Goal: Information Seeking & Learning: Understand process/instructions

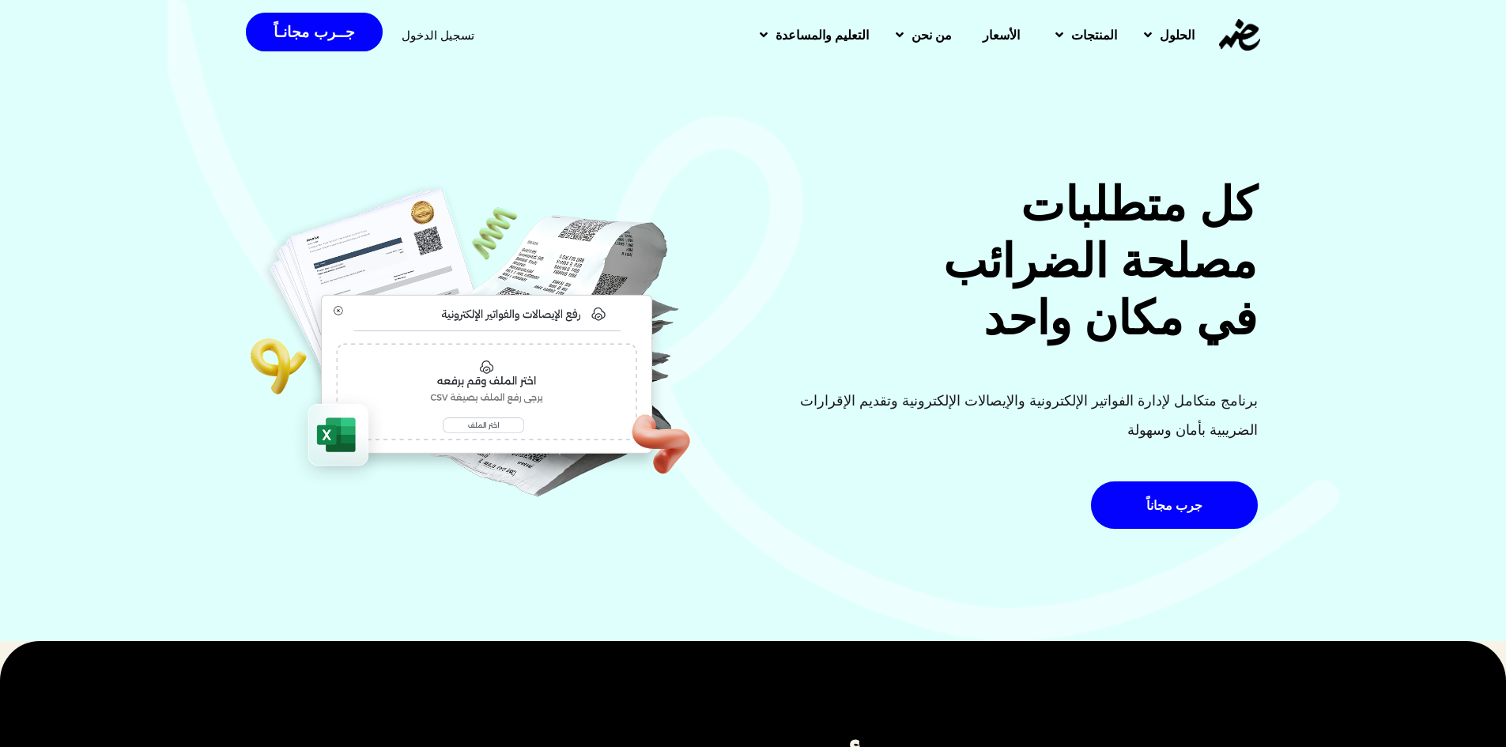
click at [959, 145] on div "كل متطلبات مصلحة الضرائب في مكان واحد برنامج متكامل لإدارة الفواتير الإلكترونية…" at bounding box center [753, 319] width 1506 height 643
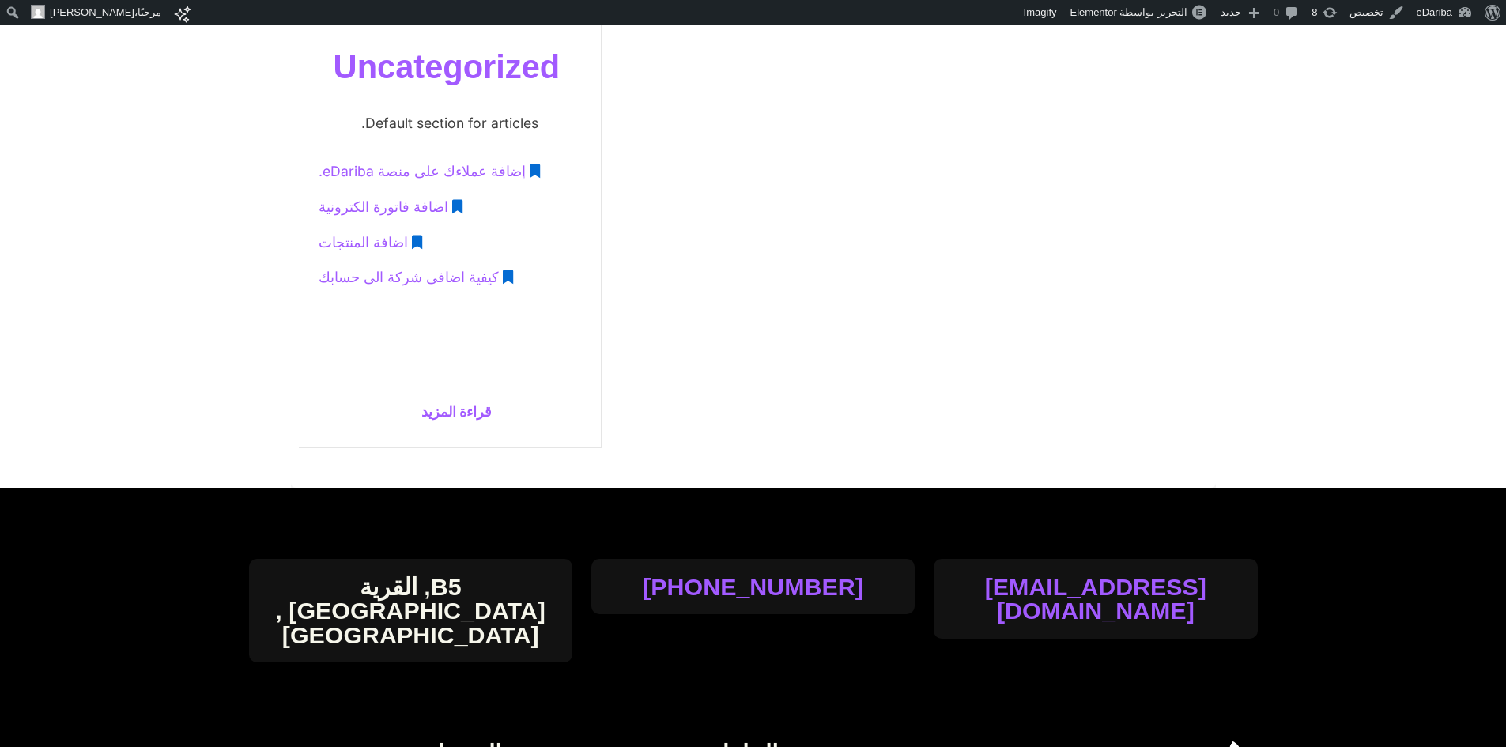
scroll to position [553, 0]
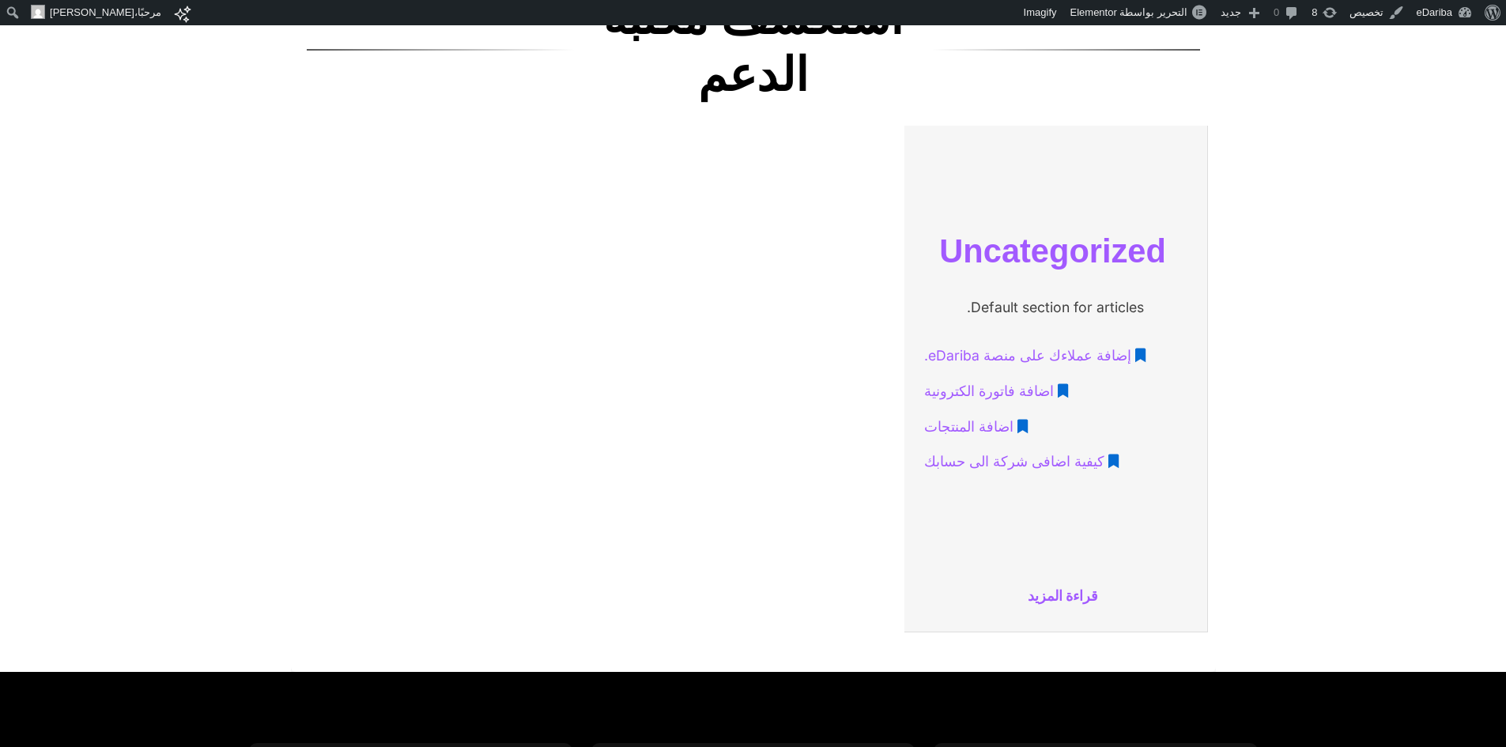
click at [1044, 592] on link "قراءة المزيد" at bounding box center [1055, 596] width 286 height 29
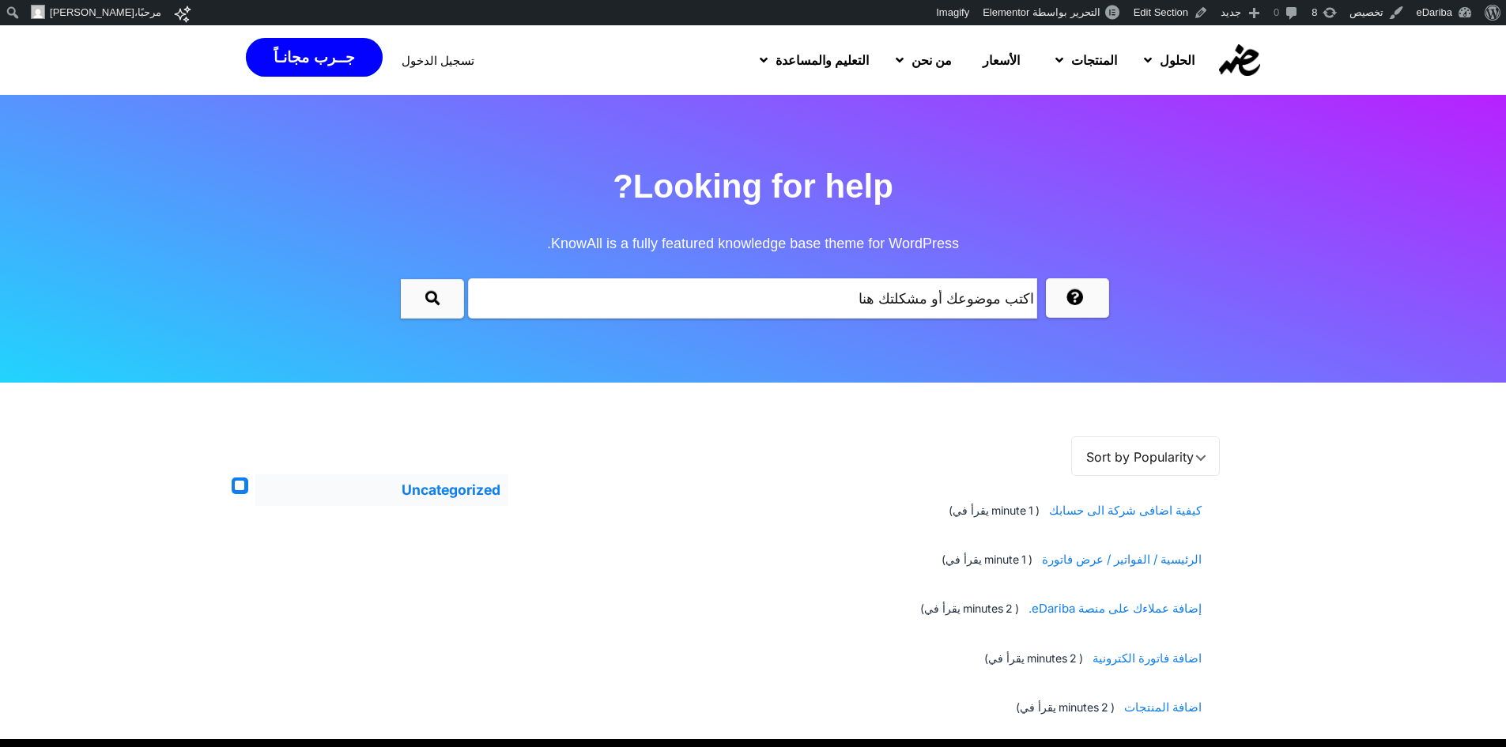
scroll to position [184, 0]
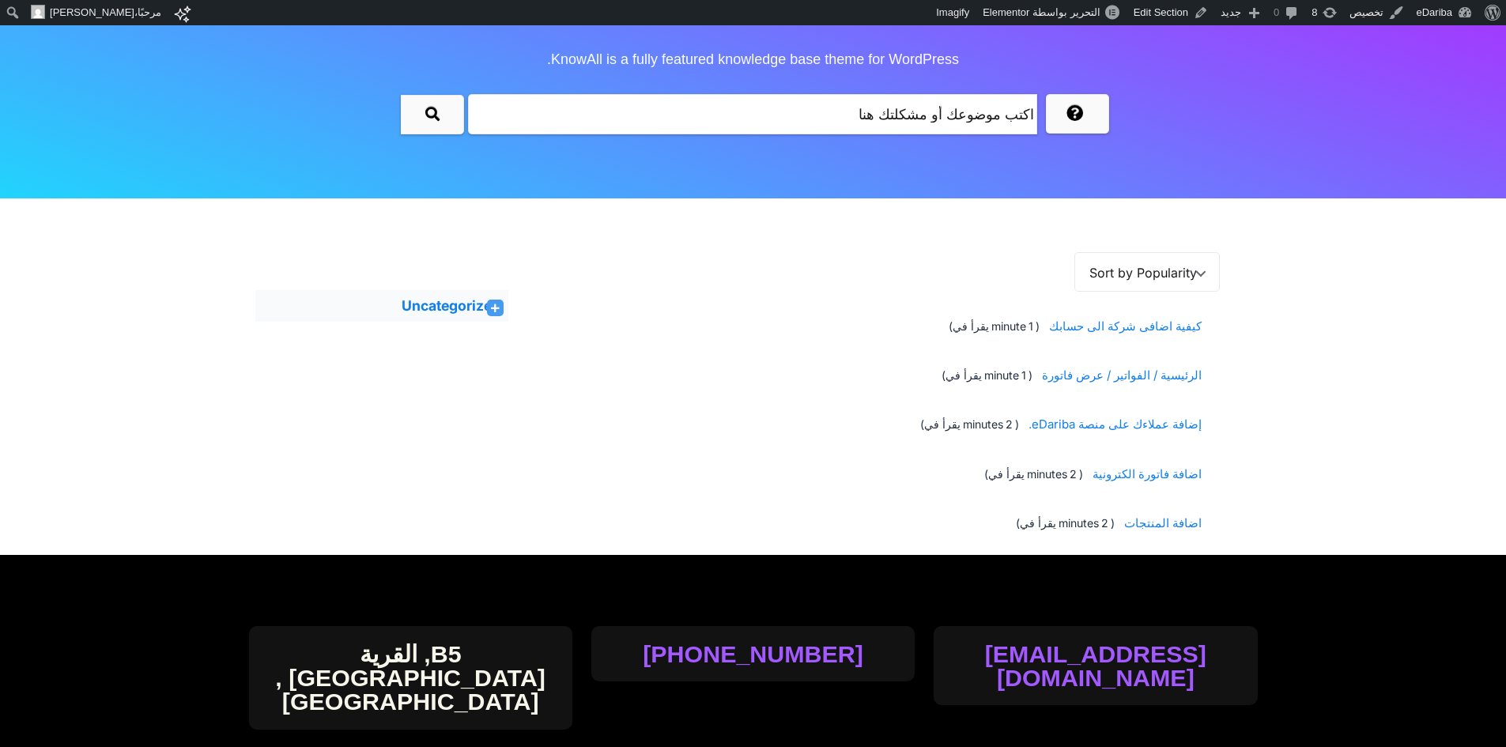
click at [1156, 284] on span "Sort by Popularity" at bounding box center [1143, 273] width 108 height 40
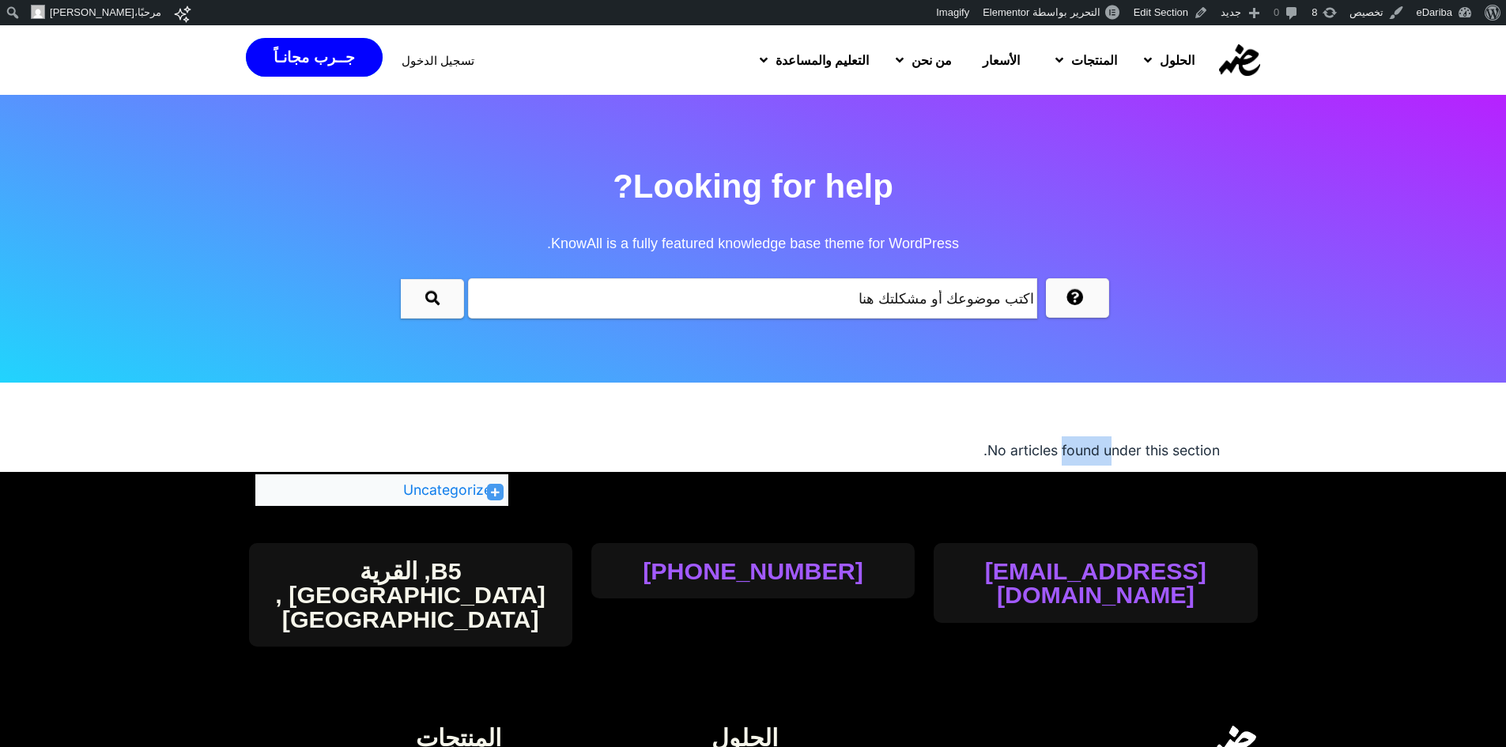
drag, startPoint x: 1001, startPoint y: 445, endPoint x: 1040, endPoint y: 457, distance: 41.3
click at [1040, 457] on section "No articles found under this section." at bounding box center [876, 450] width 688 height 29
click at [491, 492] on icon at bounding box center [495, 492] width 9 height 9
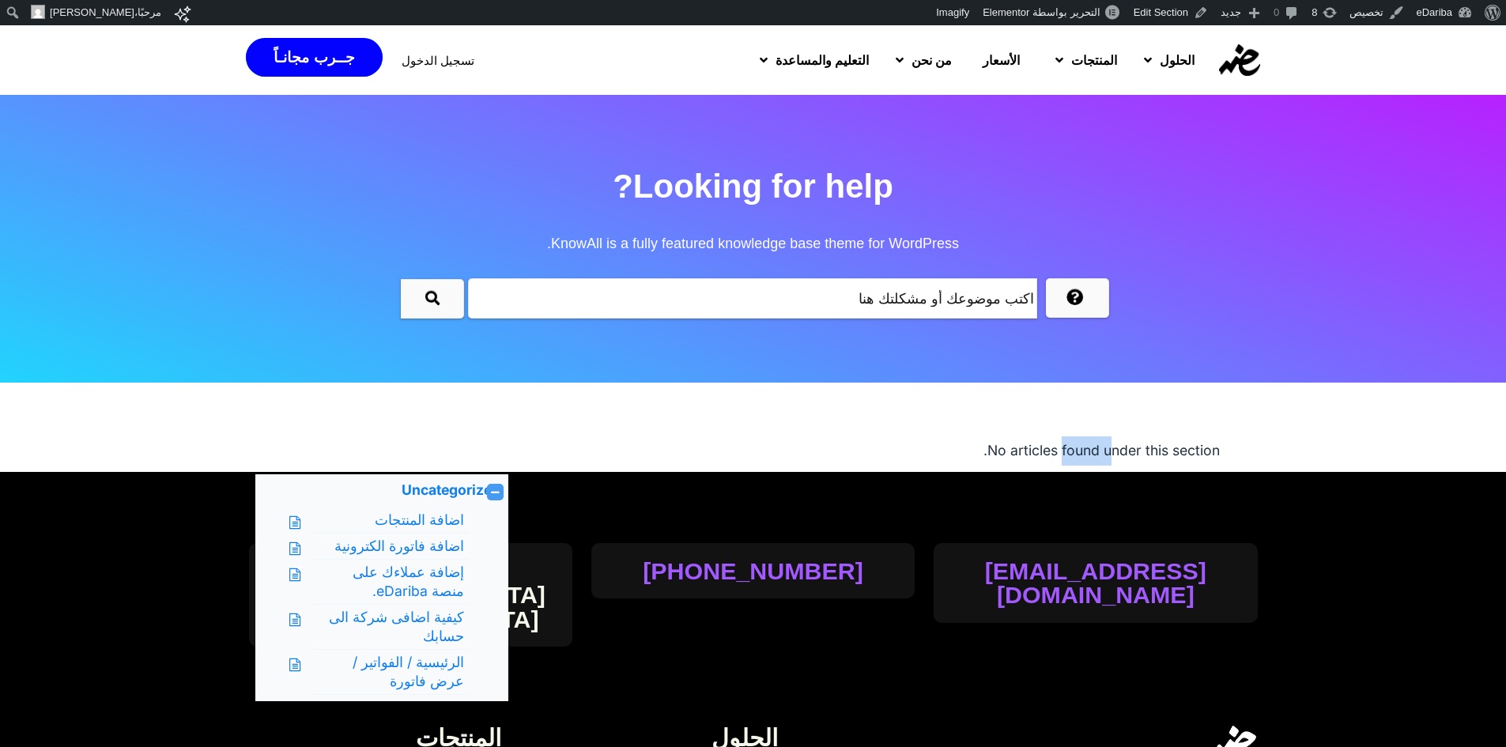
scroll to position [184, 0]
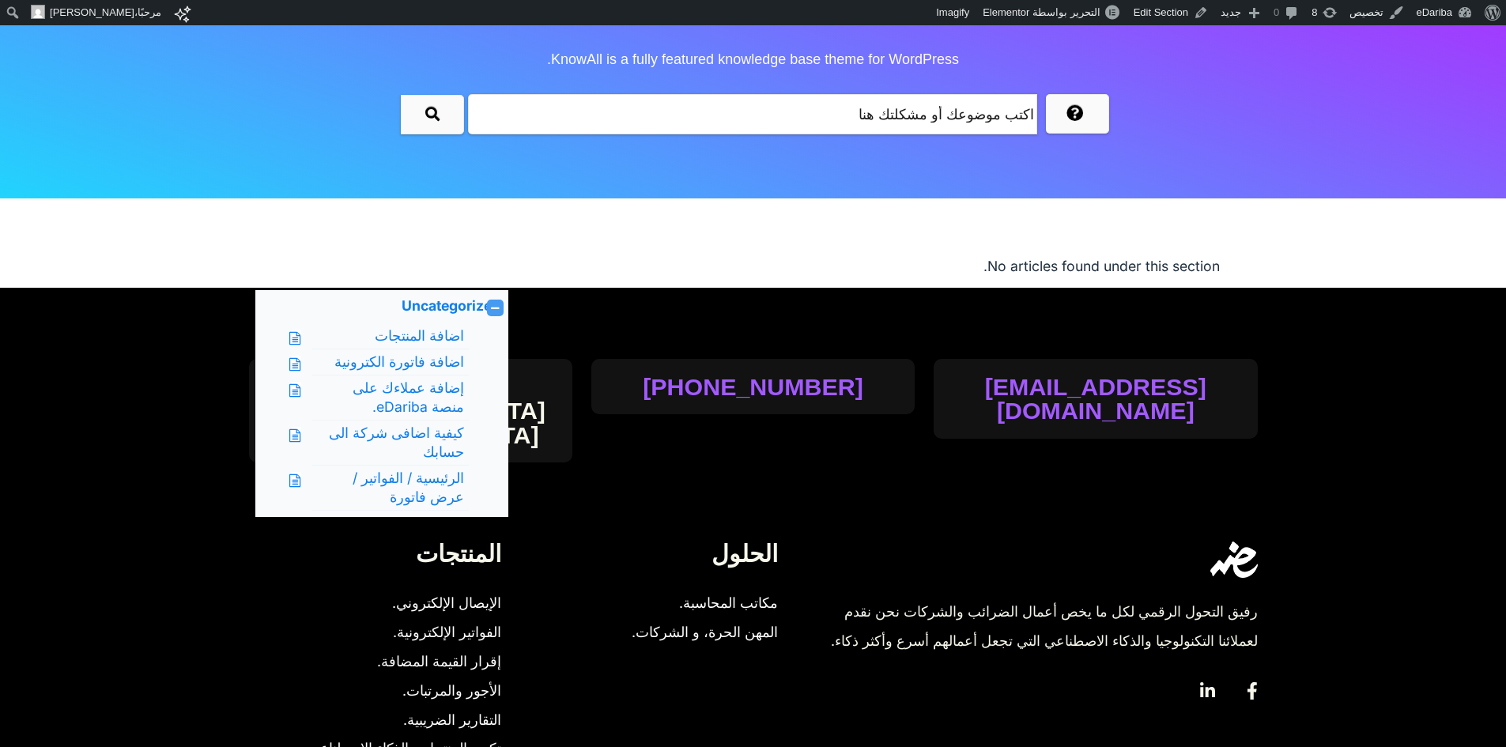
click at [880, 246] on div "No articles found under this section." at bounding box center [875, 267] width 735 height 42
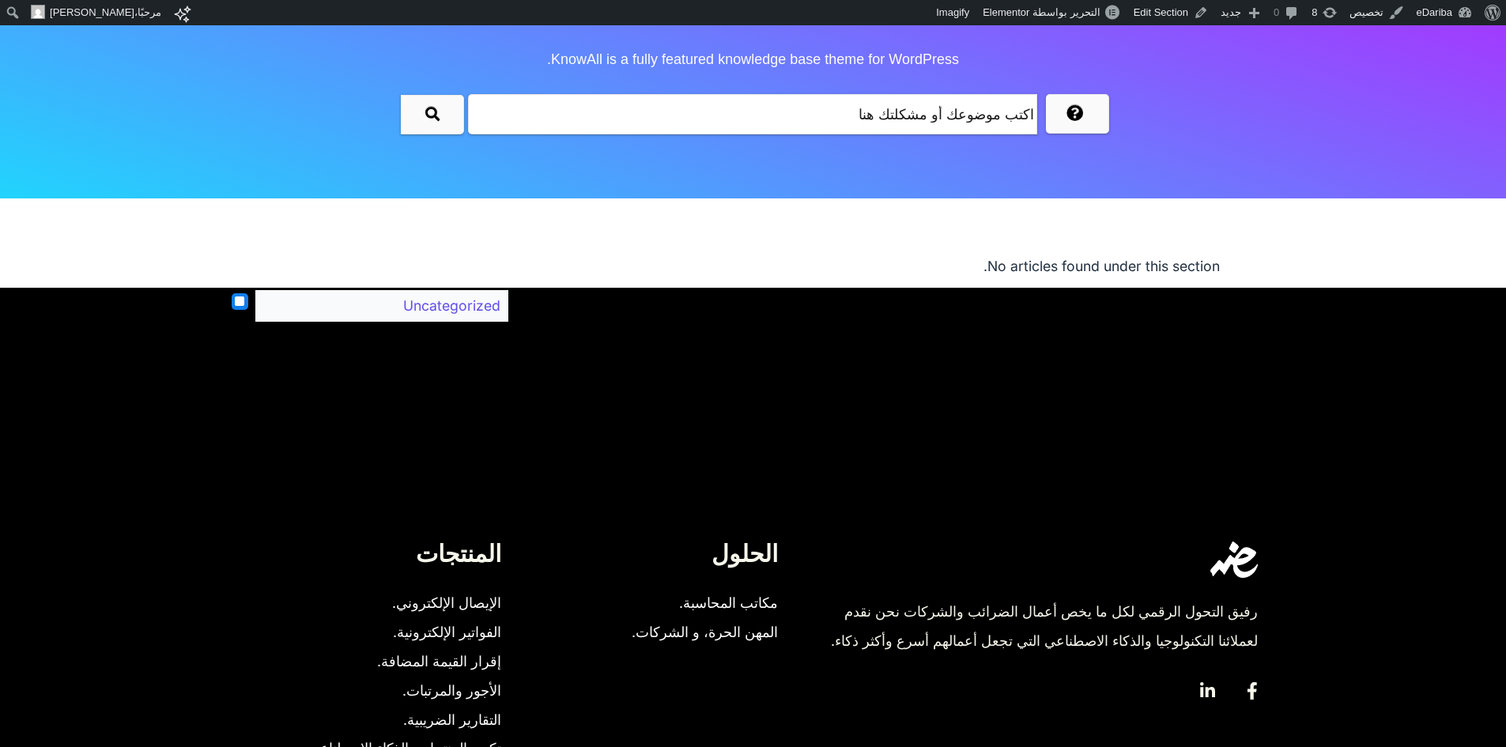
scroll to position [184, 0]
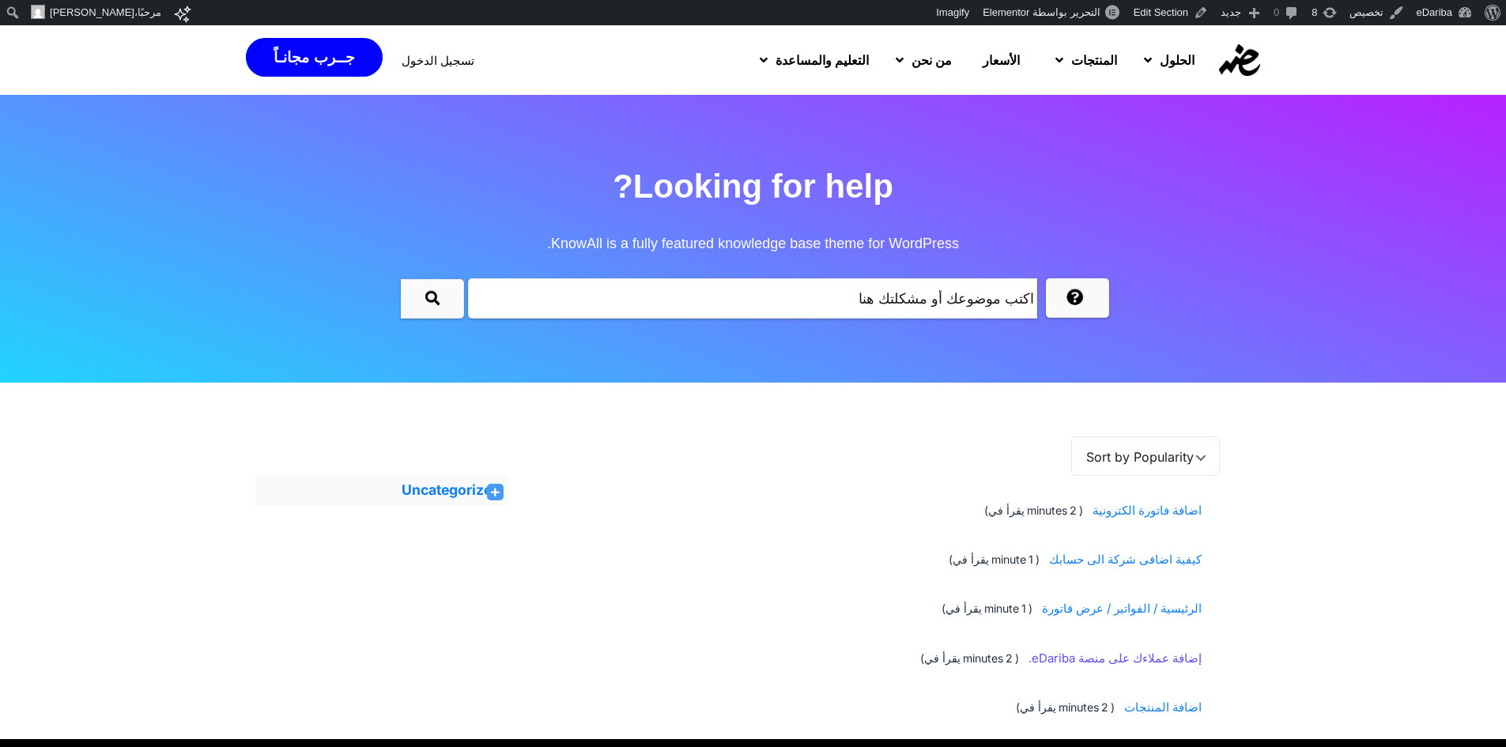
scroll to position [184, 0]
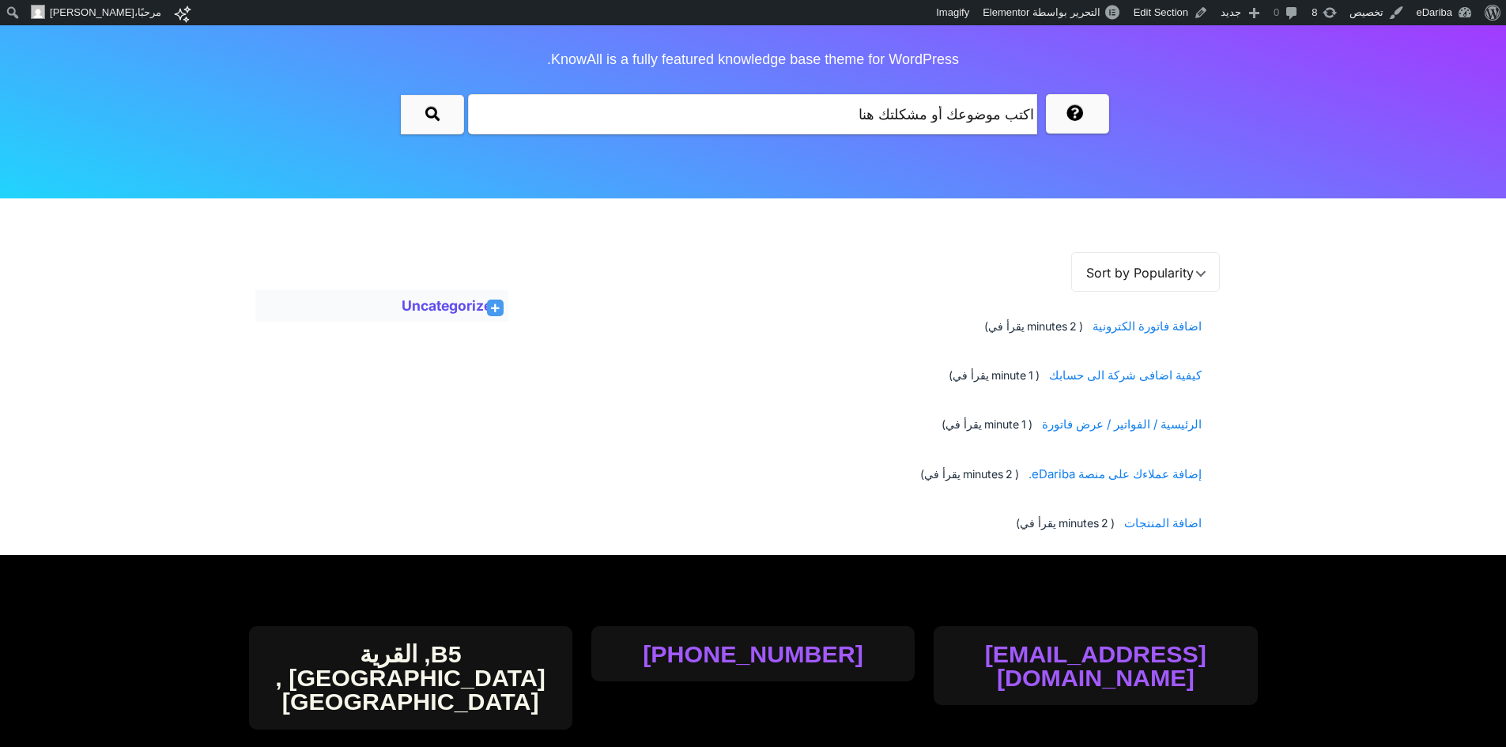
click at [463, 305] on link "Uncategorized" at bounding box center [451, 305] width 99 height 19
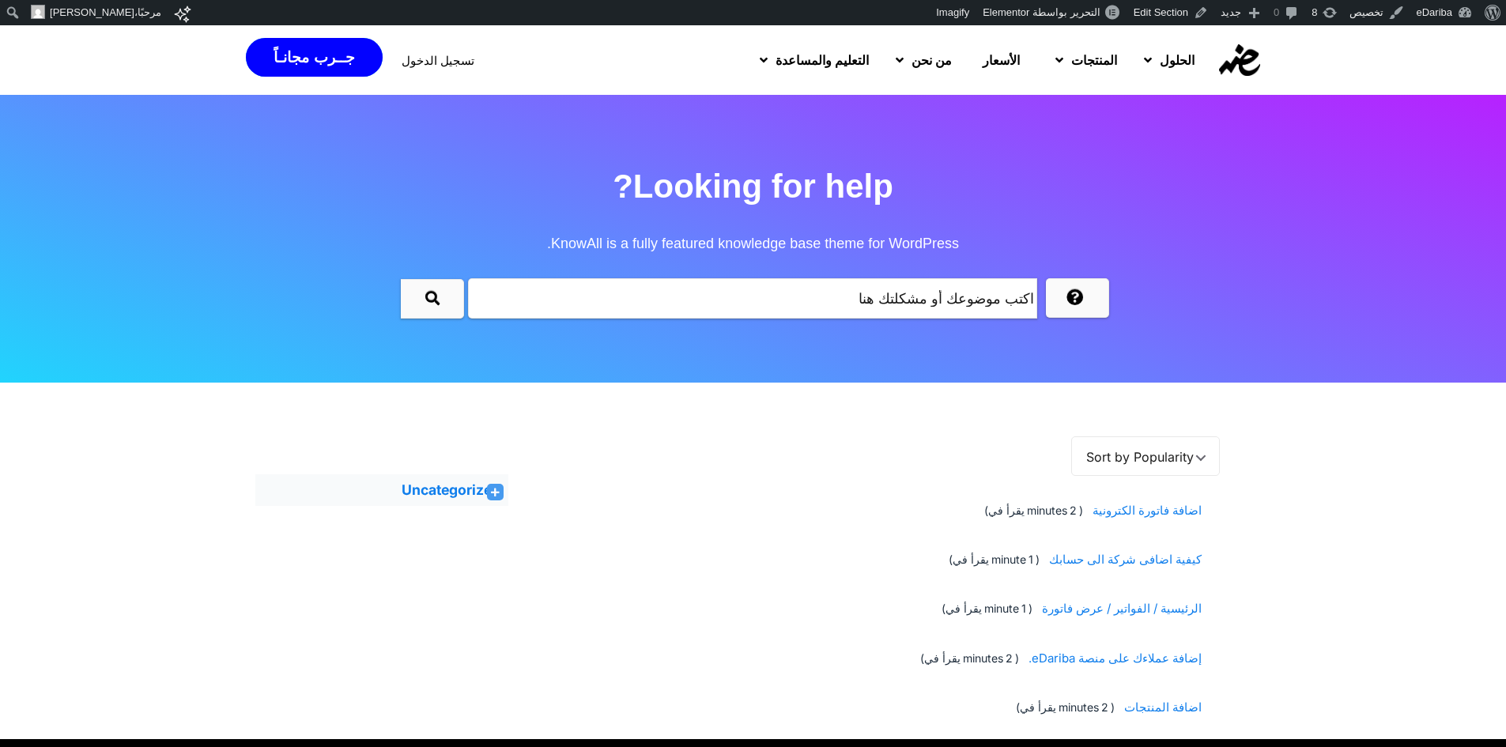
click at [492, 493] on icon at bounding box center [495, 492] width 9 height 9
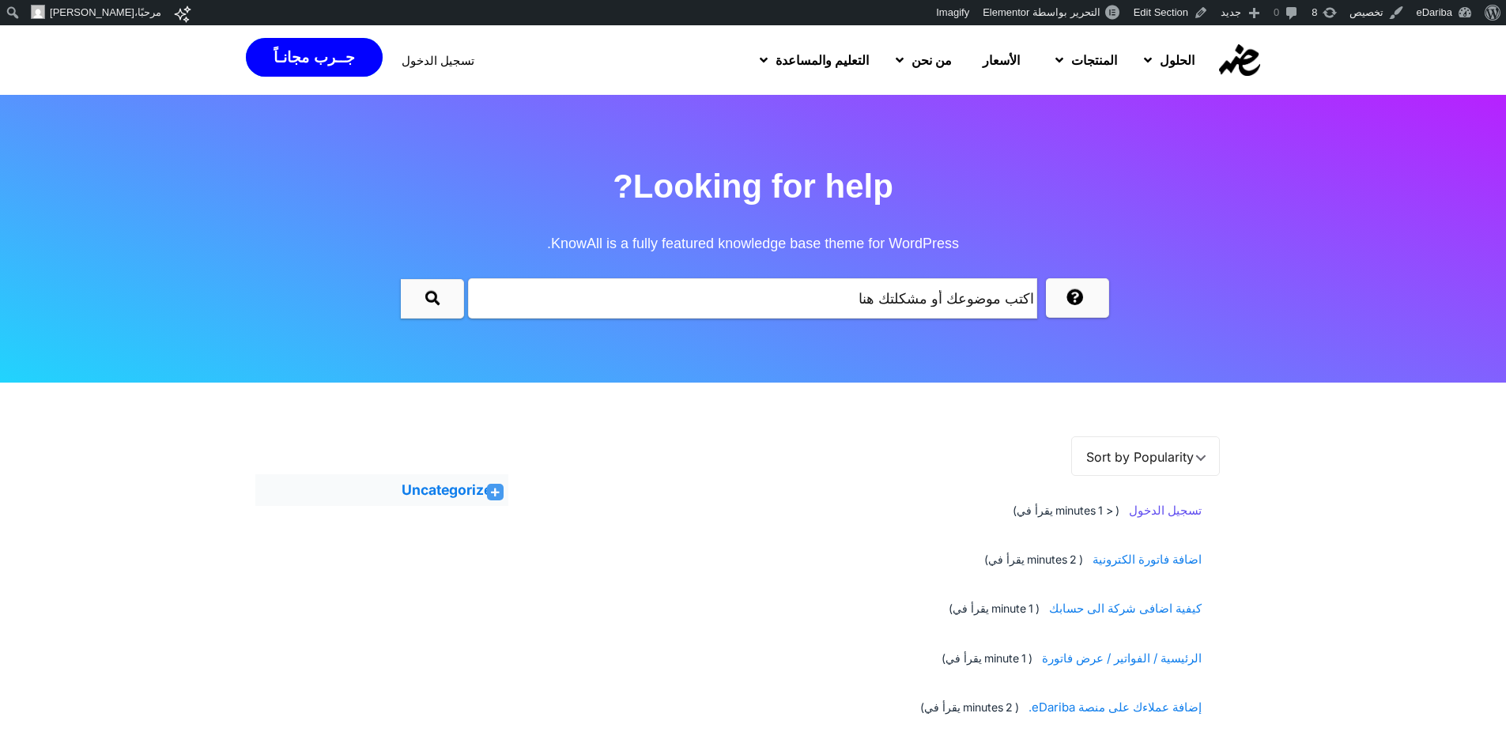
click at [1153, 509] on span "تسجيل الدخول" at bounding box center [1162, 510] width 78 height 29
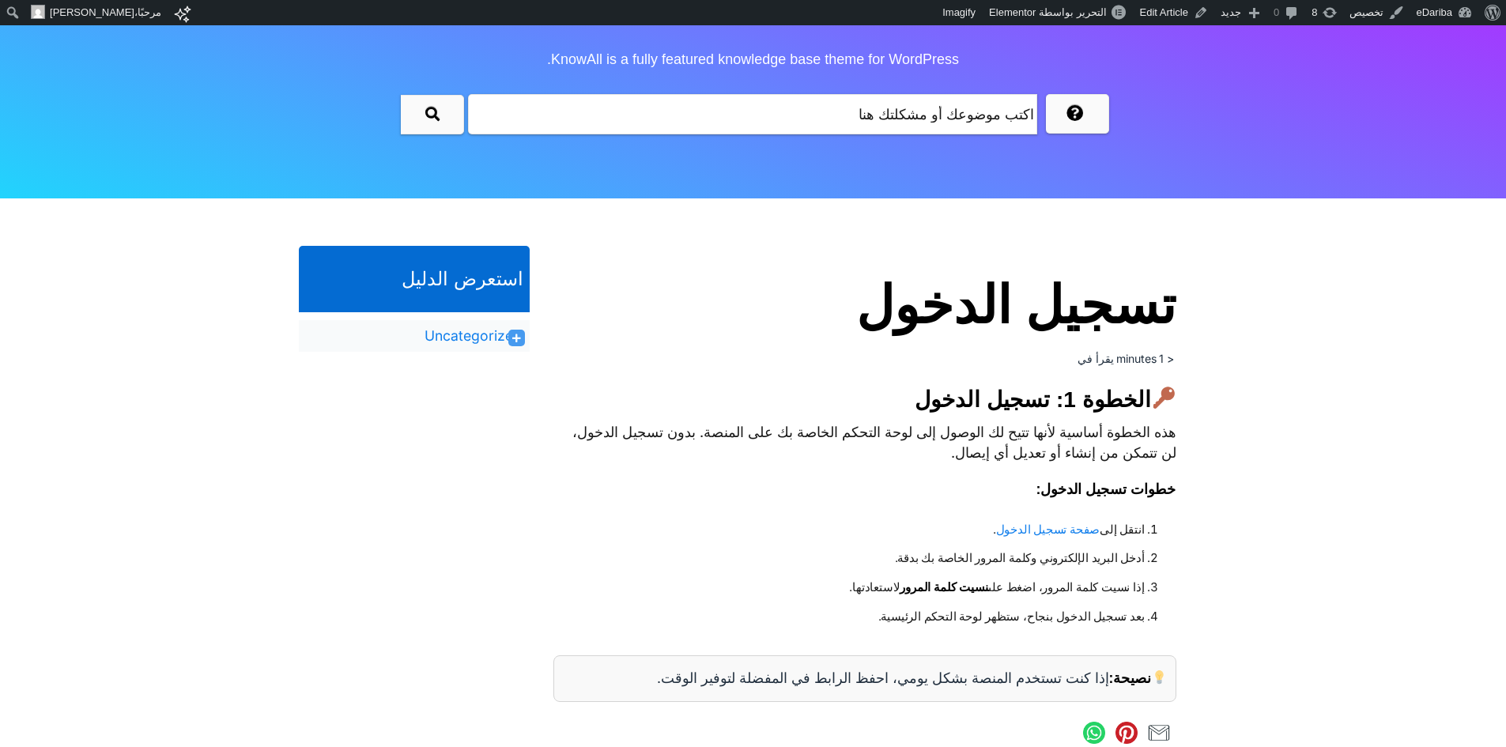
scroll to position [369, 0]
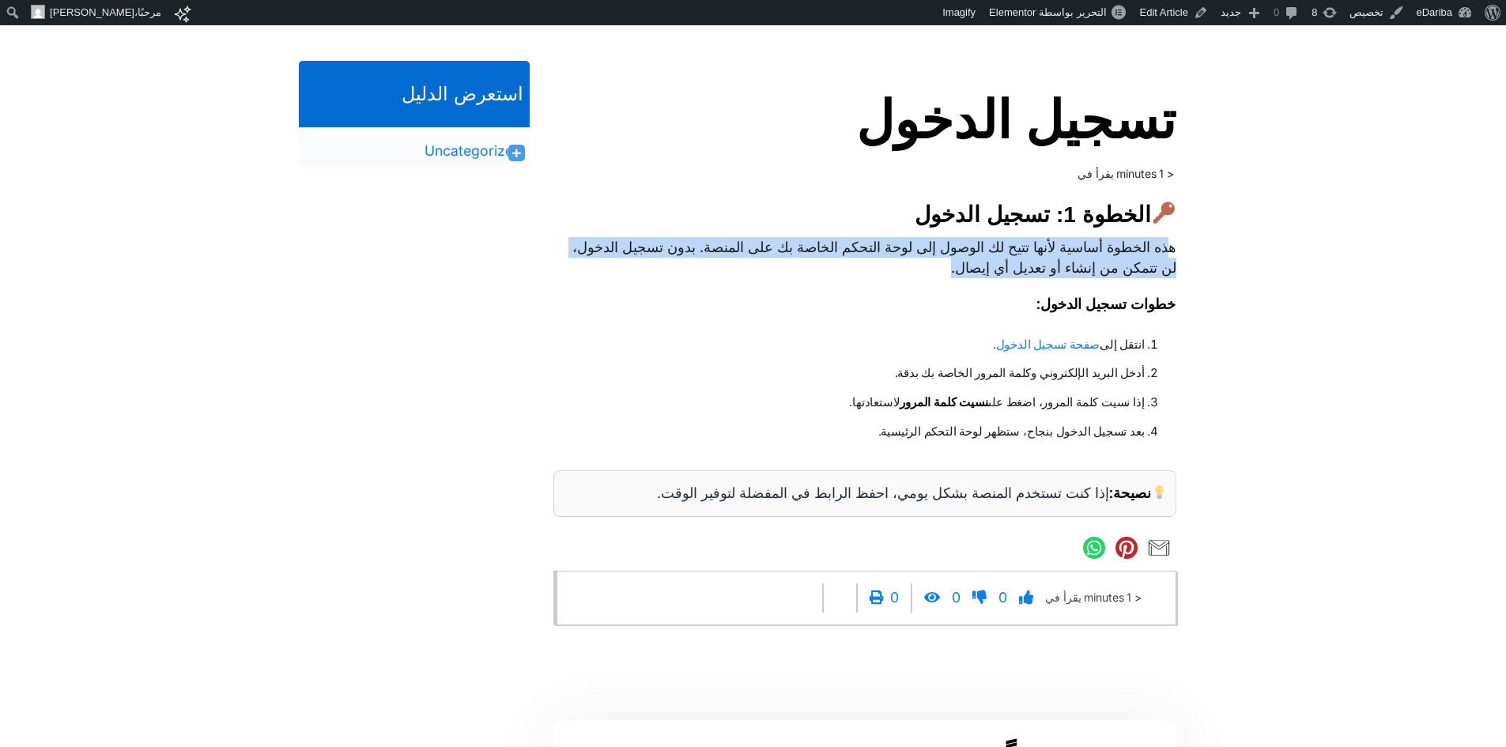
drag, startPoint x: 1164, startPoint y: 236, endPoint x: 812, endPoint y: 274, distance: 354.5
click at [812, 274] on p "هذه الخطوة أساسية لأنها تتيح لك الوصول إلى لوحة التحكم الخاصة بك على المنصة. بد…" at bounding box center [864, 257] width 623 height 41
click at [915, 272] on p "هذه الخطوة أساسية لأنها تتيح لك الوصول إلى لوحة التحكم الخاصة بك على المنصة. بد…" at bounding box center [864, 257] width 623 height 41
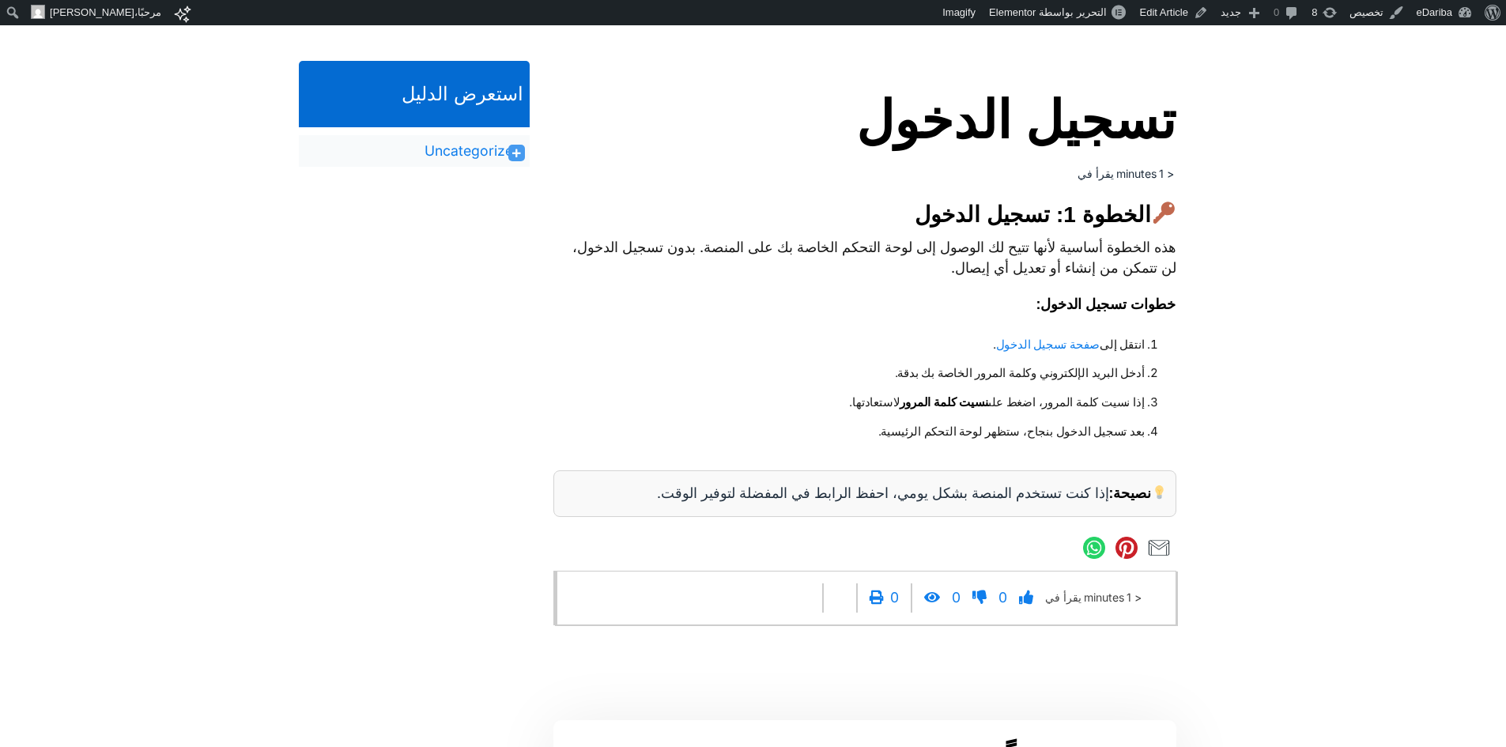
scroll to position [0, 0]
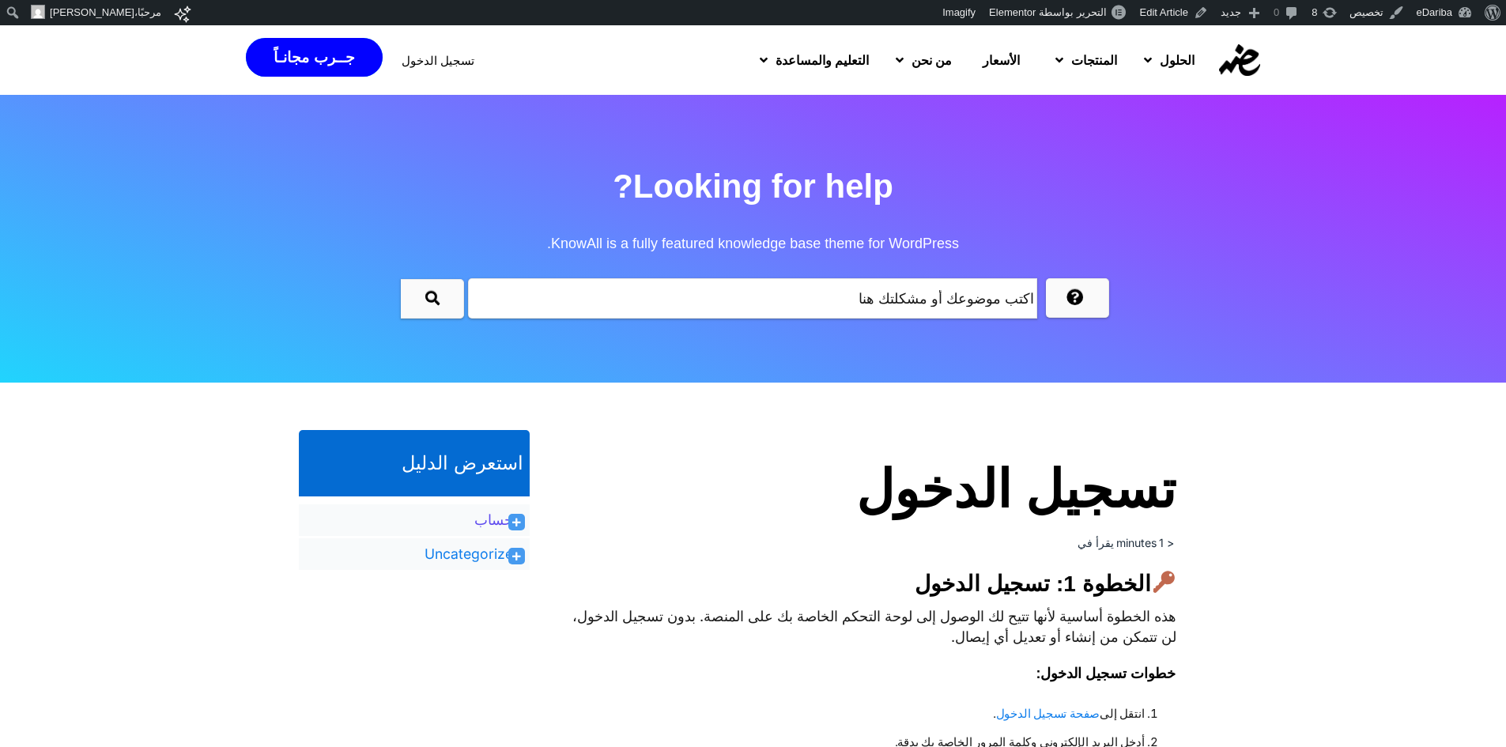
click at [501, 516] on link "الحساب" at bounding box center [497, 520] width 47 height 19
click at [510, 520] on span at bounding box center [516, 522] width 17 height 17
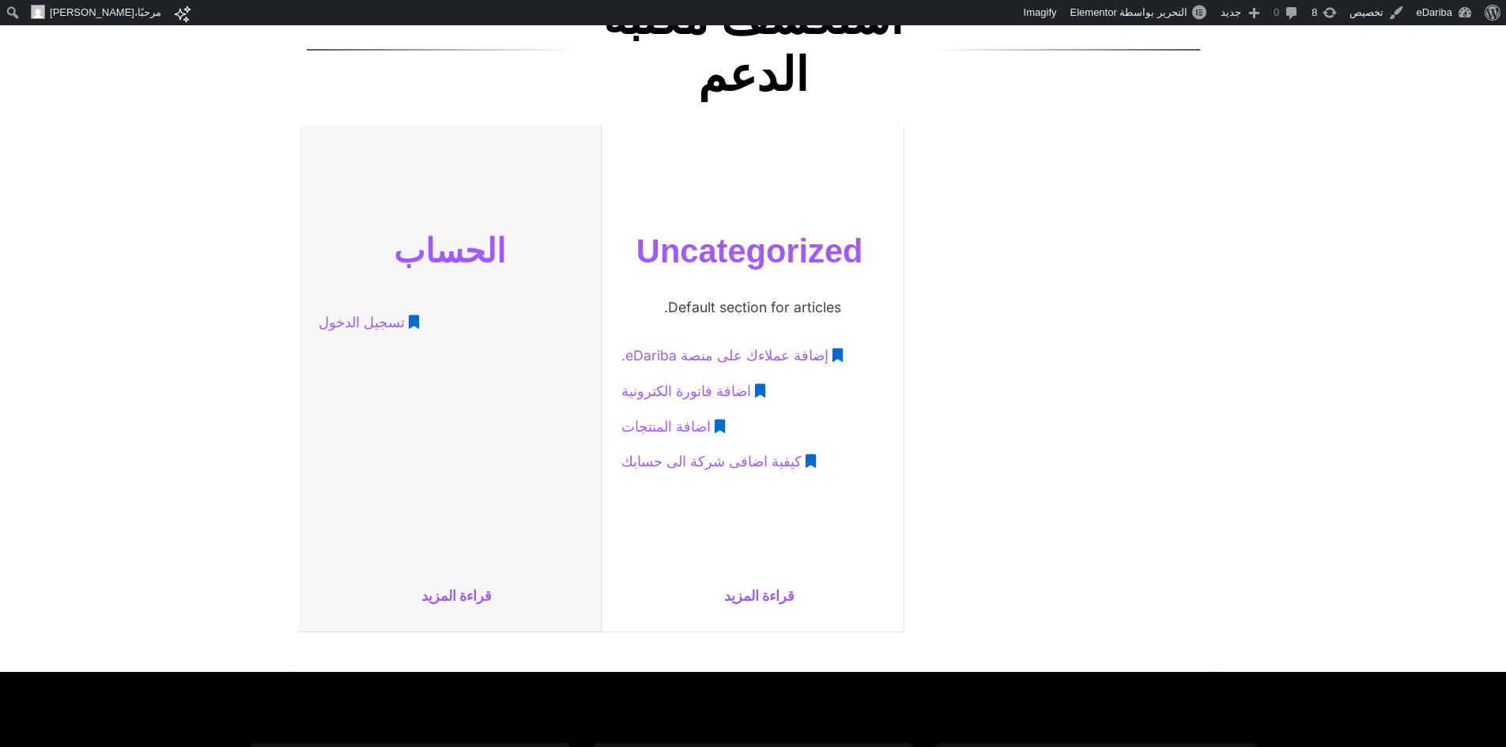
scroll to position [369, 0]
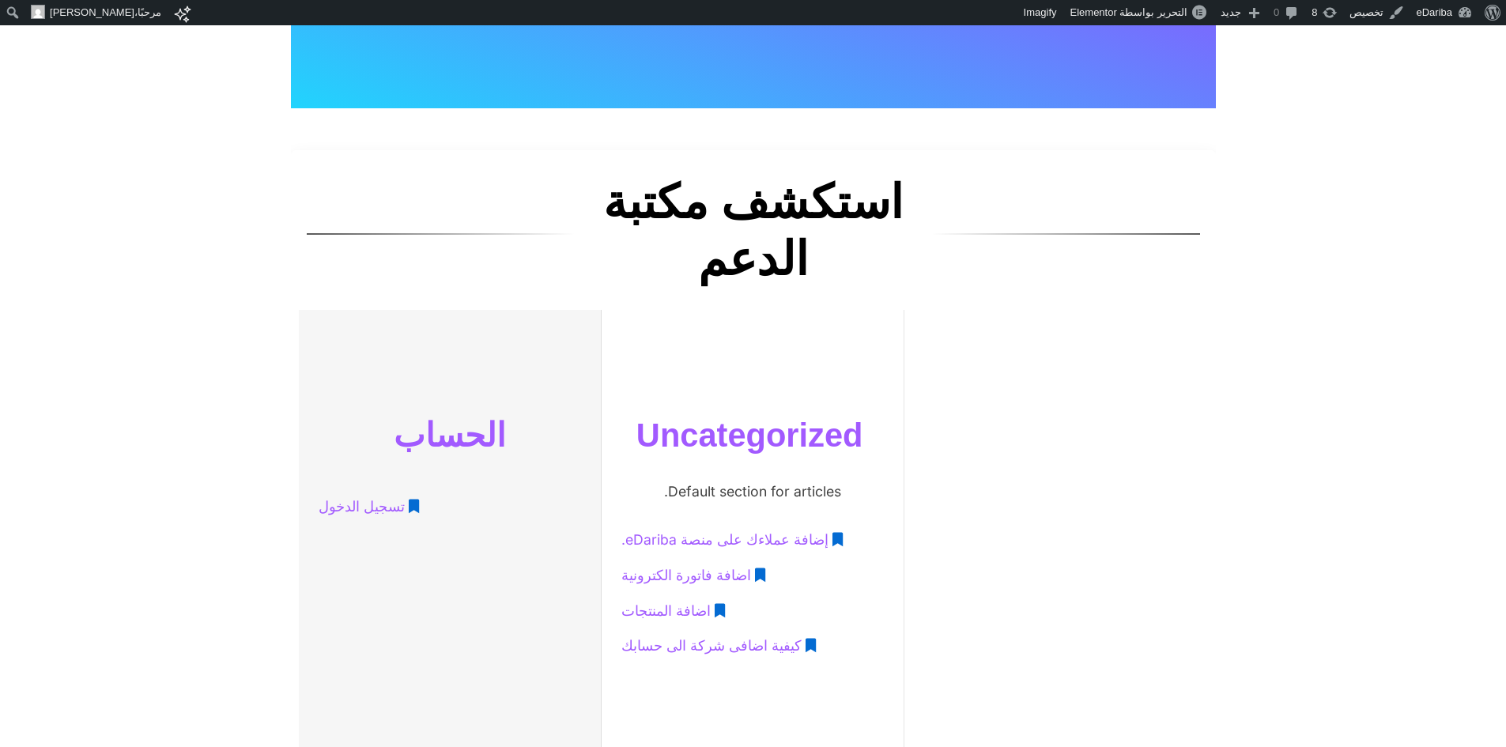
click at [366, 502] on span "تسجيل الدخول" at bounding box center [362, 506] width 86 height 29
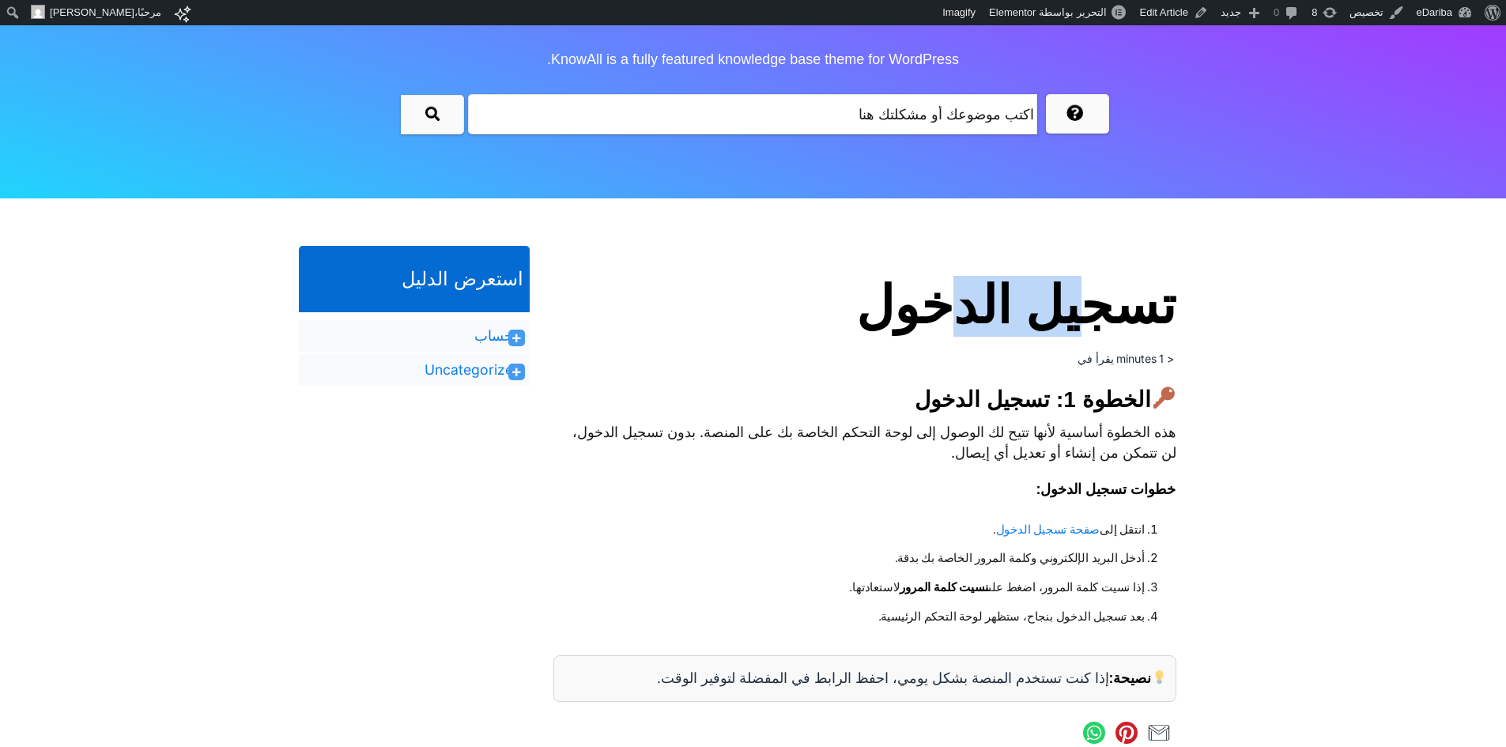
drag, startPoint x: 1107, startPoint y: 296, endPoint x: 960, endPoint y: 311, distance: 146.9
click at [960, 311] on h1 "تسجيل الدخول" at bounding box center [864, 306] width 623 height 61
click at [458, 374] on link "Uncategorized" at bounding box center [472, 369] width 97 height 19
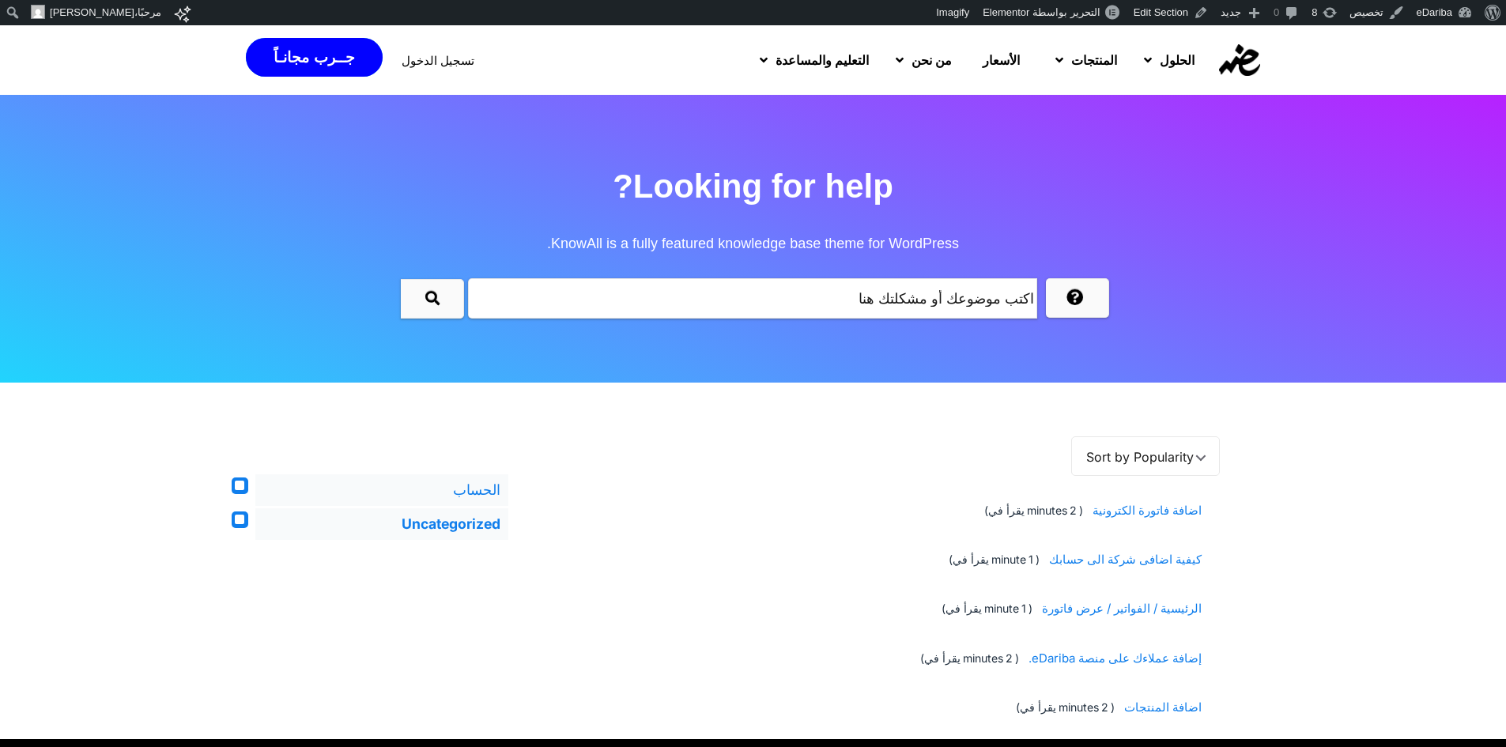
scroll to position [369, 0]
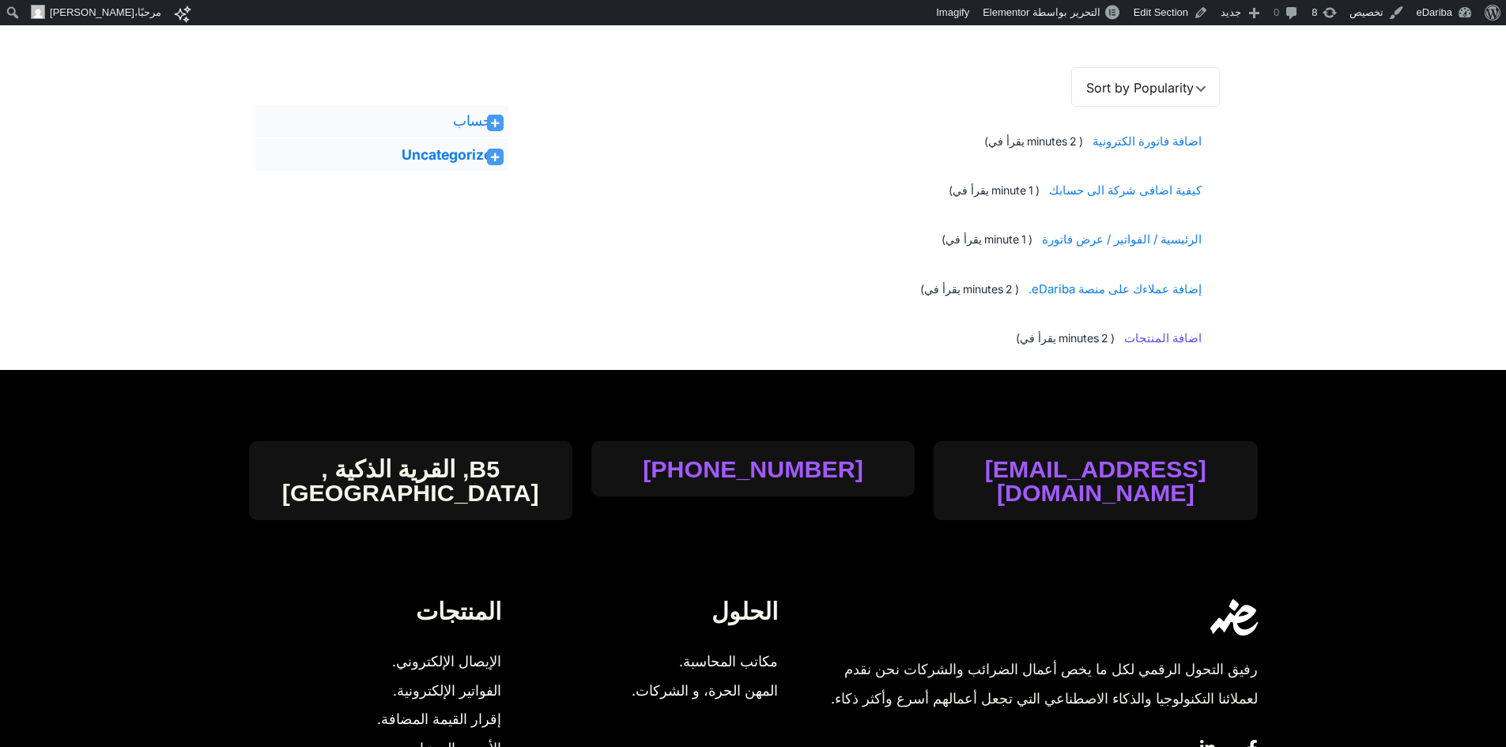
click at [1162, 334] on span "اضافة المنتجات" at bounding box center [1160, 338] width 83 height 29
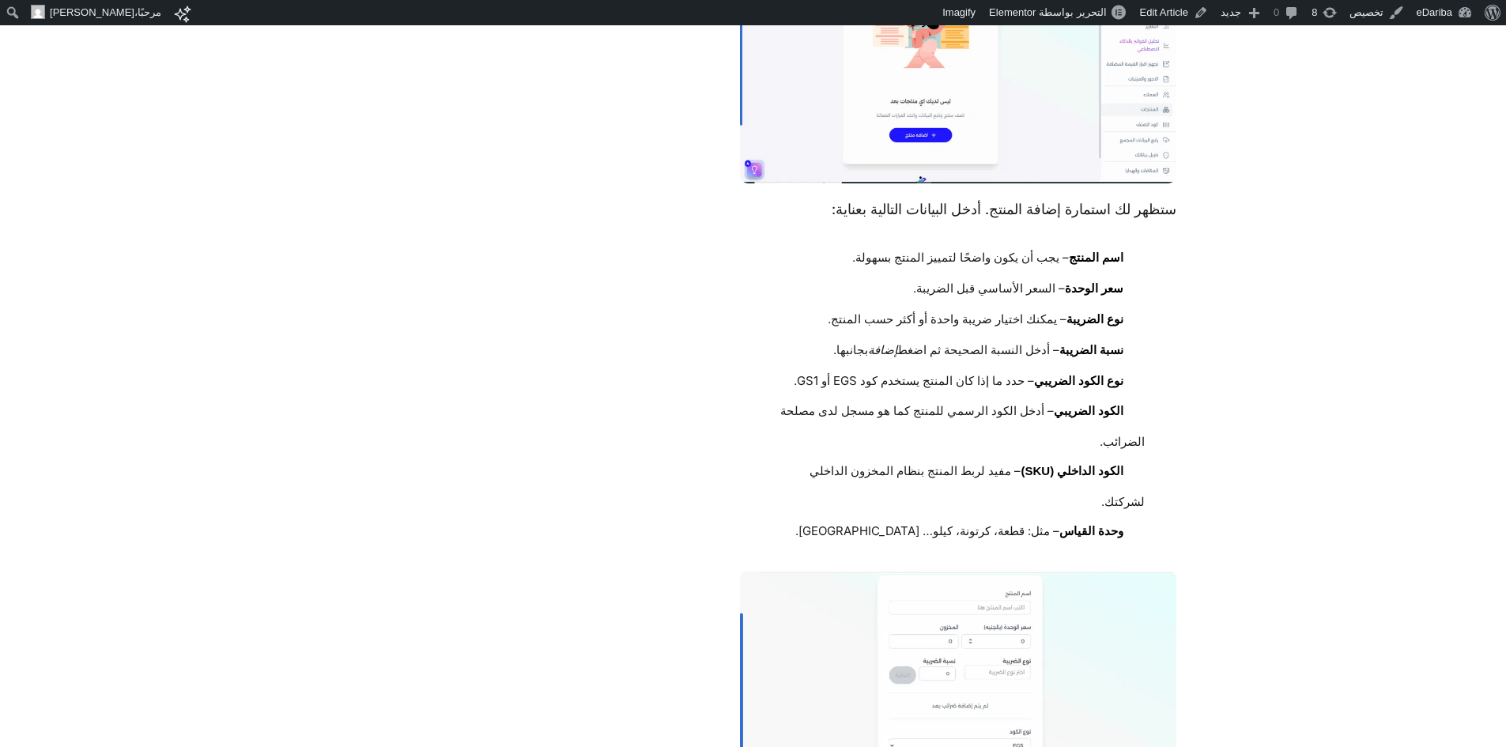
scroll to position [1107, 0]
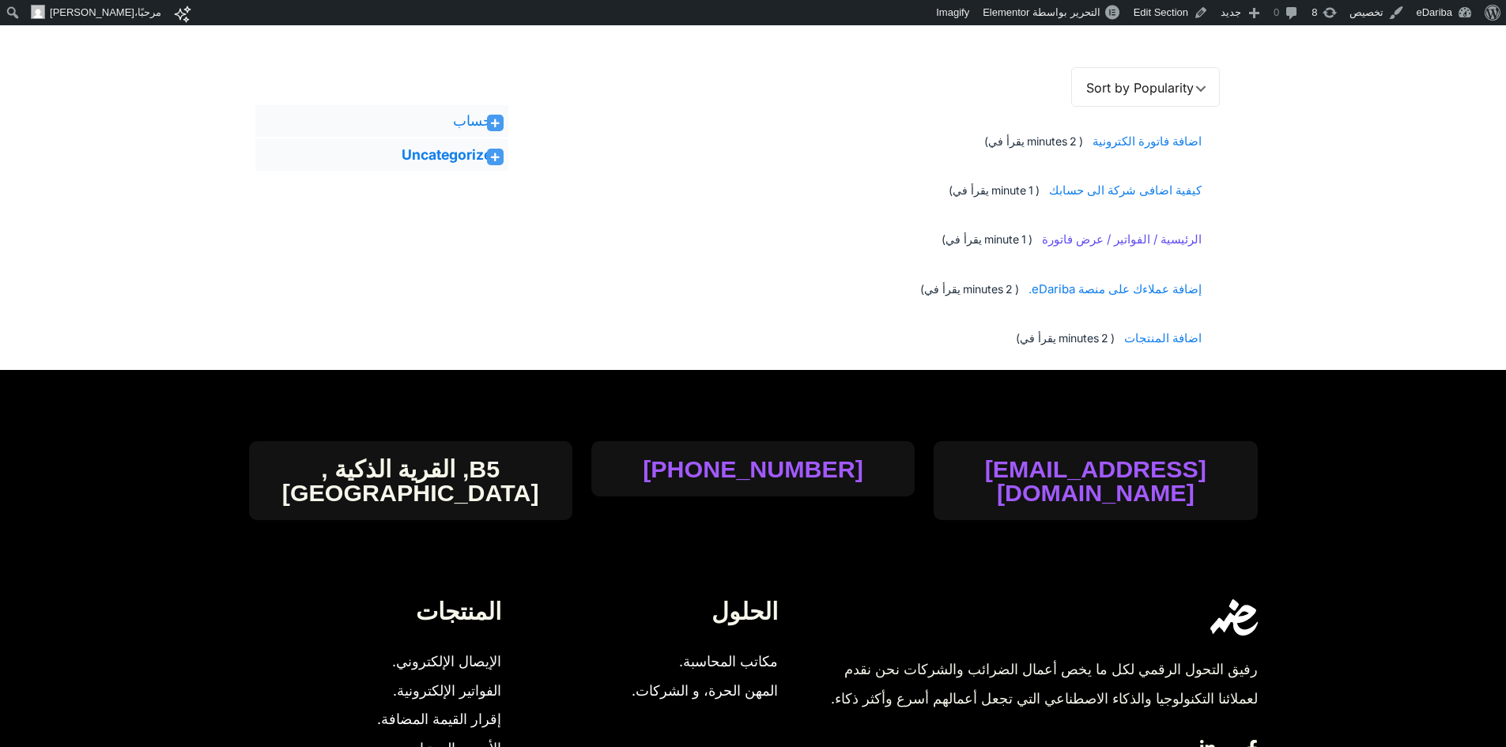
click at [1172, 236] on span "الرئيسية / الفواتير / عرض فاتورة" at bounding box center [1118, 239] width 165 height 29
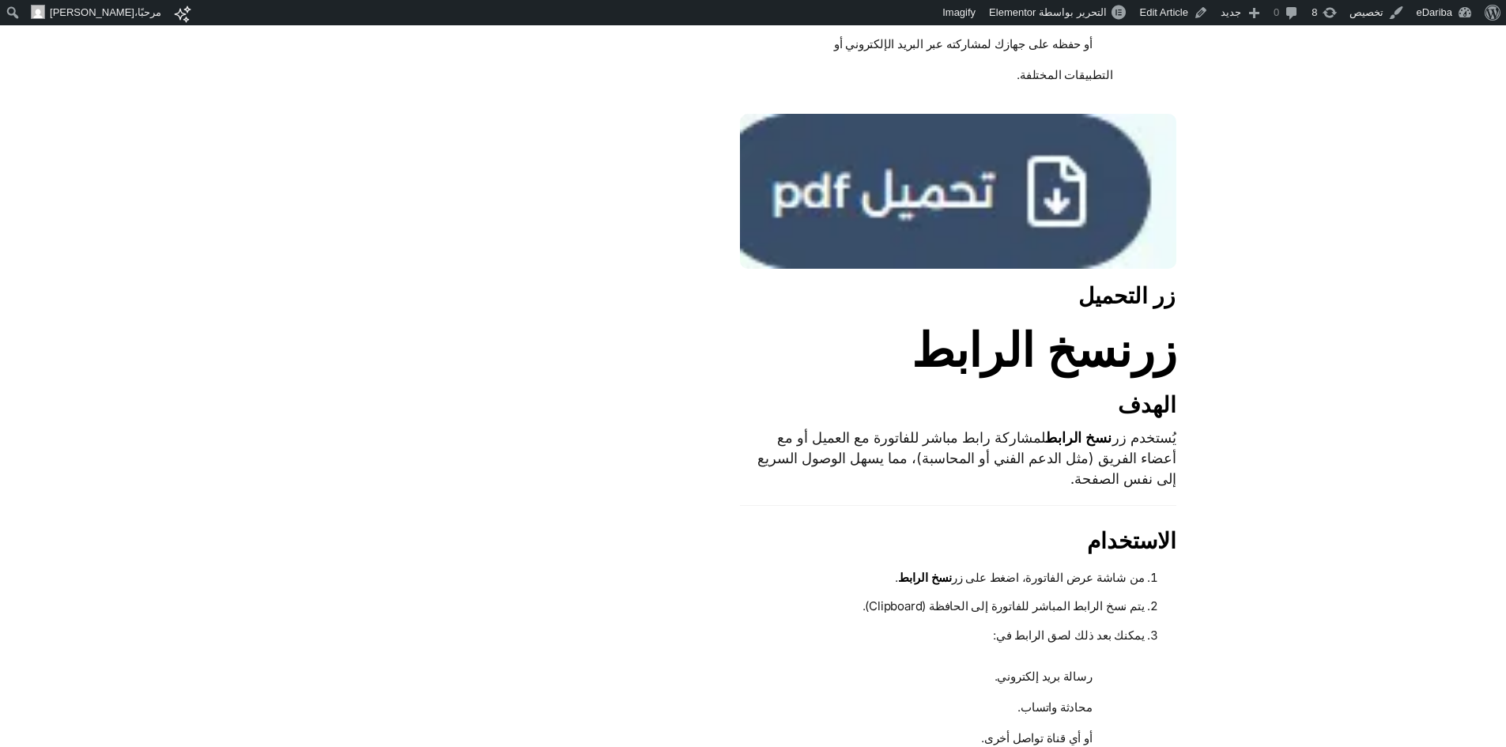
scroll to position [1107, 0]
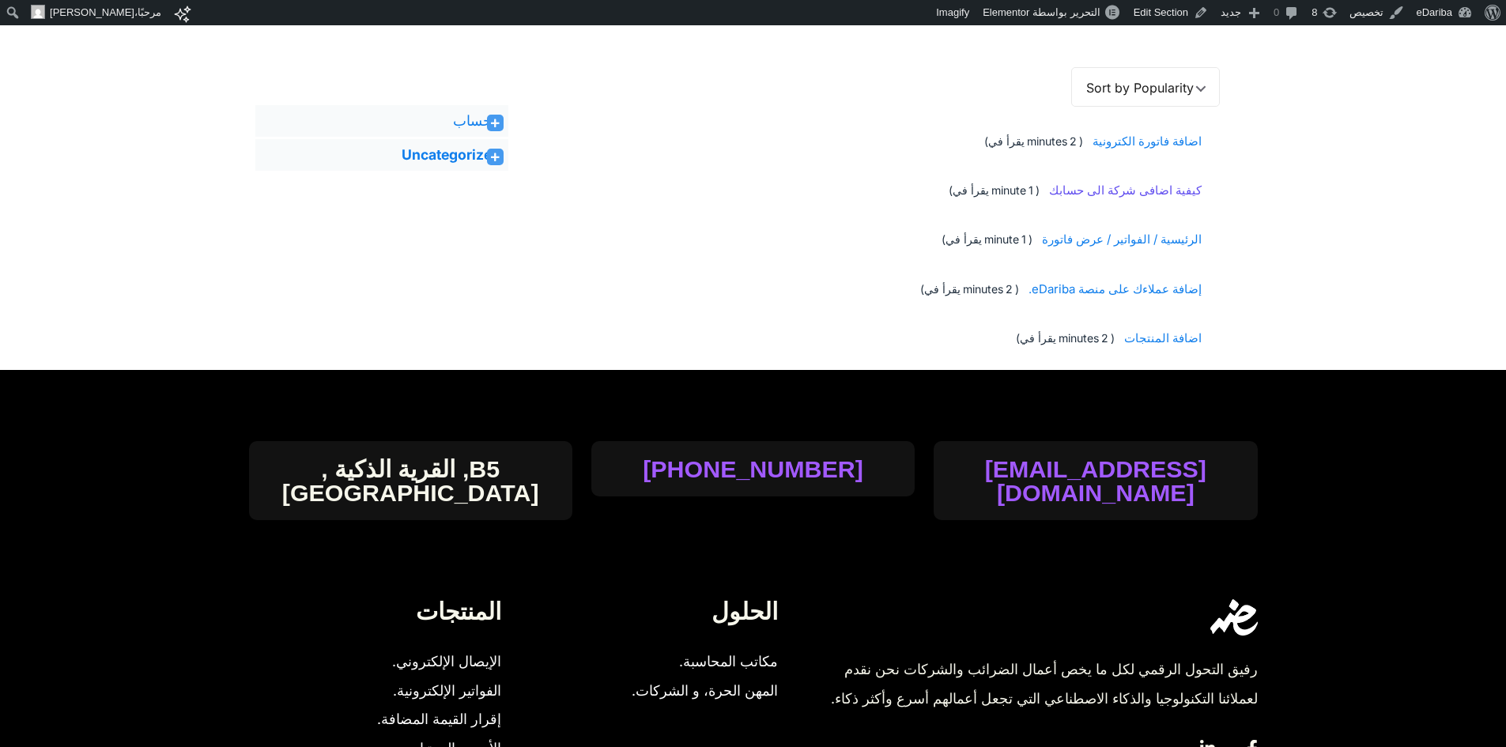
click at [1176, 197] on span "كيفية اضافى شركة الى حسابك" at bounding box center [1122, 190] width 158 height 29
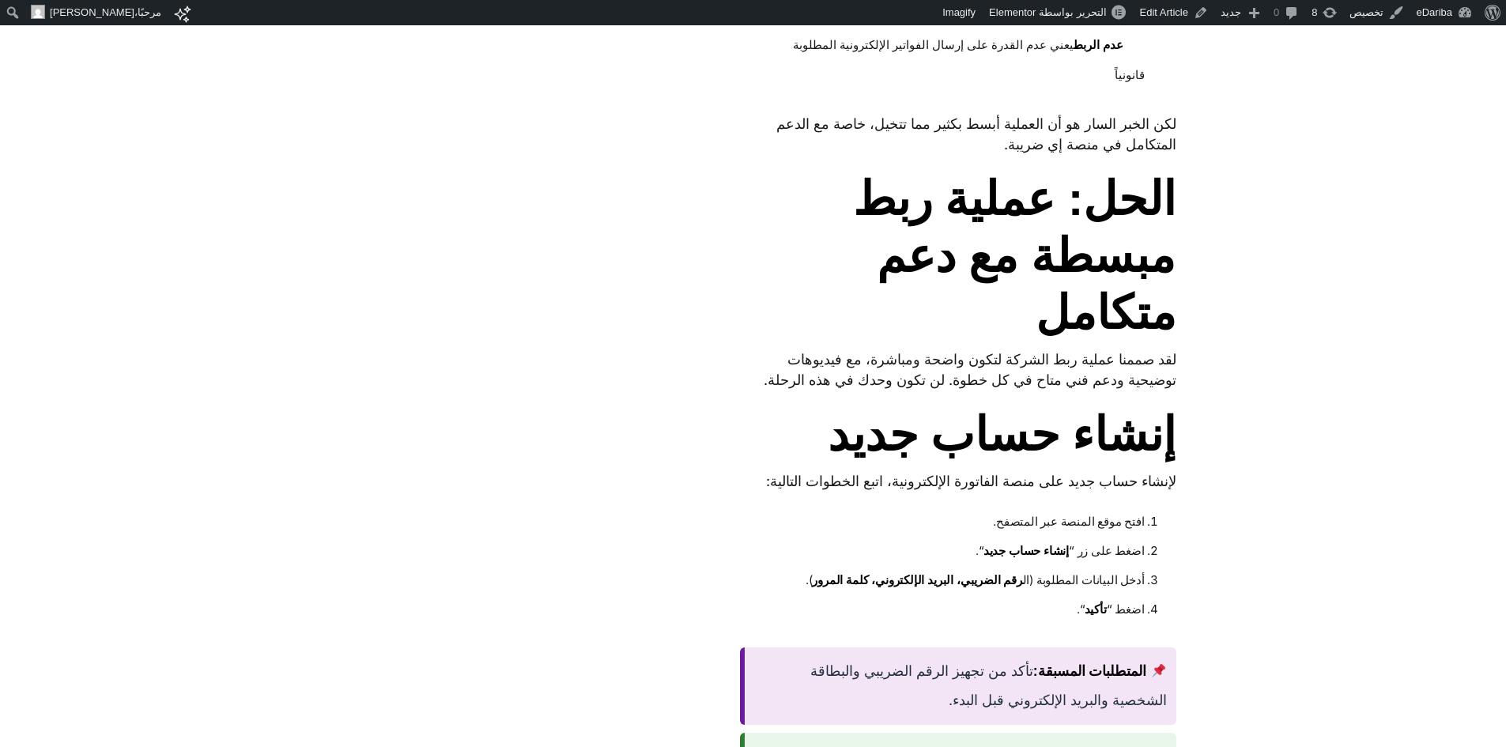
scroll to position [1291, 0]
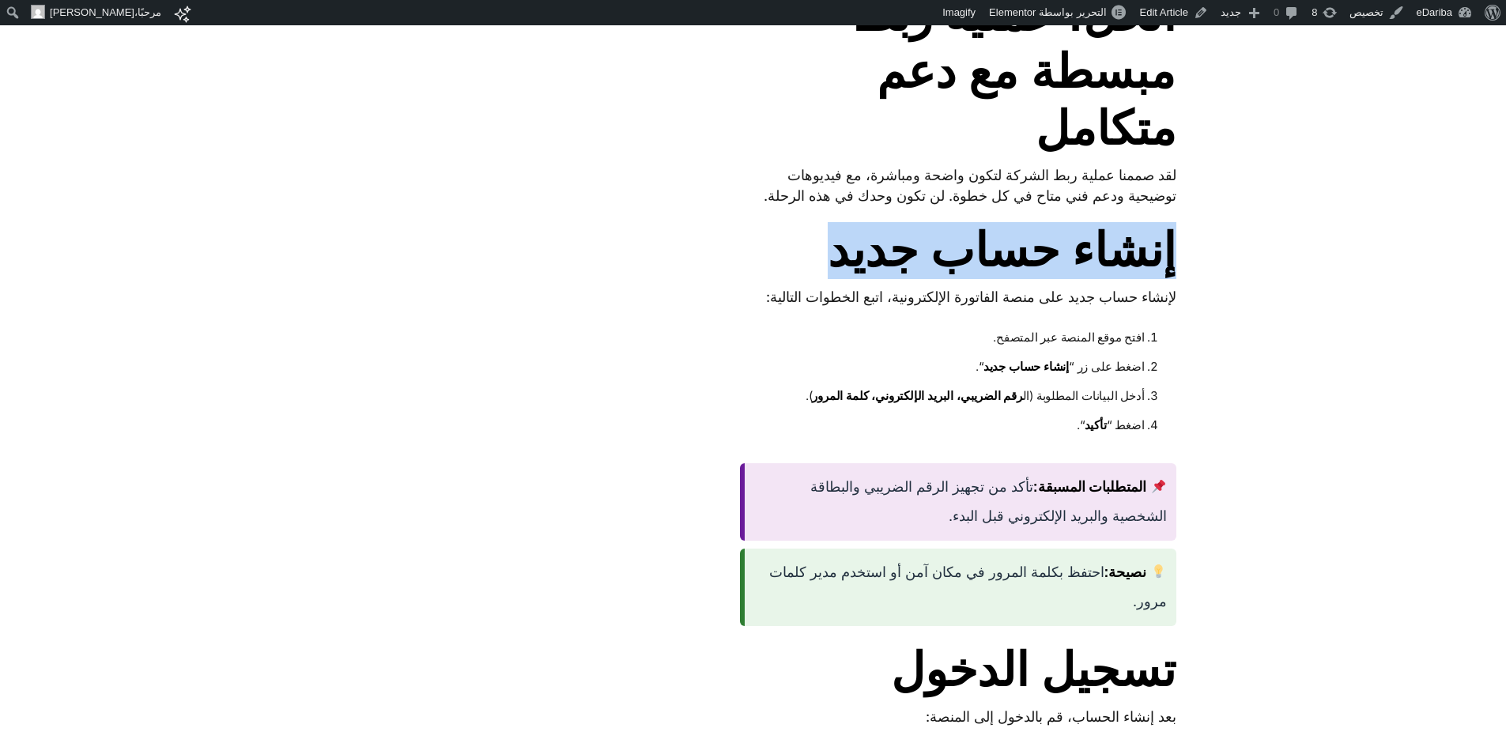
drag, startPoint x: 1175, startPoint y: 295, endPoint x: 828, endPoint y: 318, distance: 348.6
click at [828, 279] on h2 "إنشاء حساب جديد" at bounding box center [958, 250] width 436 height 57
copy span "إنشاء حساب جديد"
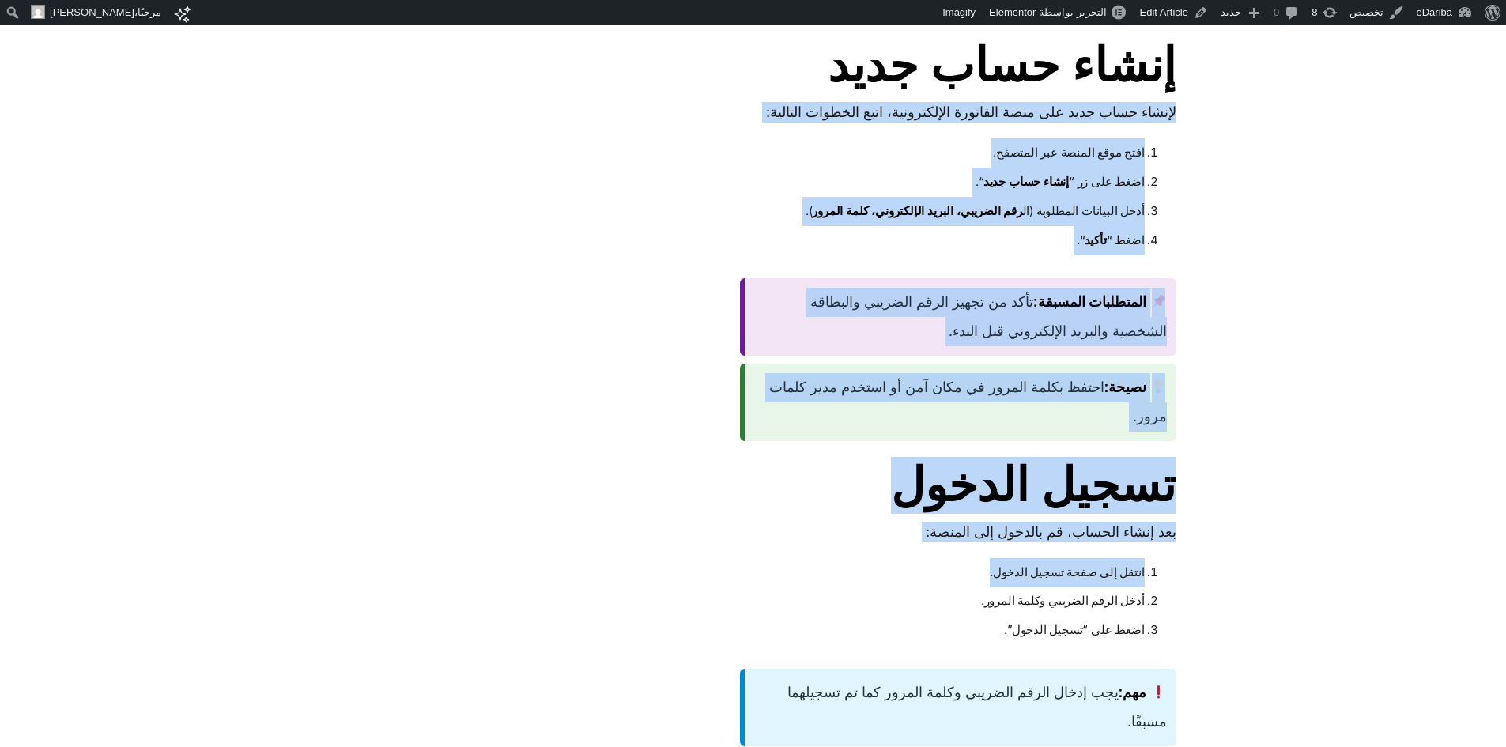
scroll to position [1660, 0]
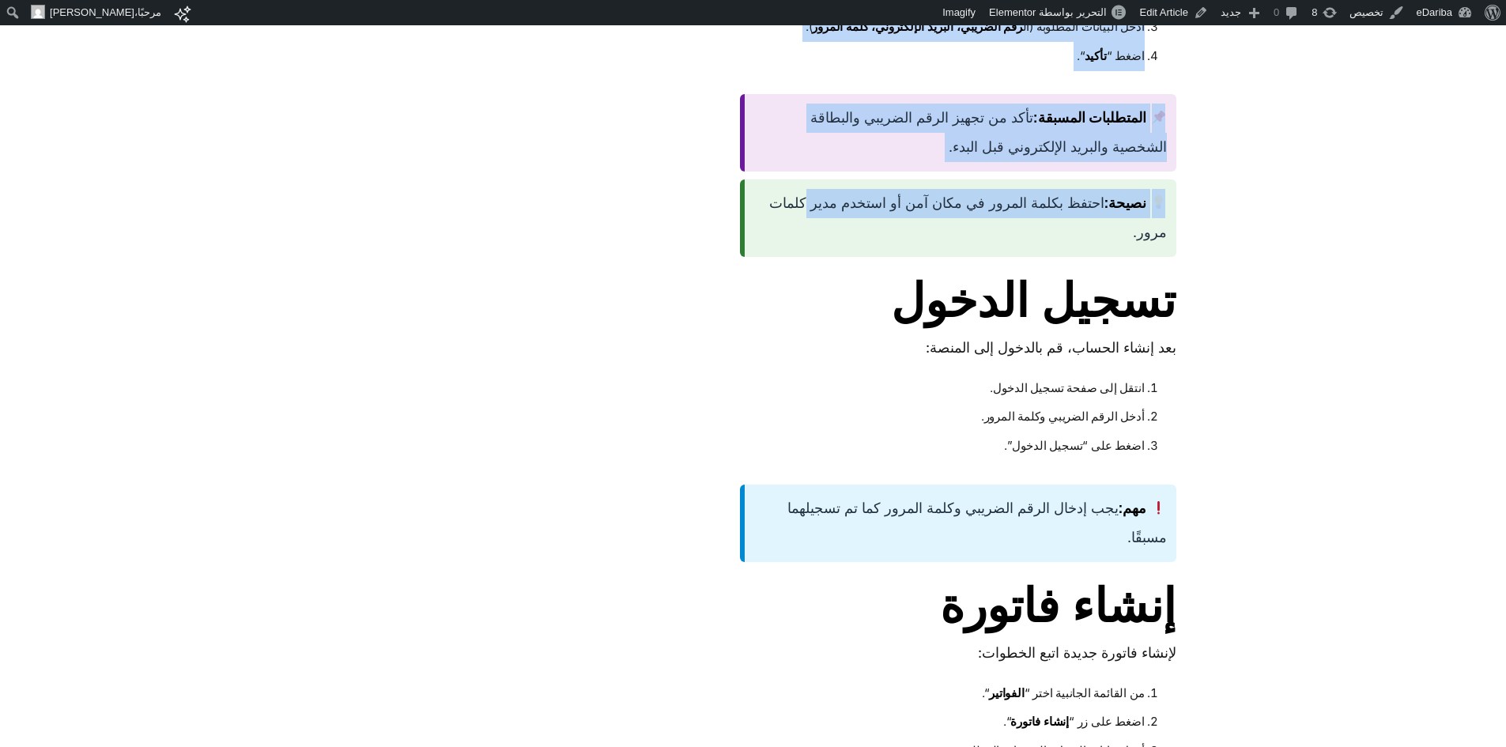
drag, startPoint x: 1175, startPoint y: 347, endPoint x: 734, endPoint y: 284, distance: 445.6
click at [734, 284] on article "كيفية اضافى شركة الى حسابك 1 minute يقرأ في هل تشعر بالخوف من ربط شركتك بالأنظم…" at bounding box center [864, 287] width 623 height 2975
click at [1036, 42] on li "أدخل البيانات المطلوبة (ال رقم الضريبي، البريد الإلكتروني، كلمة المرور )." at bounding box center [956, 27] width 375 height 29
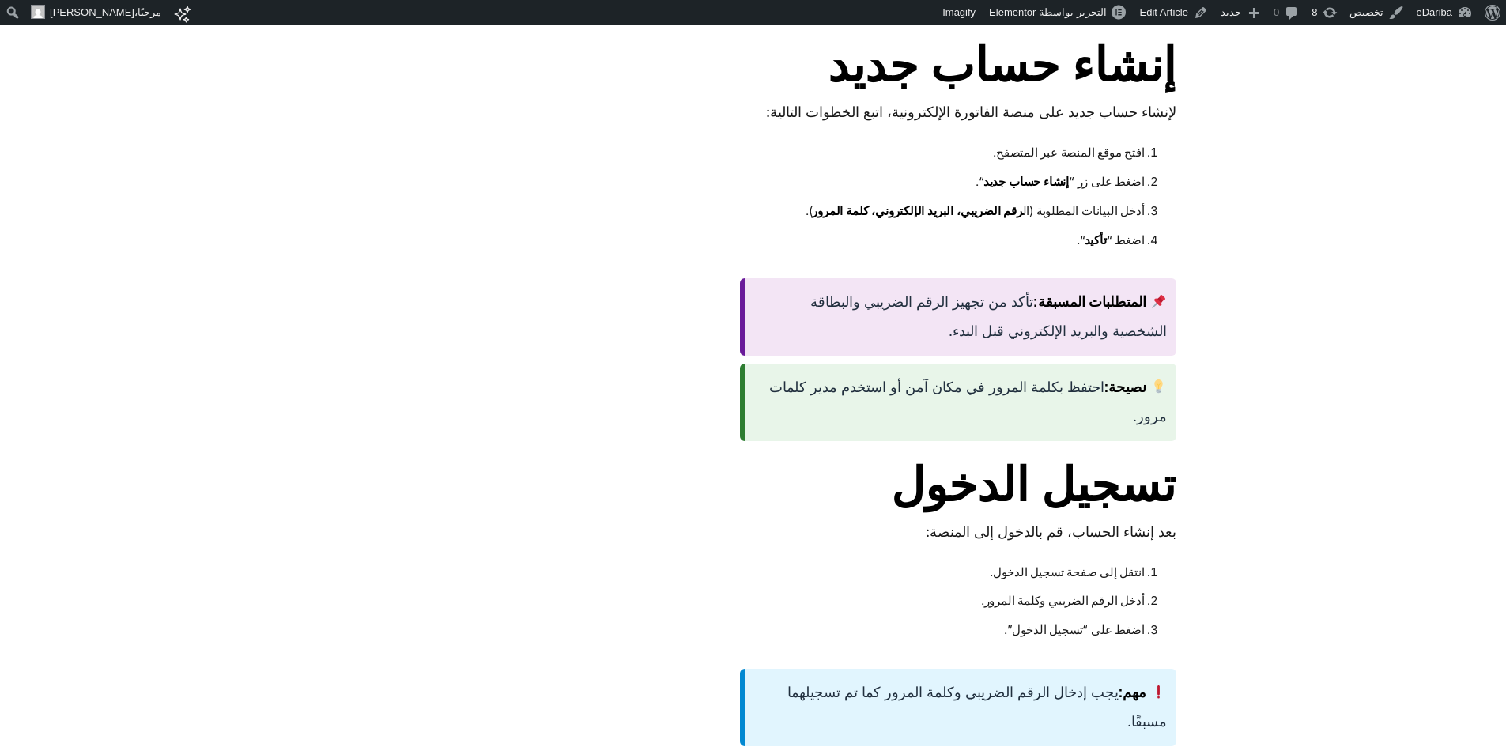
scroll to position [1291, 0]
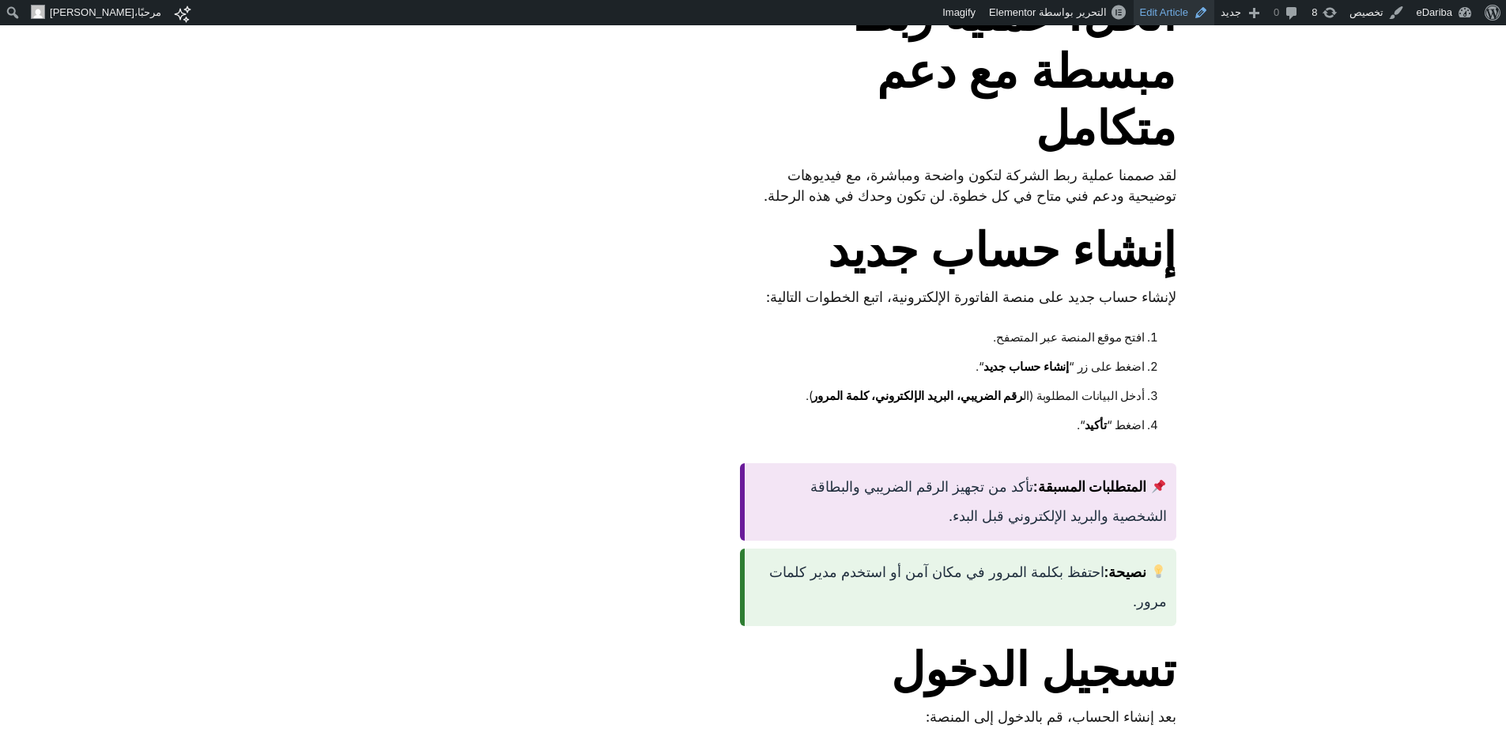
click at [1172, 15] on link "Edit Article" at bounding box center [1174, 12] width 81 height 25
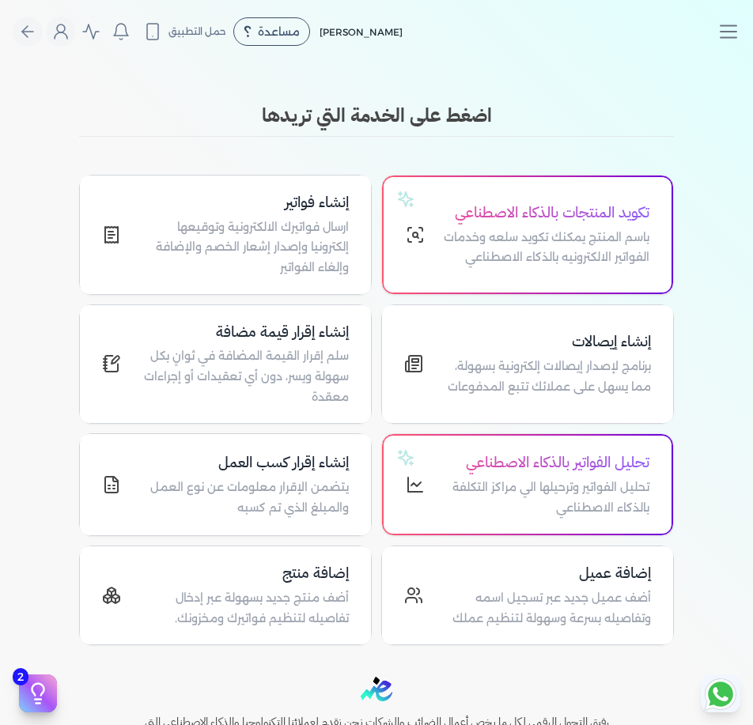
click at [709, 91] on div "Toggle Navigation الاسعار العمولات مساعدة خدمة العملاء دليل المستخدم تسجيل الدخ…" at bounding box center [376, 362] width 753 height 725
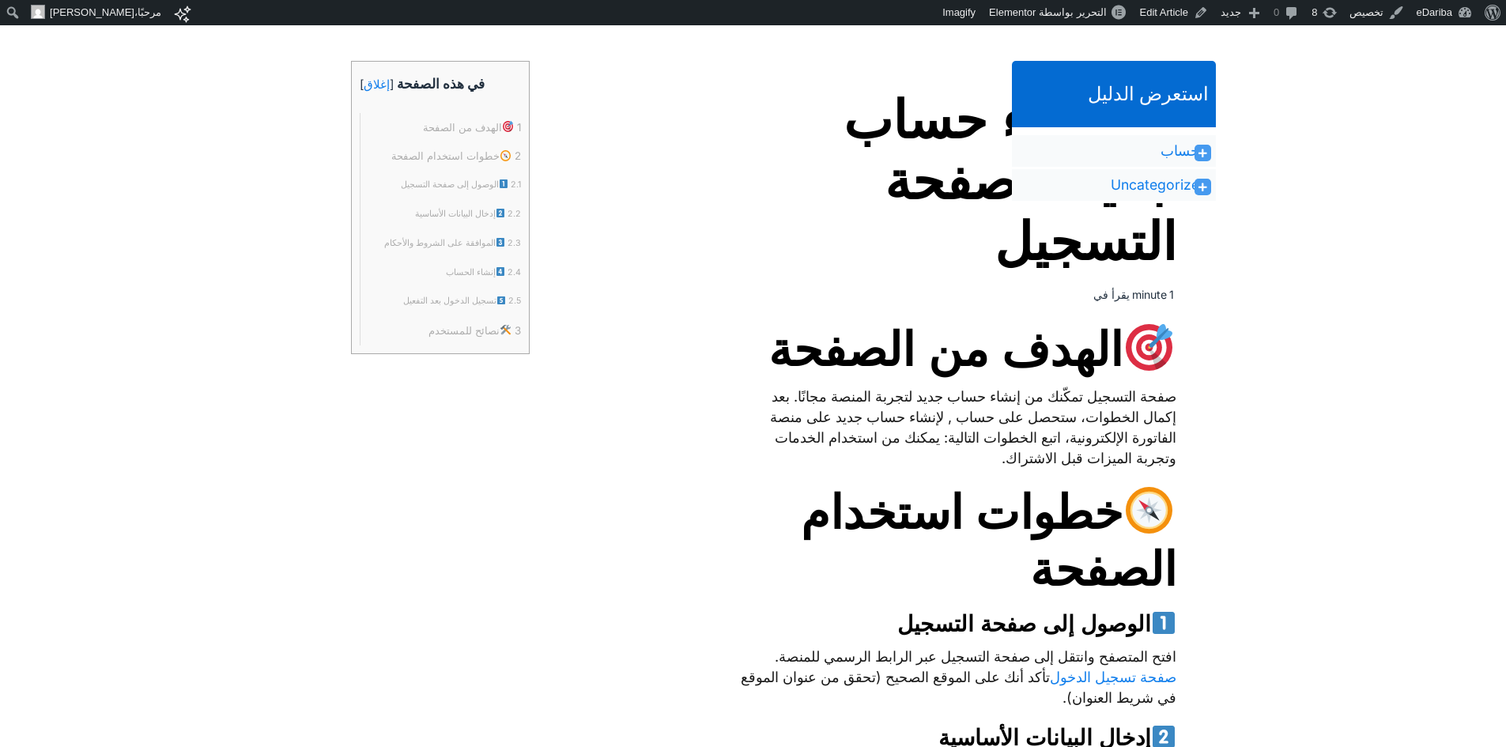
drag, startPoint x: 972, startPoint y: 350, endPoint x: 768, endPoint y: 360, distance: 204.2
click at [768, 360] on span "الهدف من الصفحة" at bounding box center [971, 350] width 407 height 57
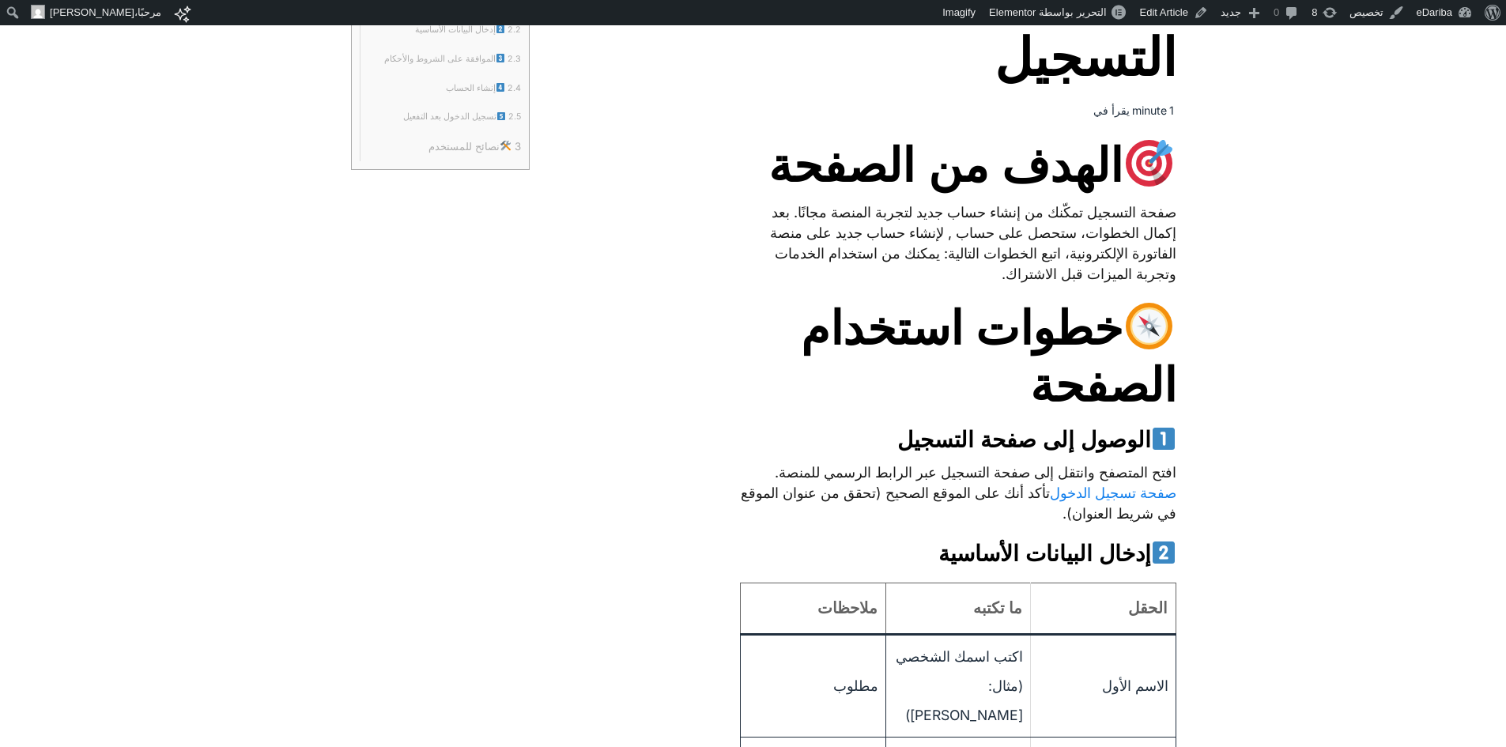
scroll to position [369, 0]
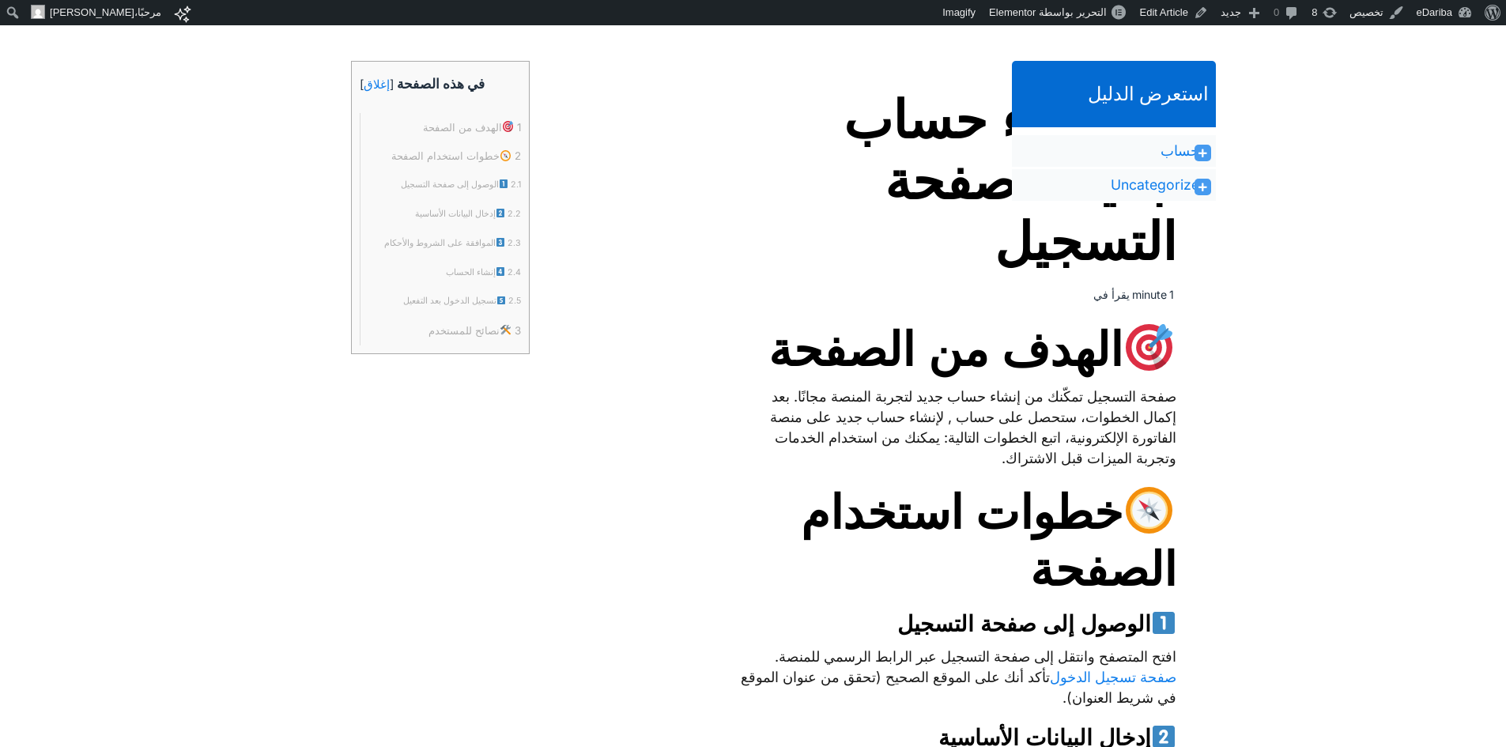
click at [964, 375] on span "الهدف من الصفحة" at bounding box center [971, 350] width 407 height 57
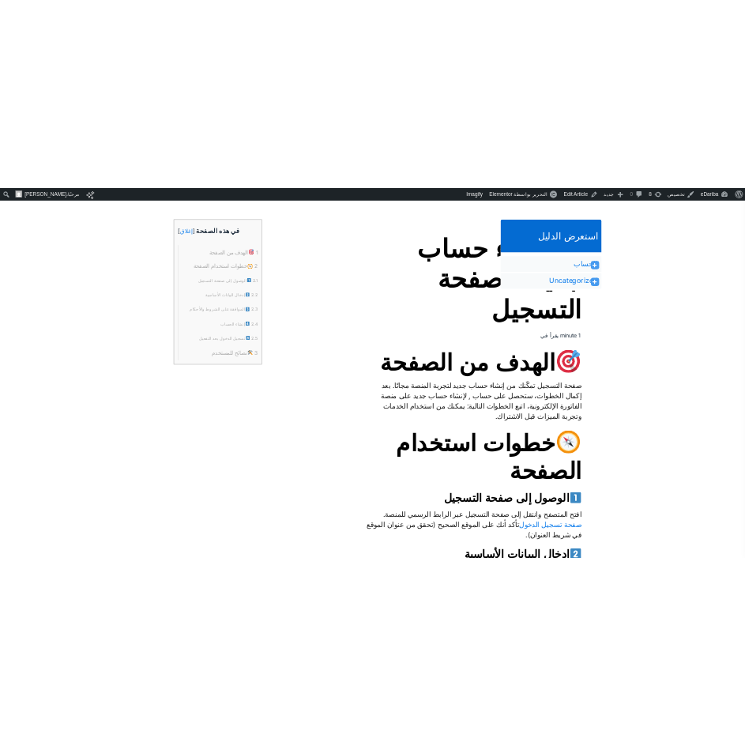
scroll to position [436, 0]
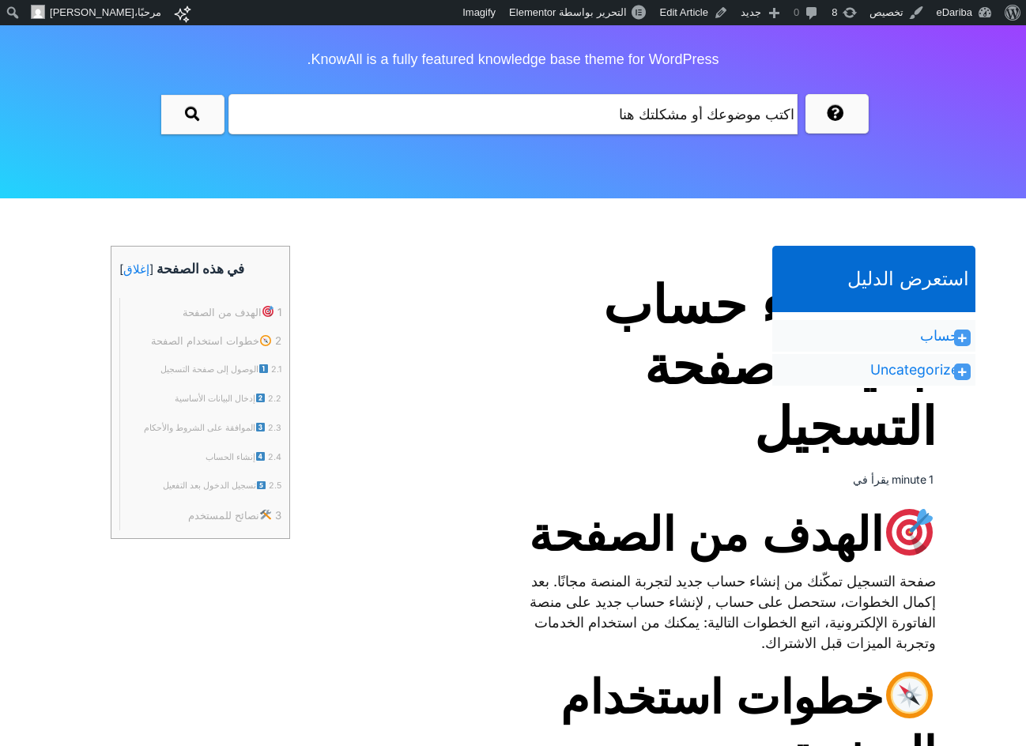
scroll to position [553, 0]
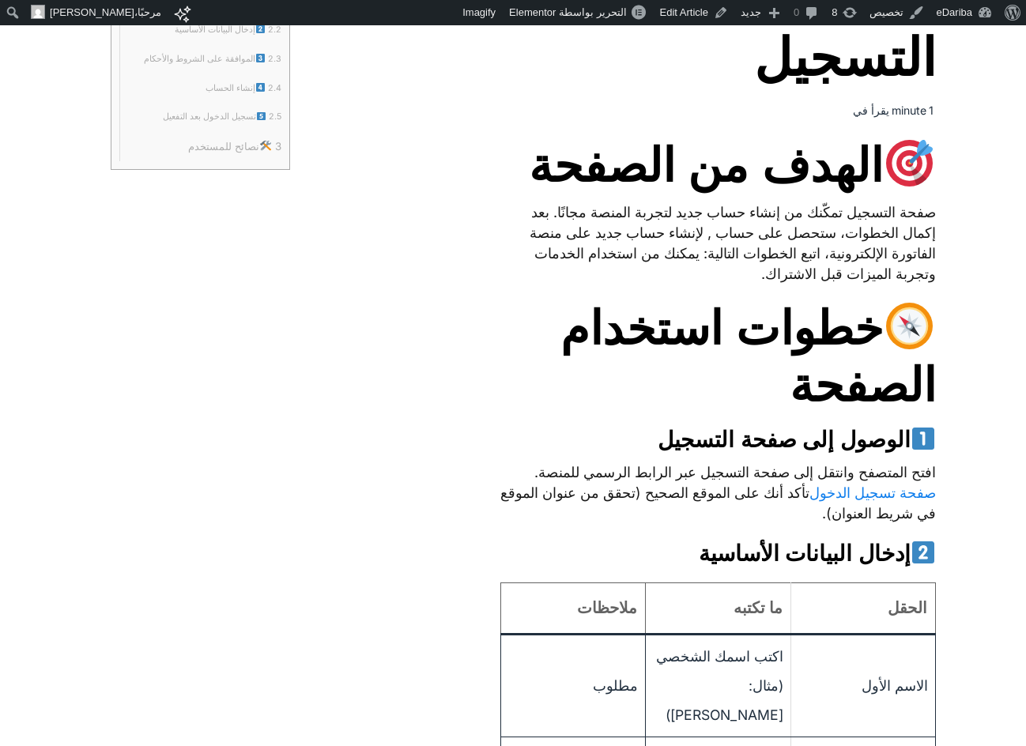
click at [617, 398] on span "خطوات استخدام الصفحة" at bounding box center [718, 357] width 436 height 114
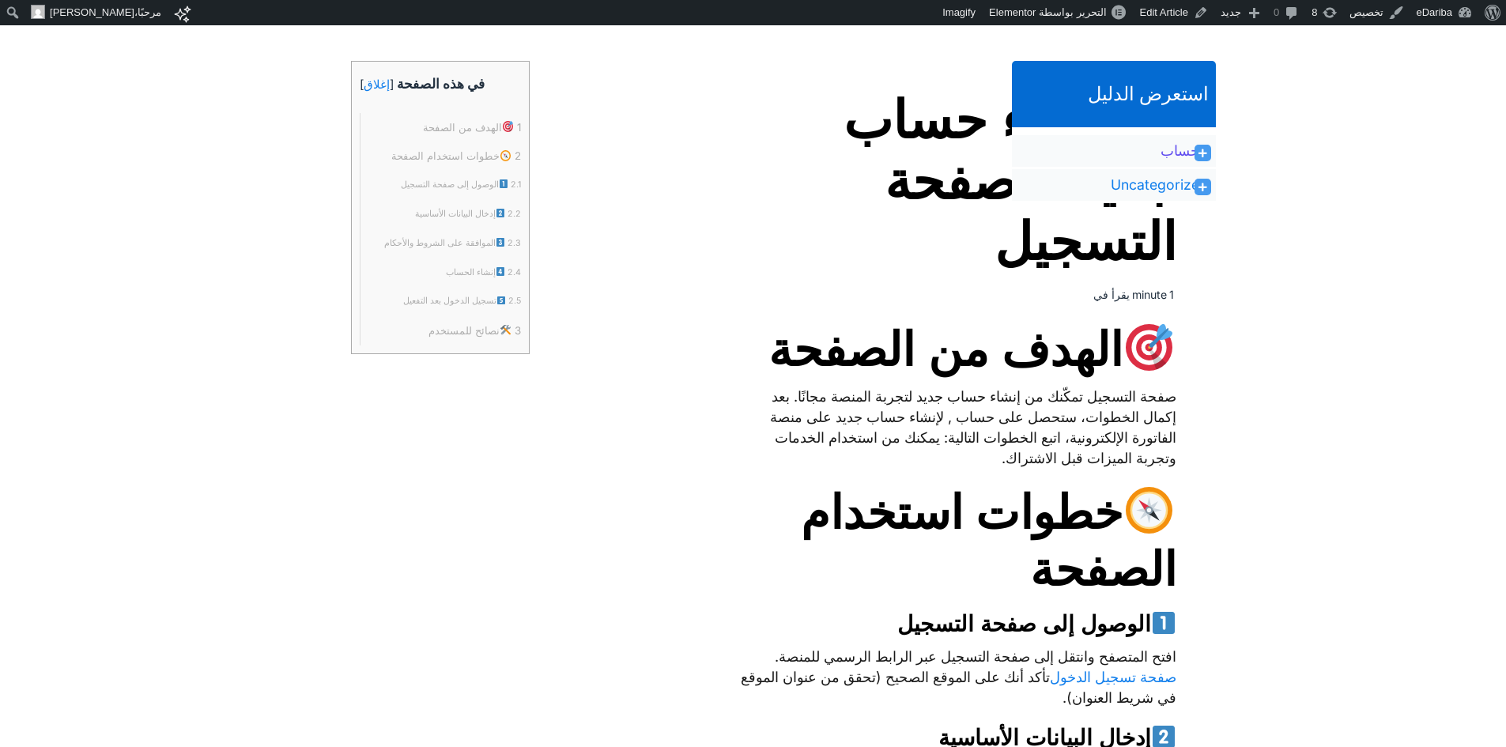
click at [1179, 157] on link "الحساب" at bounding box center [1183, 150] width 47 height 19
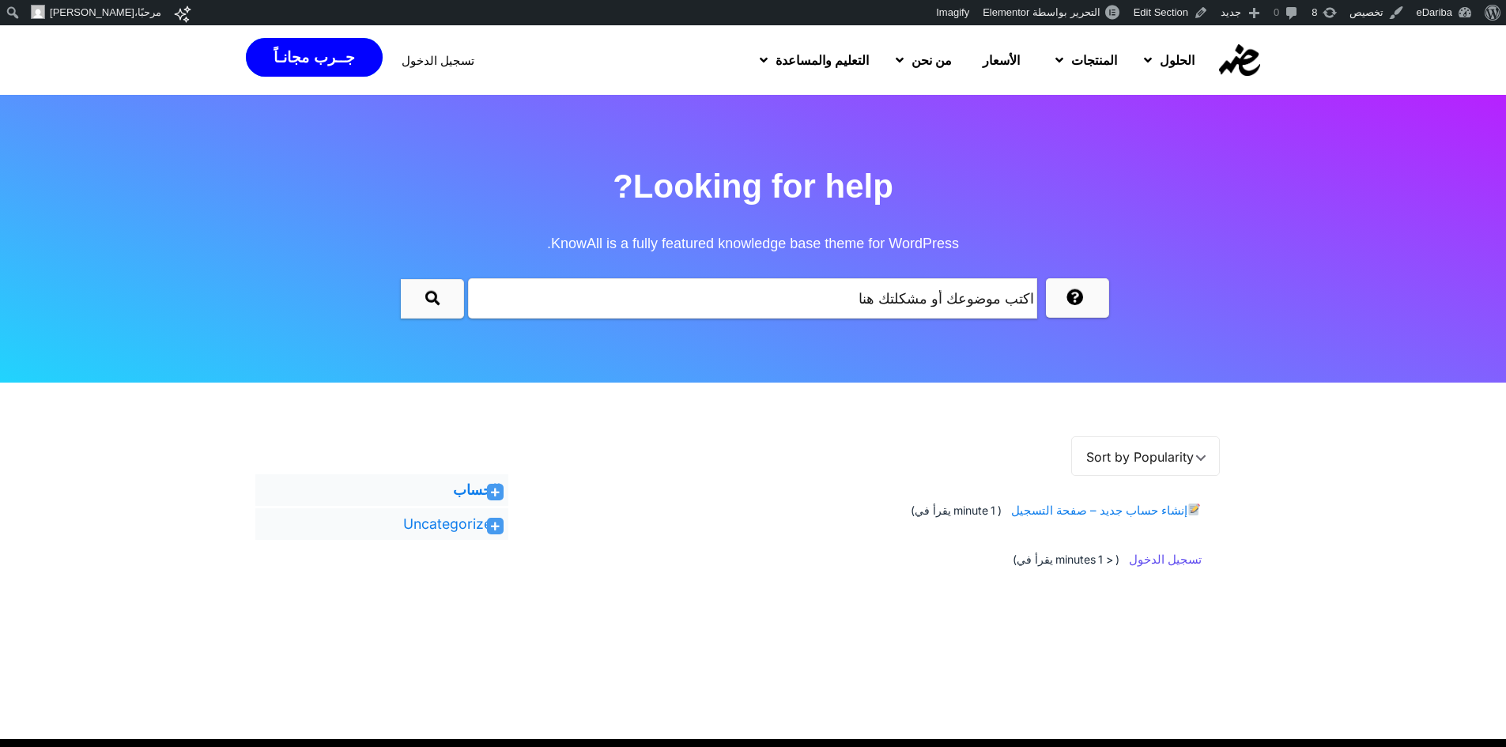
click at [1159, 555] on span "تسجيل الدخول" at bounding box center [1162, 559] width 78 height 29
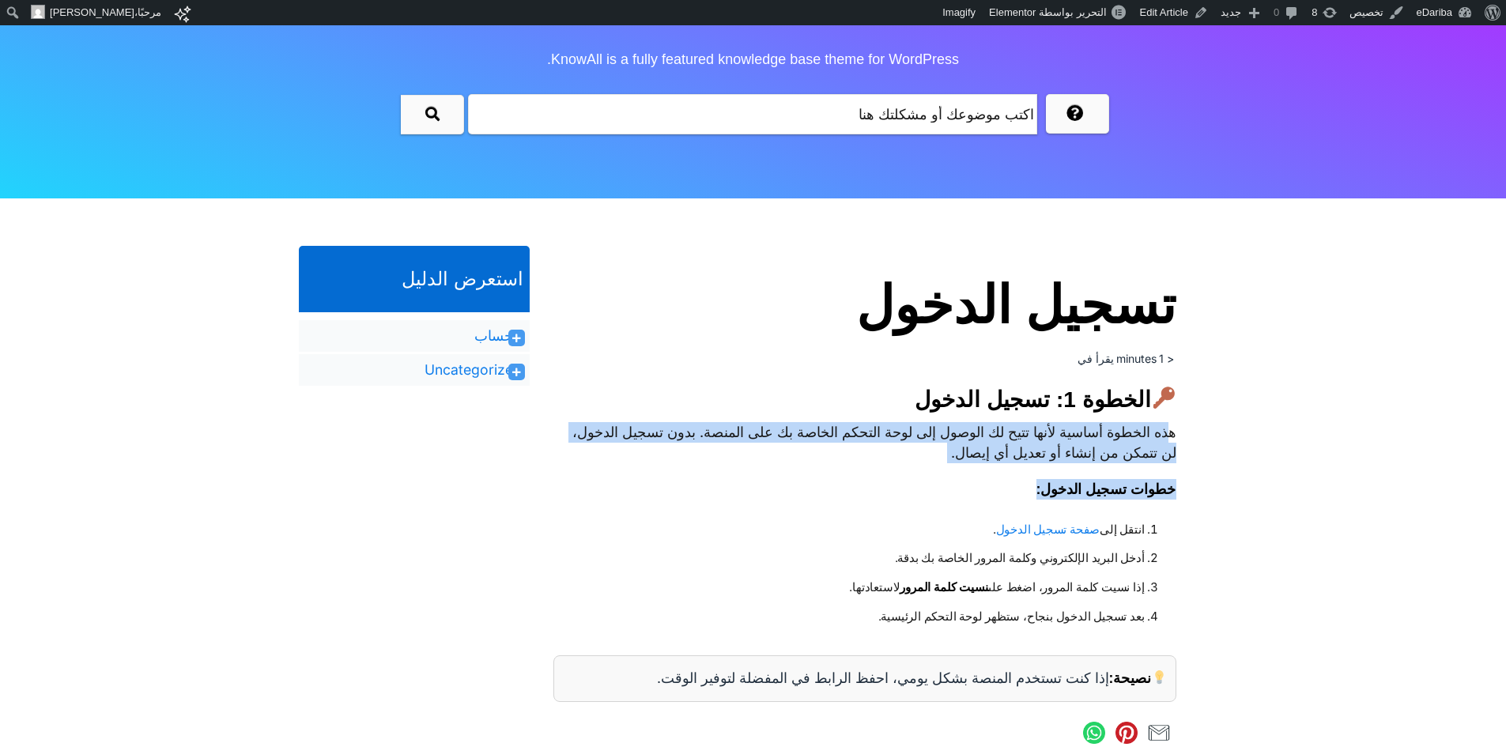
drag, startPoint x: 1164, startPoint y: 432, endPoint x: 818, endPoint y: 469, distance: 347.3
click at [818, 469] on div "الخطوة 1: تسجيل الدخول هذه الخطوة أساسية لأنها تتيح لك الوصول إلى لوحة التحكم ا…" at bounding box center [864, 544] width 623 height 316
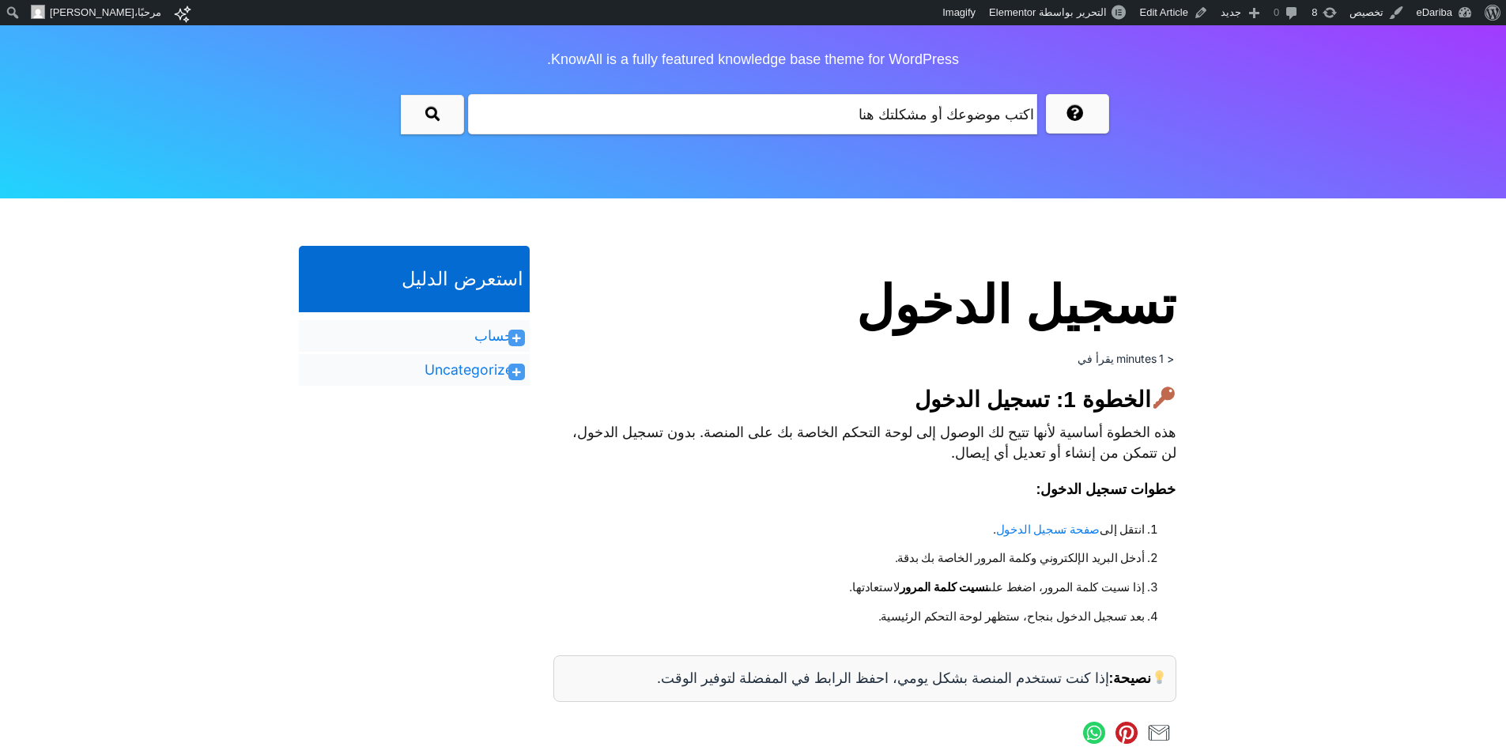
click at [775, 602] on li "بعد تسجيل الدخول بنجاح، ستظهر لوحة التحكم الرئيسية." at bounding box center [864, 616] width 562 height 29
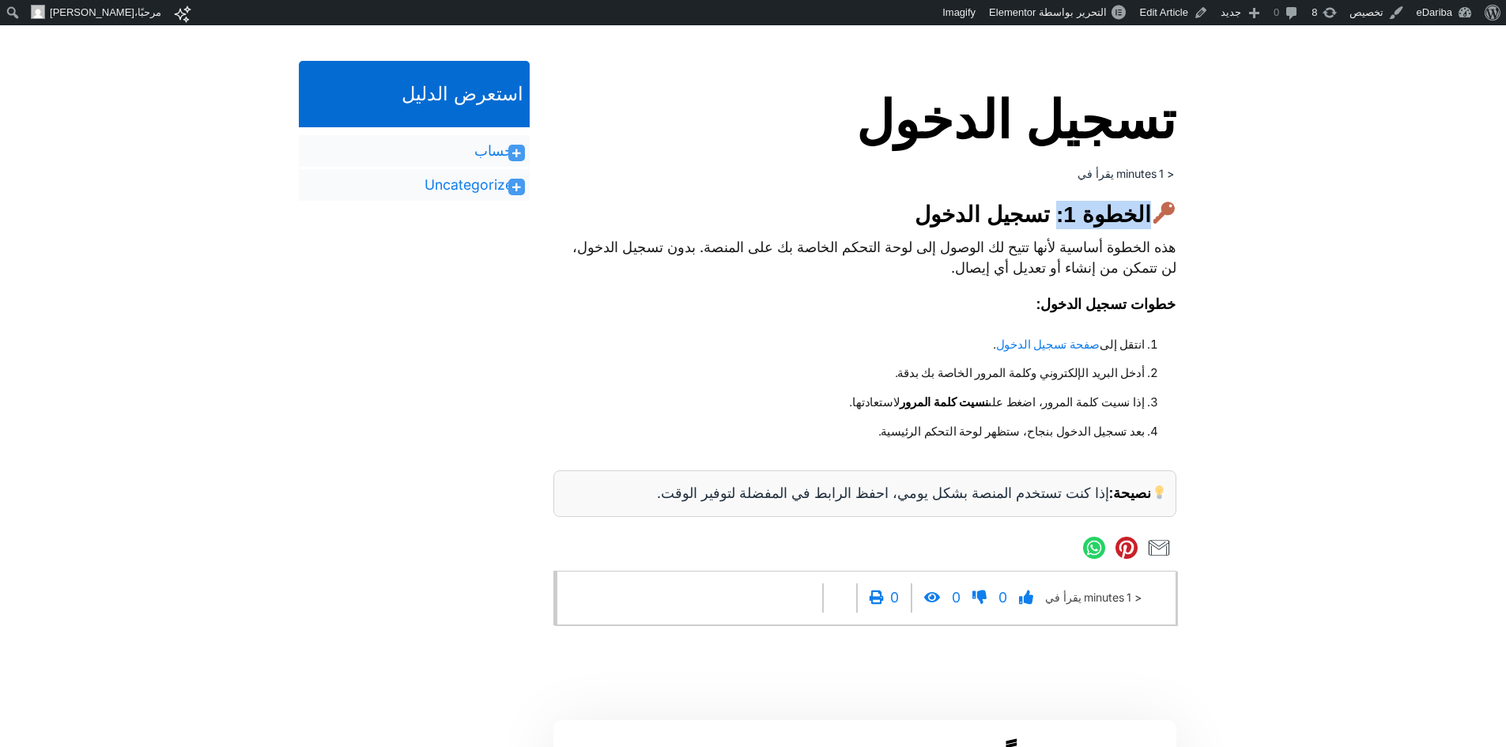
drag, startPoint x: 1064, startPoint y: 215, endPoint x: 1158, endPoint y: 210, distance: 94.2
click at [1158, 210] on h3 "الخطوة 1: تسجيل الدخول" at bounding box center [864, 215] width 623 height 28
click at [1164, 17] on link "Edit Article" at bounding box center [1174, 12] width 81 height 25
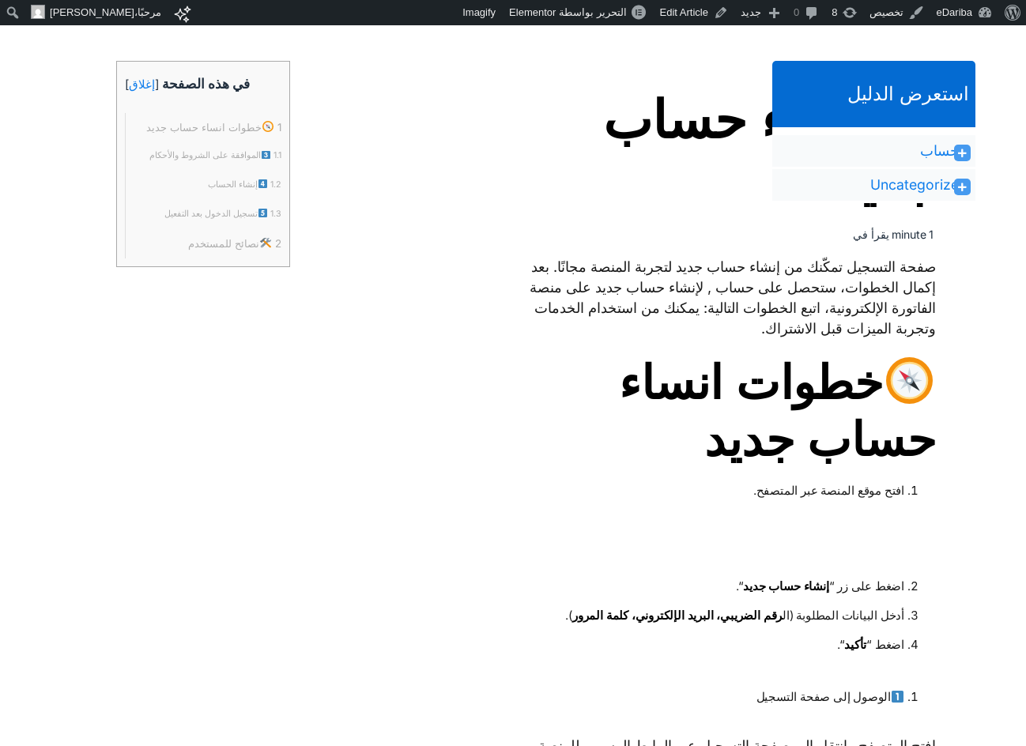
scroll to position [553, 0]
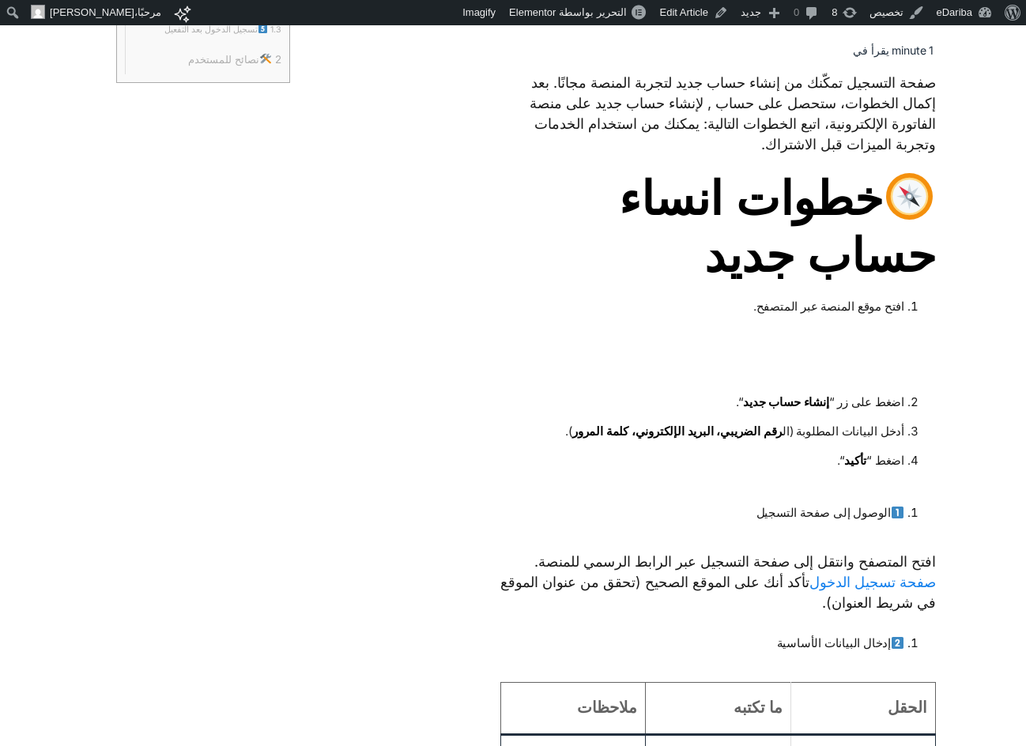
click at [760, 381] on ol "افتح موقع المنصة عبر المتصفح. اضغط على زر “ إنشاء حساب جديد “. أدخل البيانات ال…" at bounding box center [718, 383] width 436 height 183
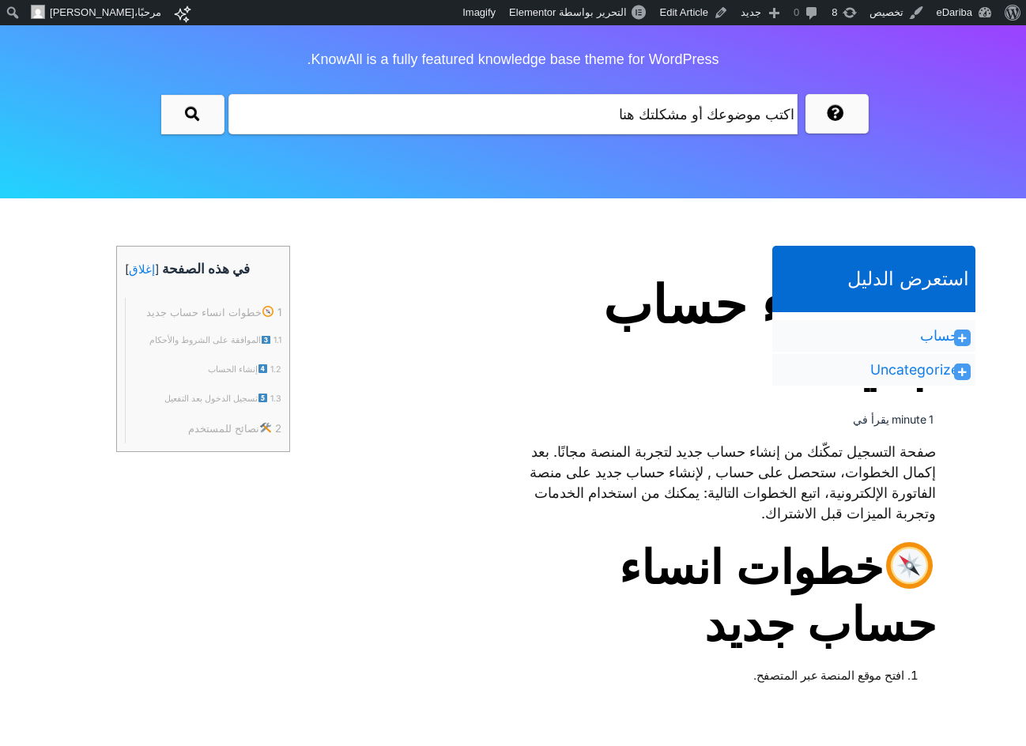
scroll to position [369, 0]
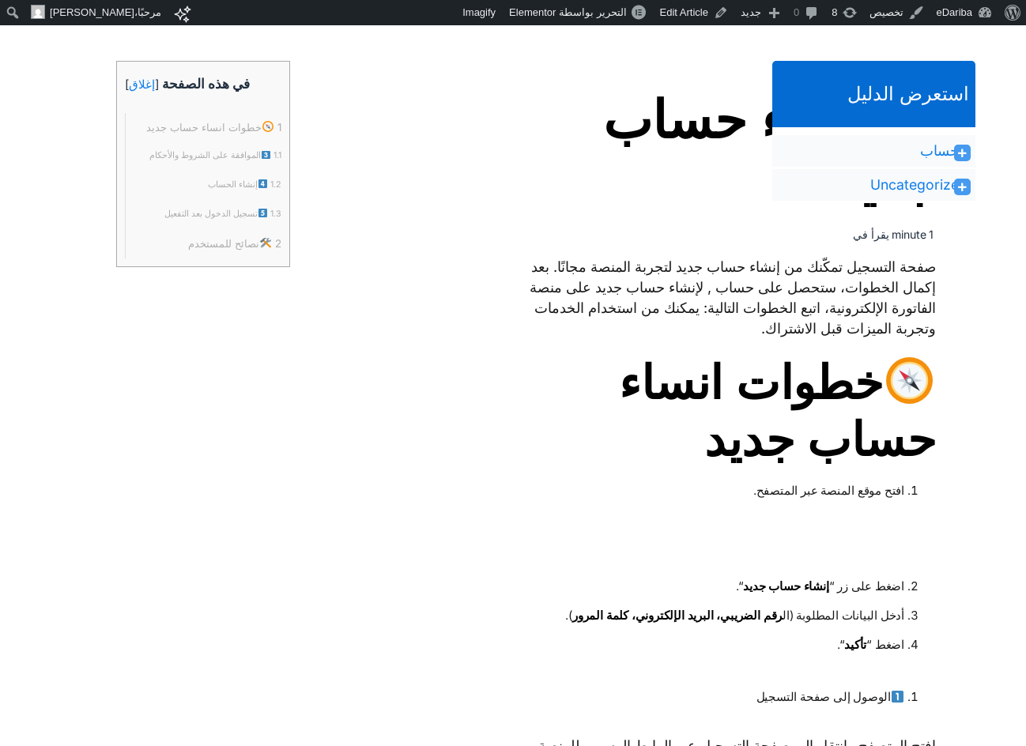
click at [686, 392] on span "خطوات انساء حساب جديد" at bounding box center [718, 412] width 436 height 114
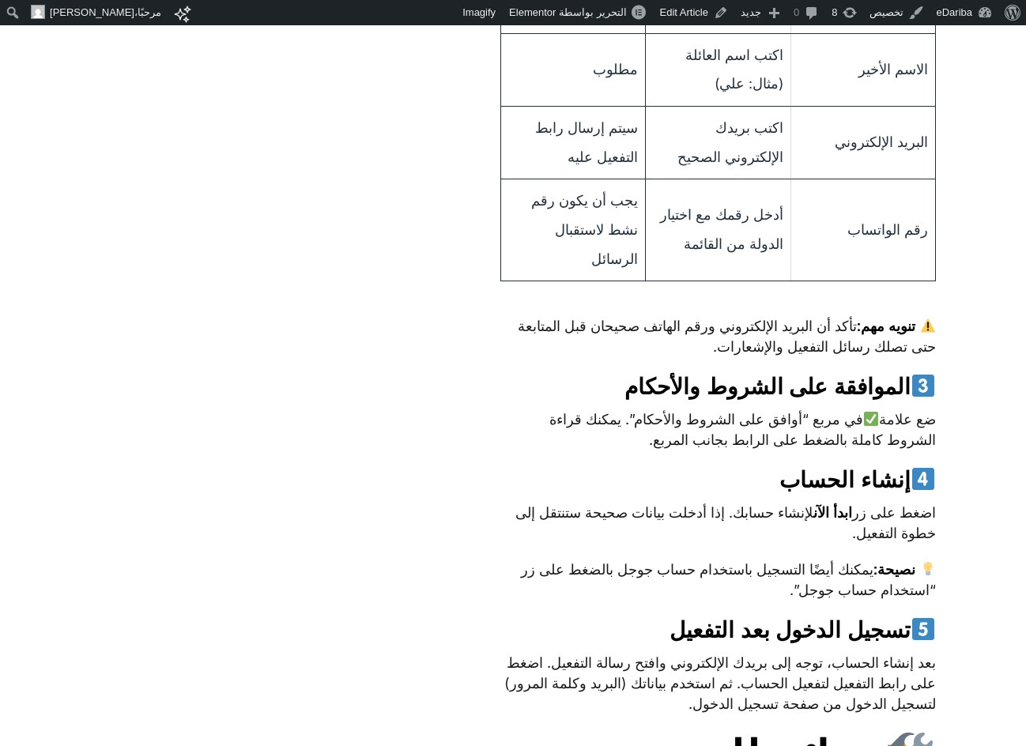
scroll to position [922, 0]
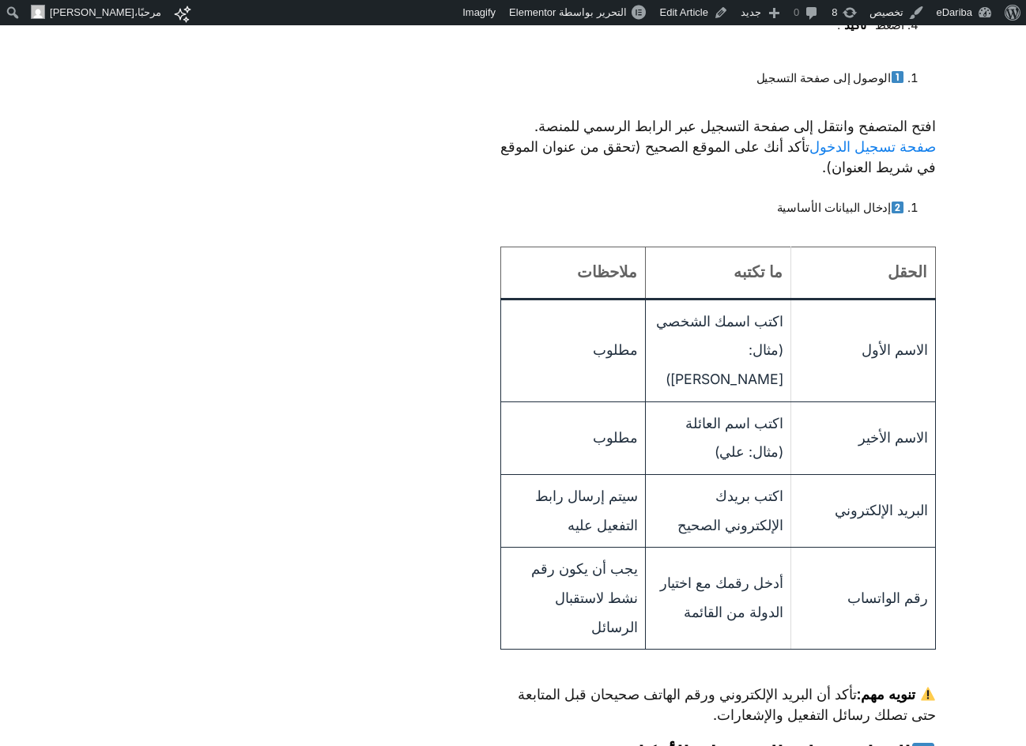
click at [258, 306] on html "نبذة عن ووردبريس نبذة عن ووردبريس شارك بالمساهمة معنا WordPress.org وثائق المسا…" at bounding box center [513, 589] width 1026 height 2972
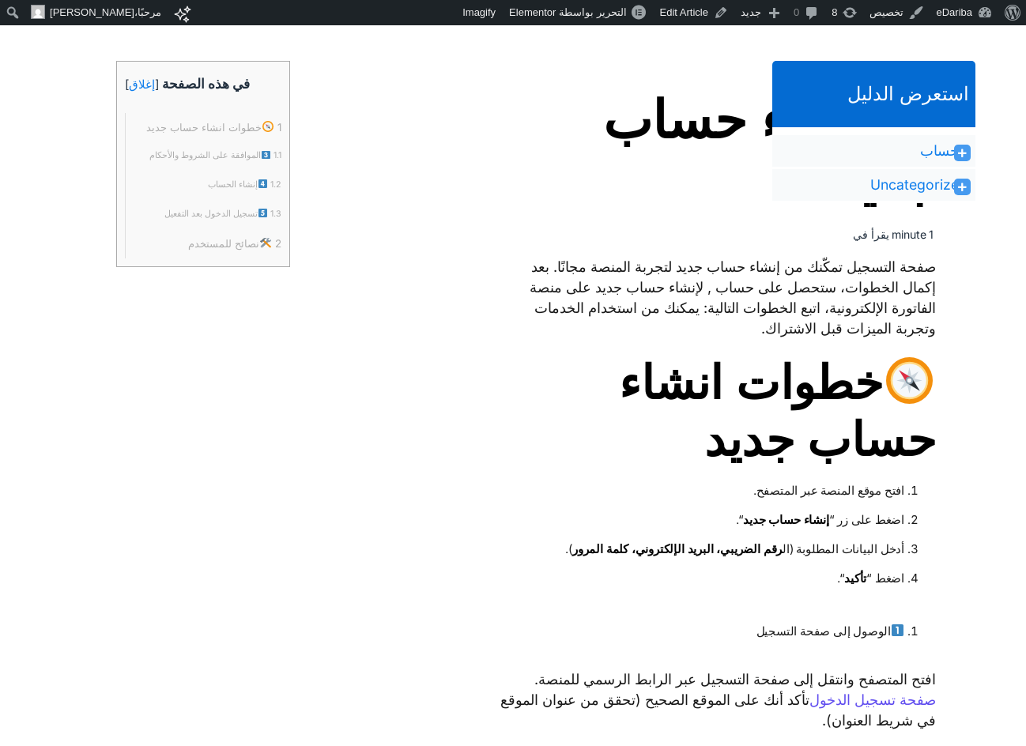
scroll to position [553, 0]
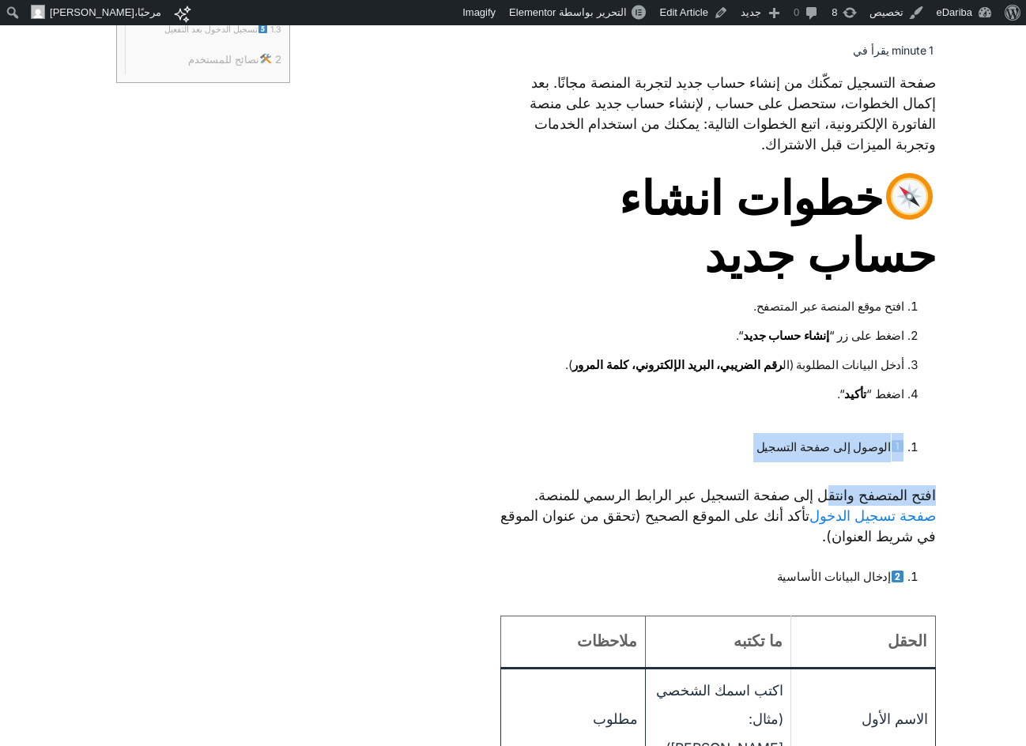
drag, startPoint x: 907, startPoint y: 442, endPoint x: 805, endPoint y: 481, distance: 109.8
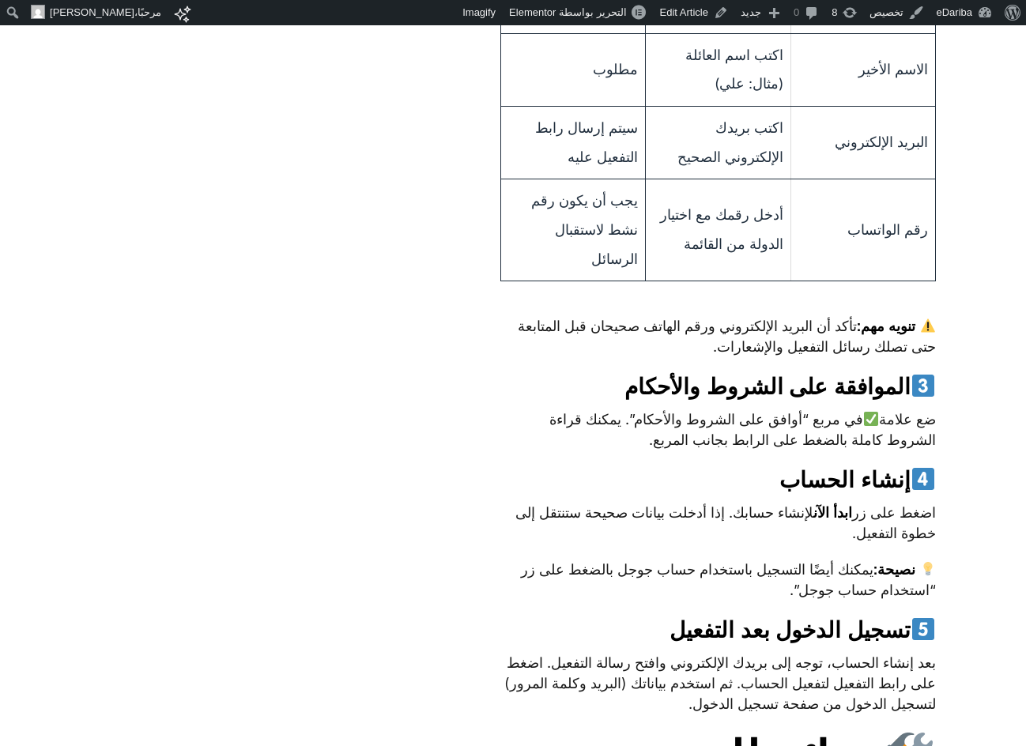
scroll to position [1476, 0]
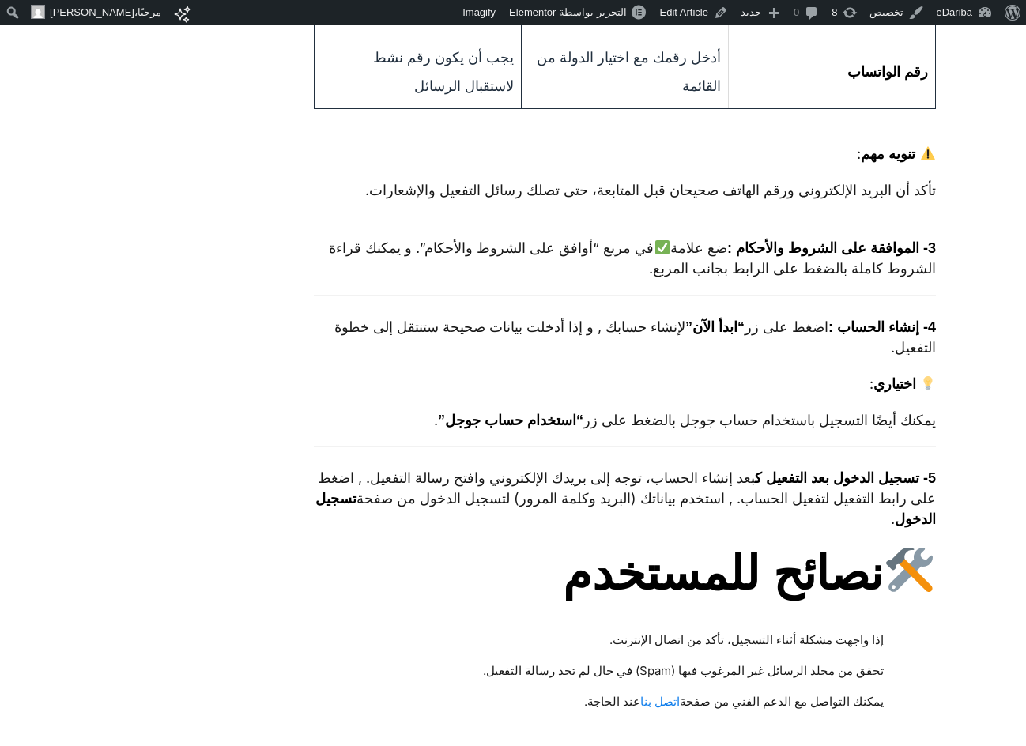
scroll to position [956, 0]
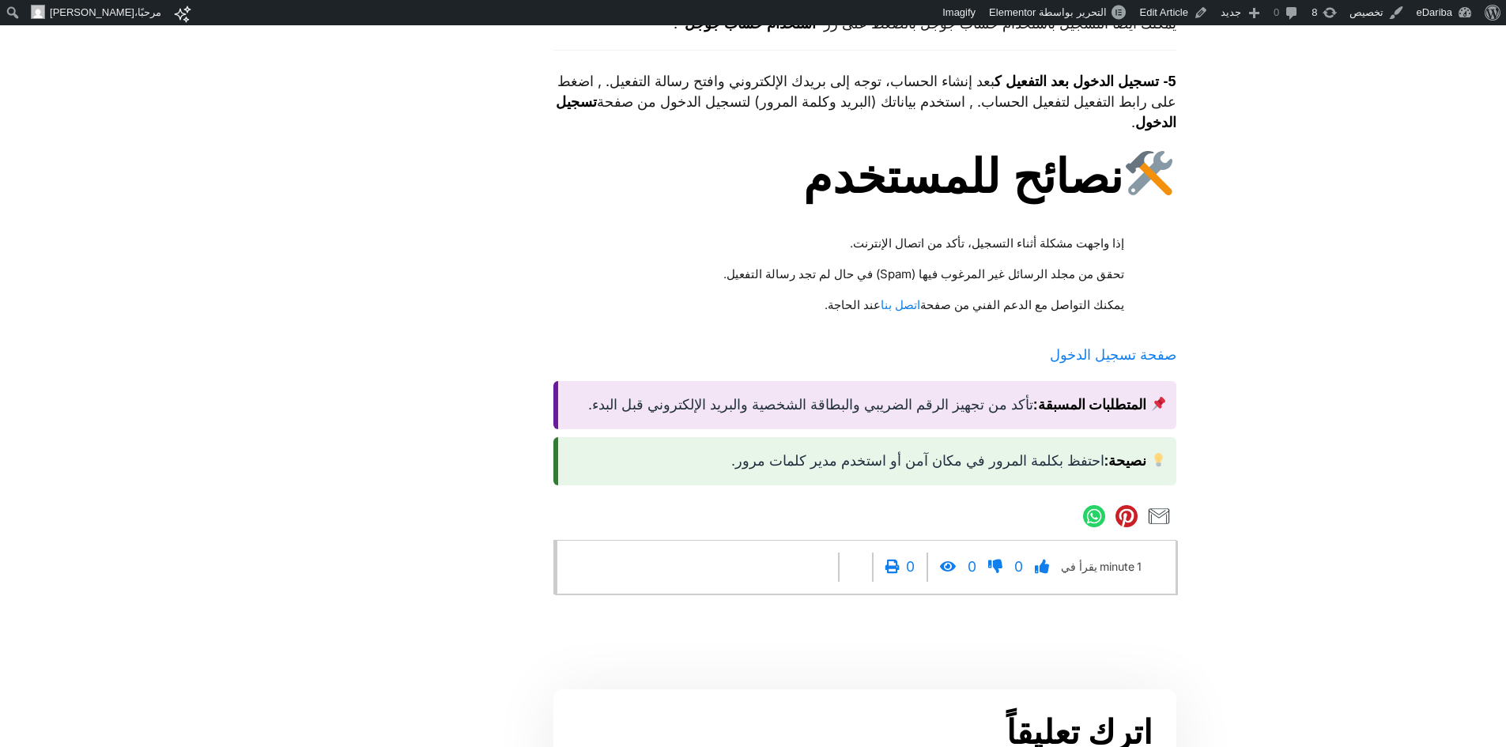
scroll to position [1103, 0]
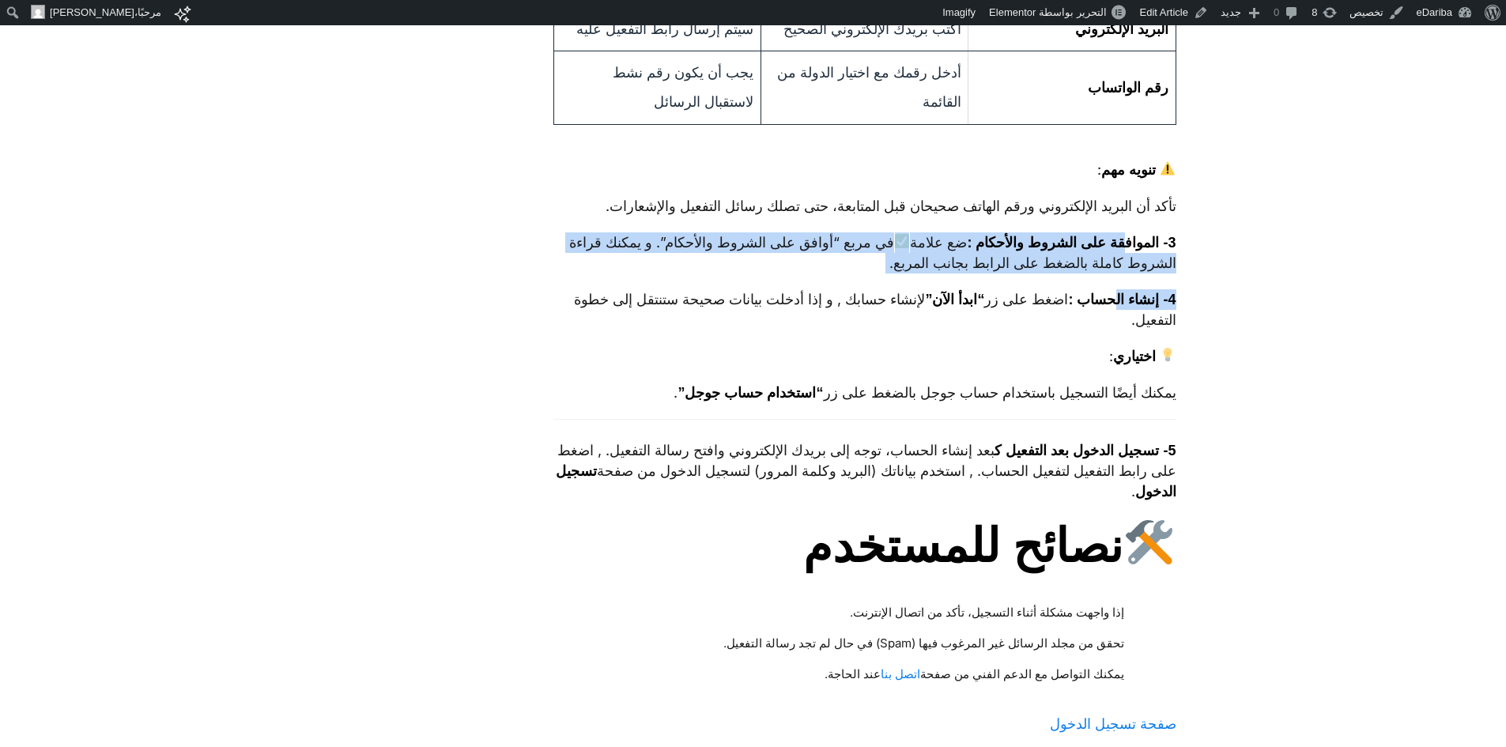
drag, startPoint x: 1115, startPoint y: 295, endPoint x: 1118, endPoint y: 243, distance: 52.3
click at [1025, 239] on div "صفحة التسجيل تمكّنك من إنشاء حساب جديد لتجربة المنصة مجانًا. بعد إكمال الخطوات،…" at bounding box center [864, 158] width 623 height 1392
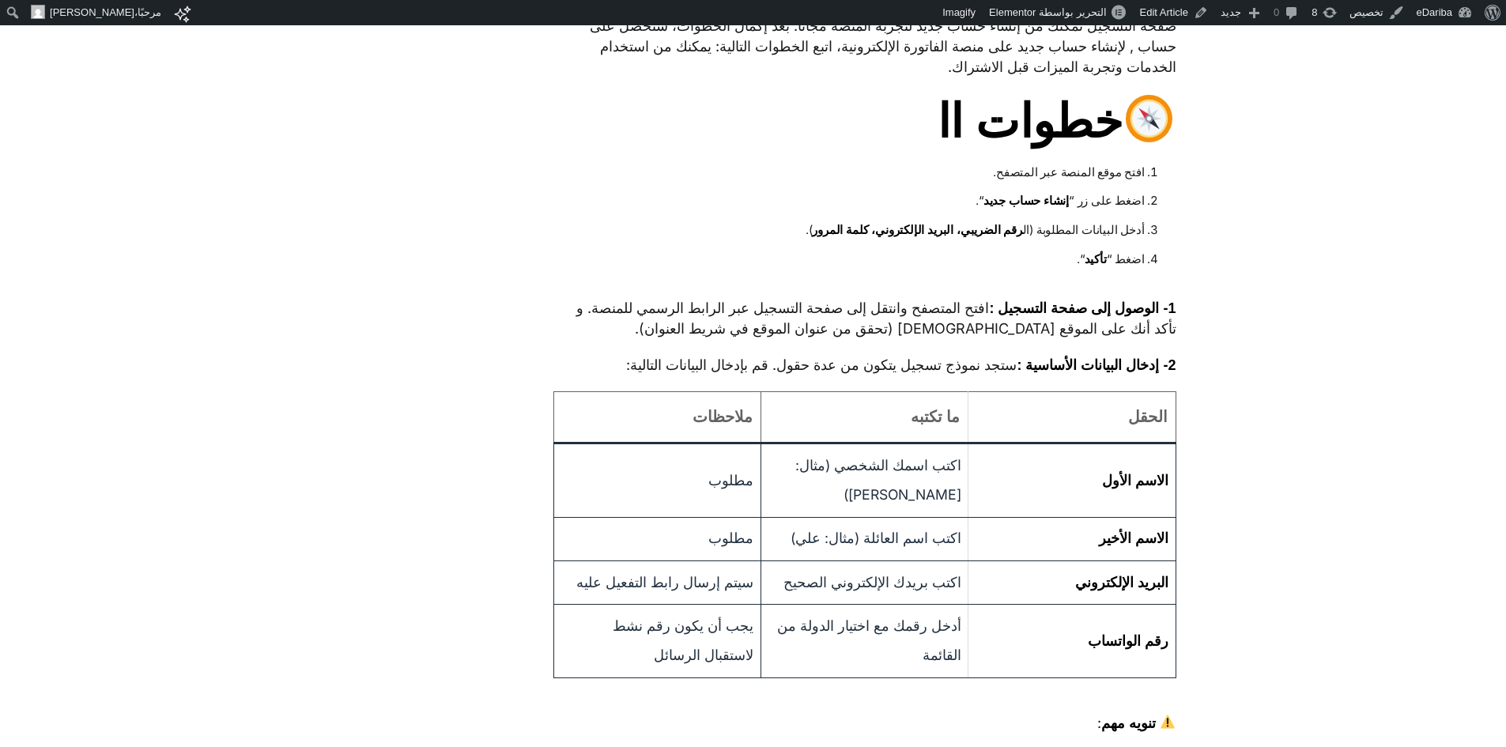
scroll to position [366, 0]
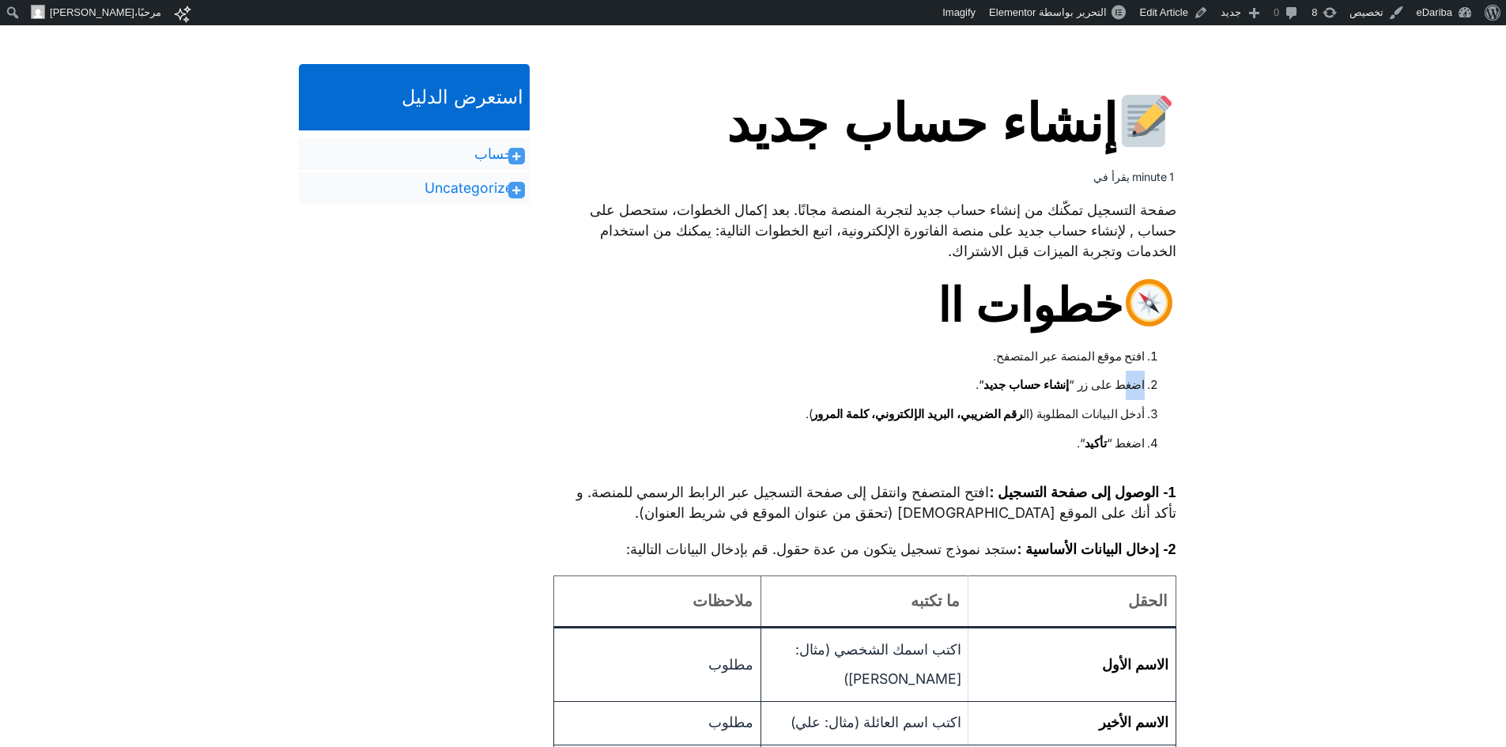
drag, startPoint x: 1145, startPoint y: 378, endPoint x: 1119, endPoint y: 378, distance: 26.1
click at [1025, 378] on li "اضغط على زر “ إنشاء حساب جديد “." at bounding box center [864, 385] width 562 height 29
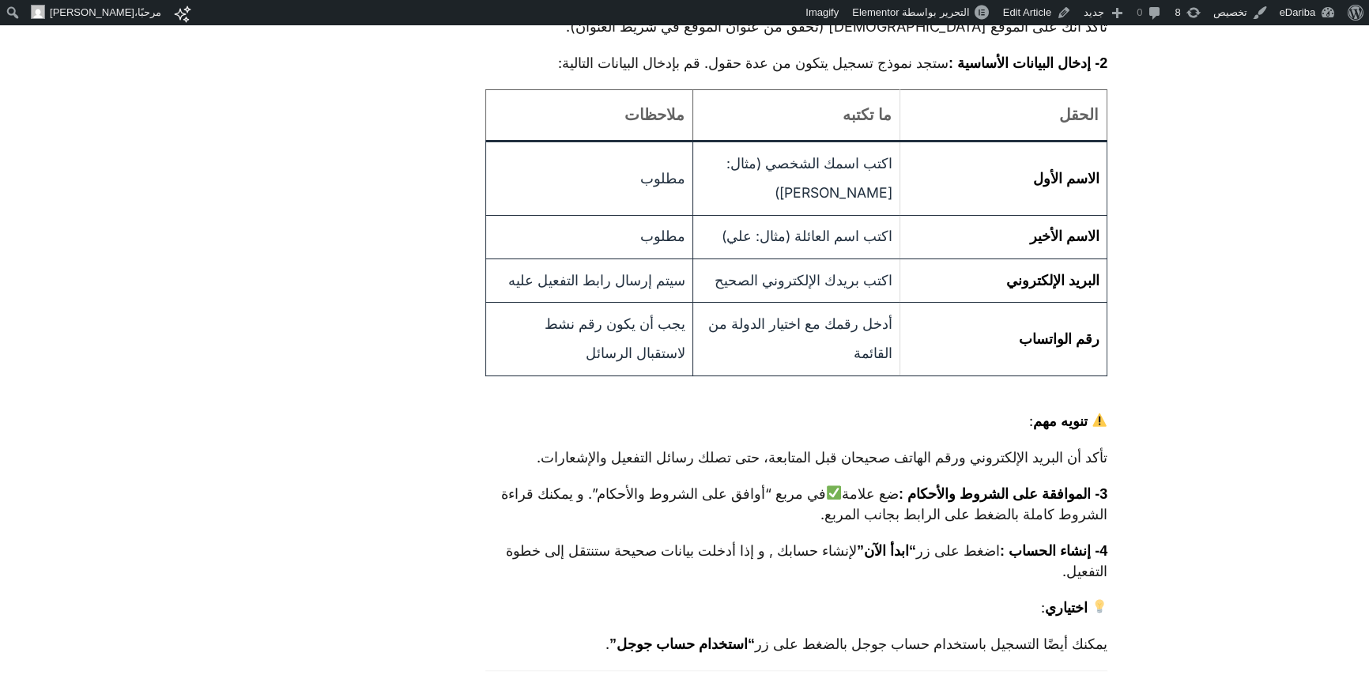
scroll to position [1020, 0]
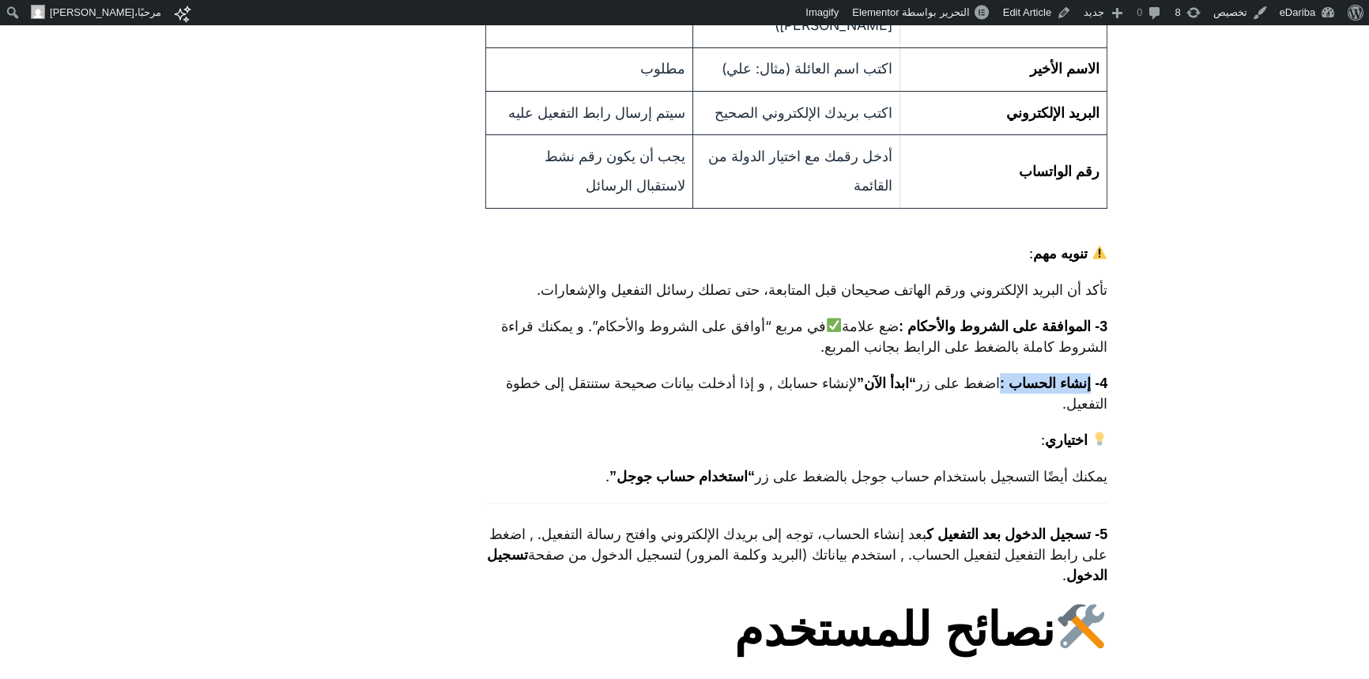
drag, startPoint x: 1085, startPoint y: 387, endPoint x: 1001, endPoint y: 380, distance: 84.0
click at [1001, 380] on strong "4- إنشاء الحساب :" at bounding box center [1054, 383] width 108 height 16
click at [1013, 11] on link "Edit Article" at bounding box center [1037, 12] width 81 height 25
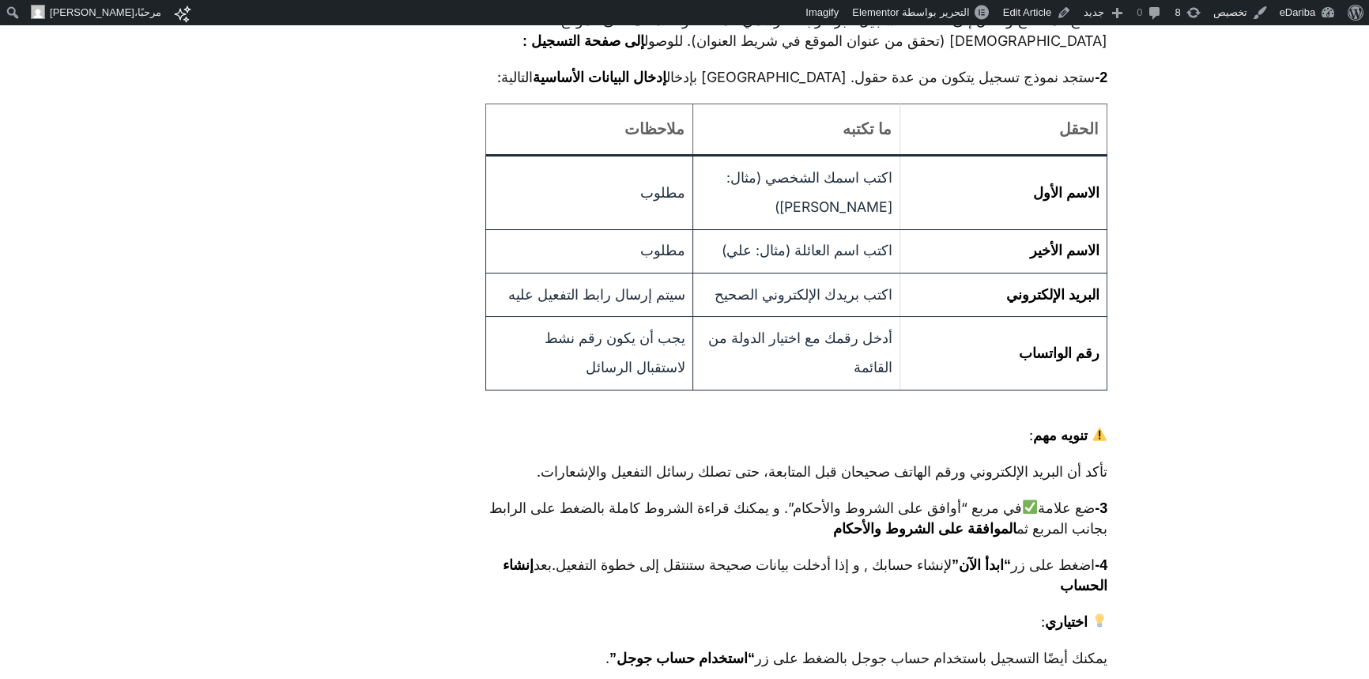
scroll to position [1005, 0]
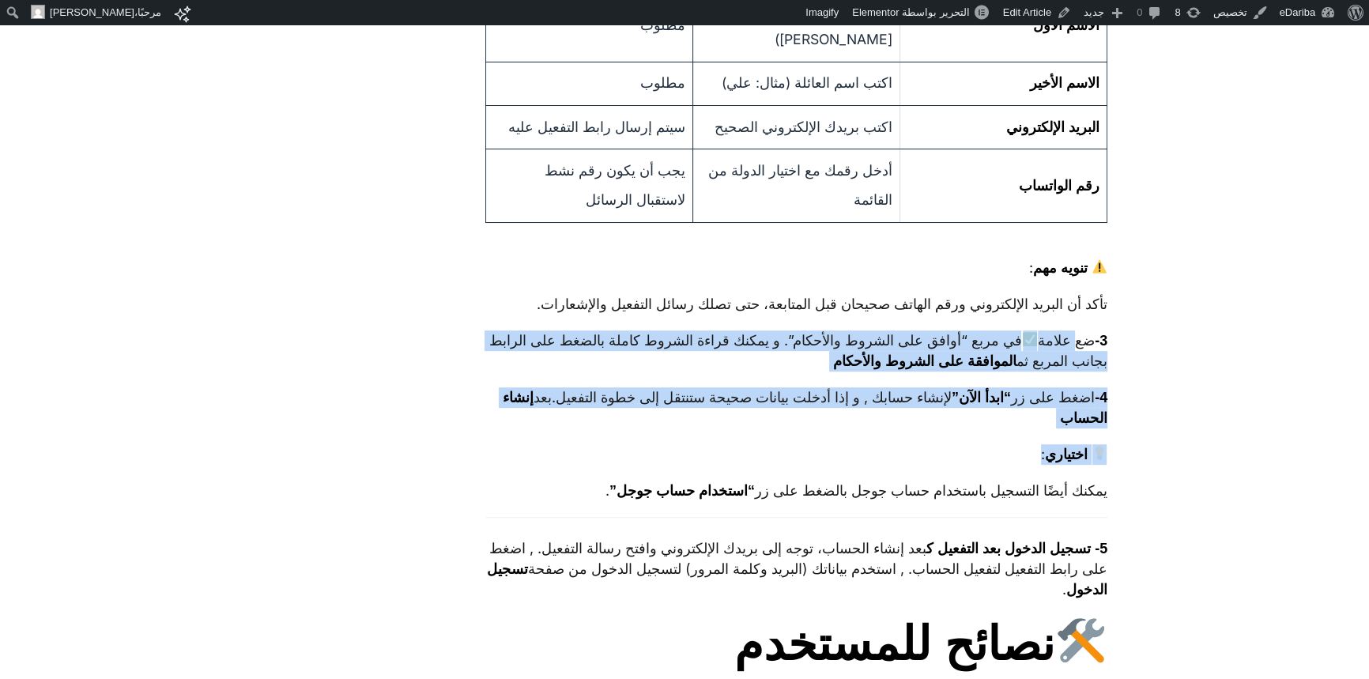
drag, startPoint x: 1077, startPoint y: 345, endPoint x: 713, endPoint y: 441, distance: 376.7
click at [713, 441] on div "صفحة التسجيل تمكّنك من إنشاء حساب جديد لتجربة المنصة مجانًا. بعد إكمال الخطوات،…" at bounding box center [796, 257] width 623 height 1392
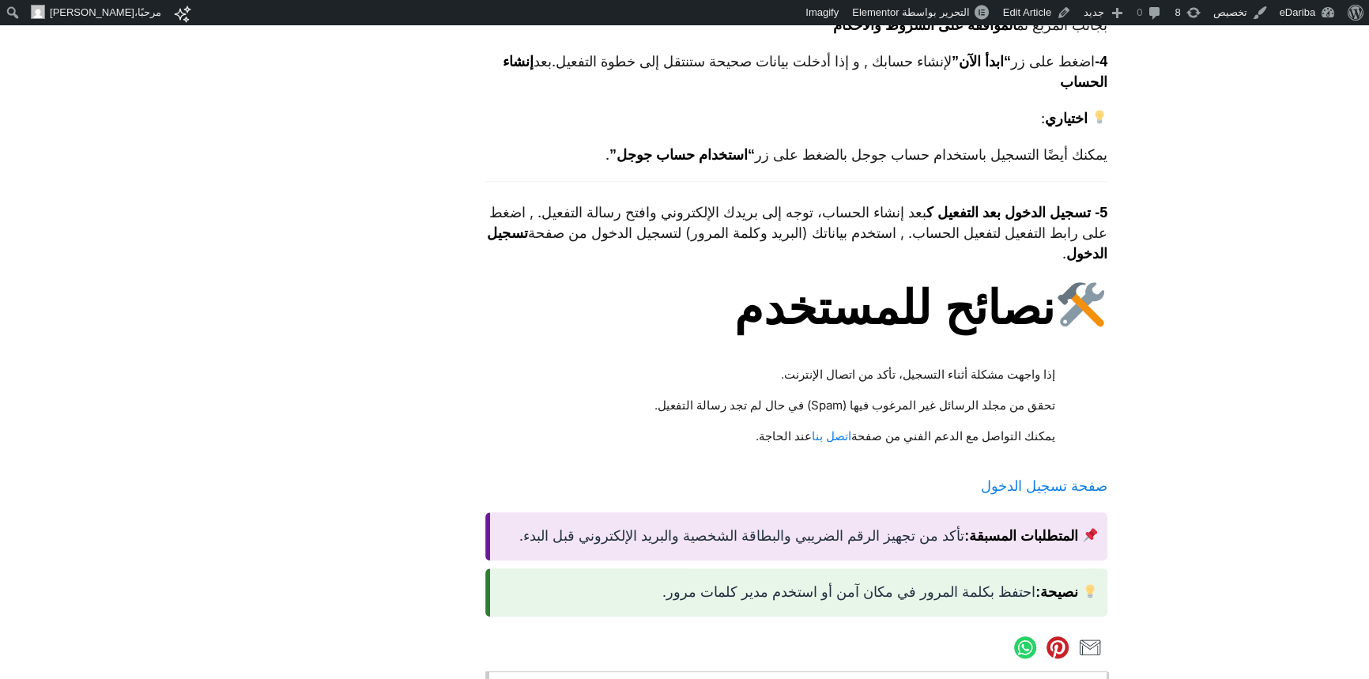
scroll to position [1509, 0]
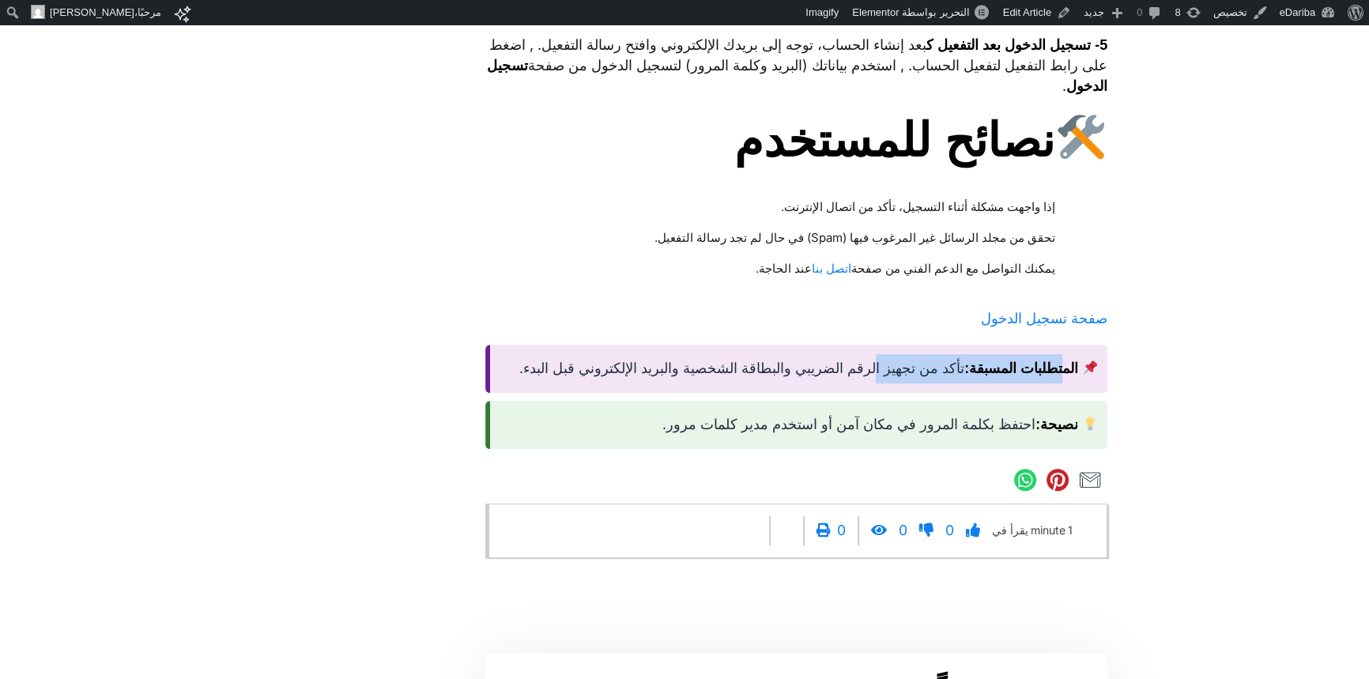
drag, startPoint x: 1062, startPoint y: 384, endPoint x: 880, endPoint y: 392, distance: 182.0
click at [880, 392] on div "المتطلبات المسبقة: تأكد من تجهيز الرقم الضريبي والبطاقة الشخصية والبريد الإلكتر…" at bounding box center [796, 369] width 623 height 48
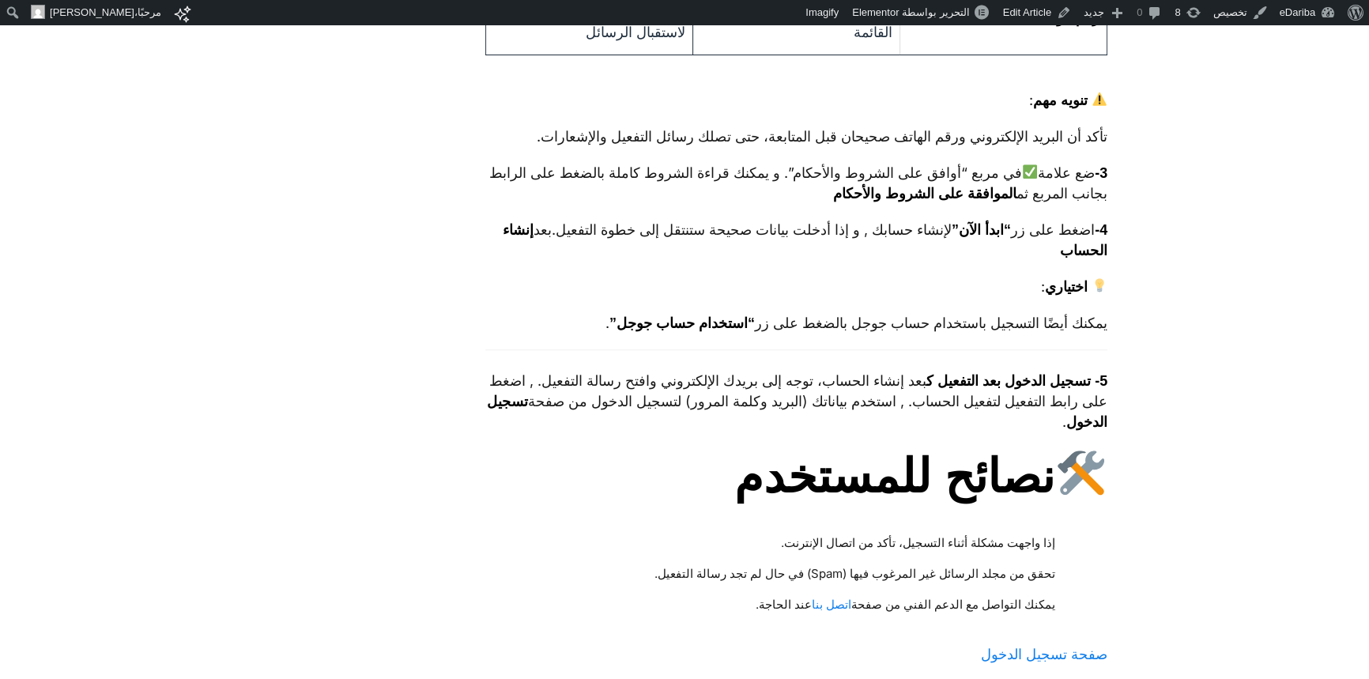
scroll to position [1341, 0]
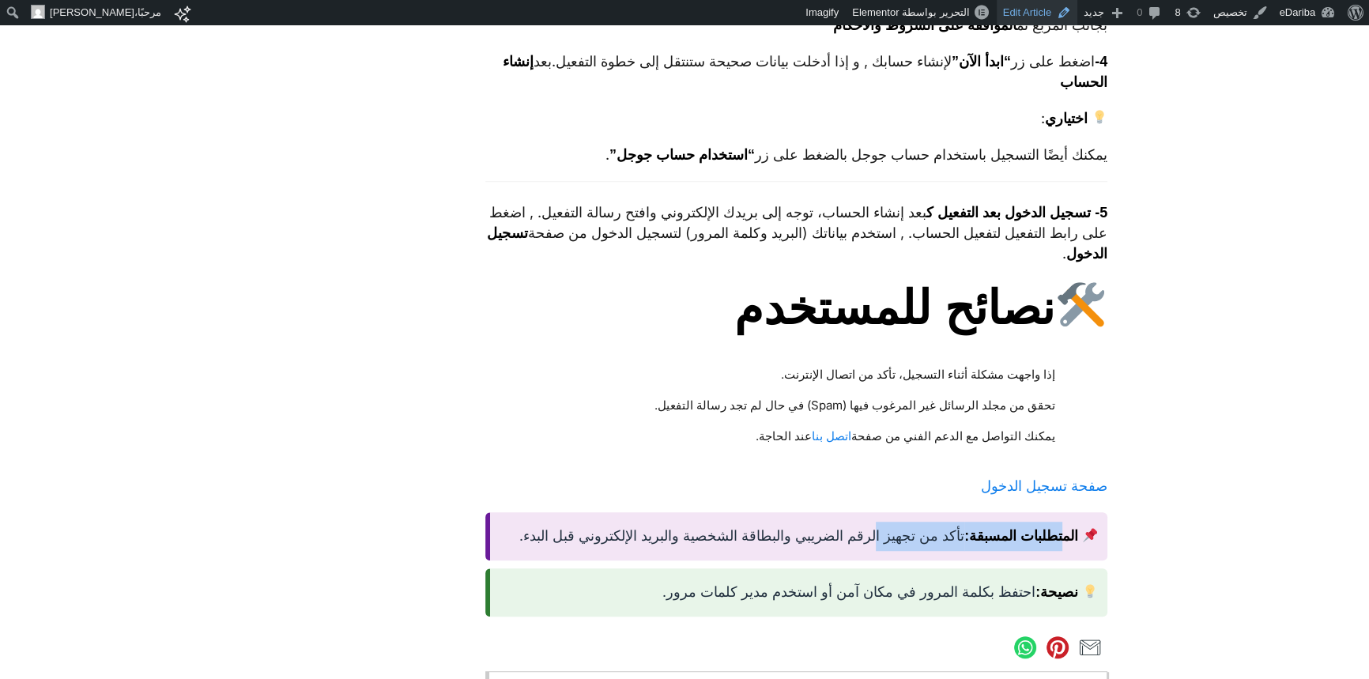
click at [1019, 18] on link "Edit Article" at bounding box center [1037, 12] width 81 height 25
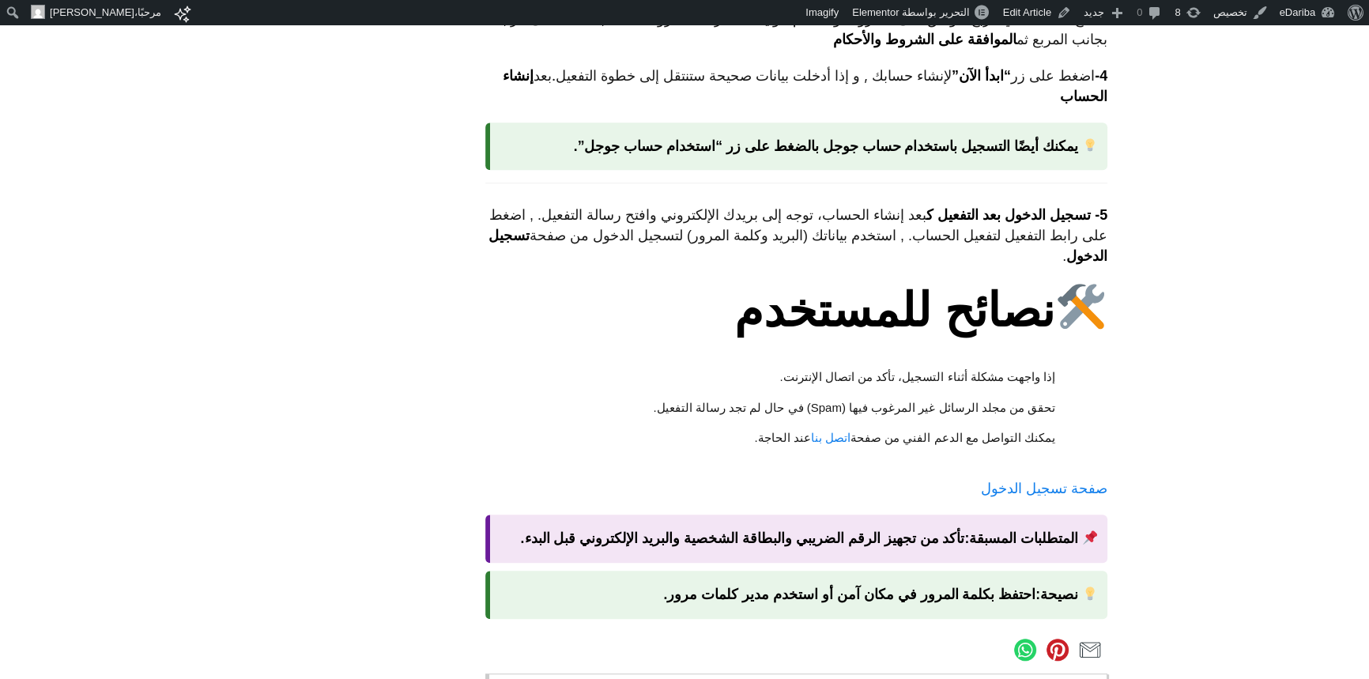
scroll to position [1509, 0]
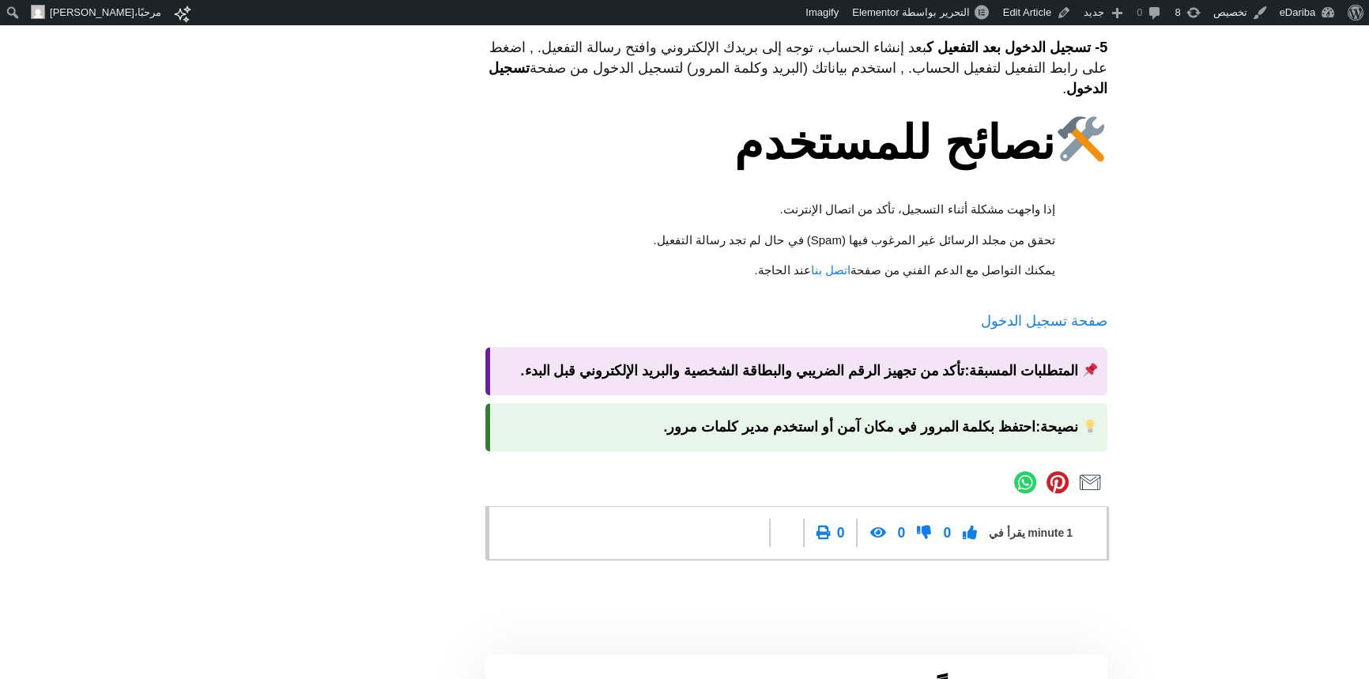
drag, startPoint x: 1034, startPoint y: 196, endPoint x: 673, endPoint y: 264, distance: 367.6
click at [673, 264] on ul "إذا واجهت مشكلة أثناء التسجيل، تأكد من اتصال الإنترنت. تحقق من مجلد الرسائل غير…" at bounding box center [796, 241] width 623 height 92
click at [1040, 19] on link "Edit Article" at bounding box center [1037, 12] width 81 height 25
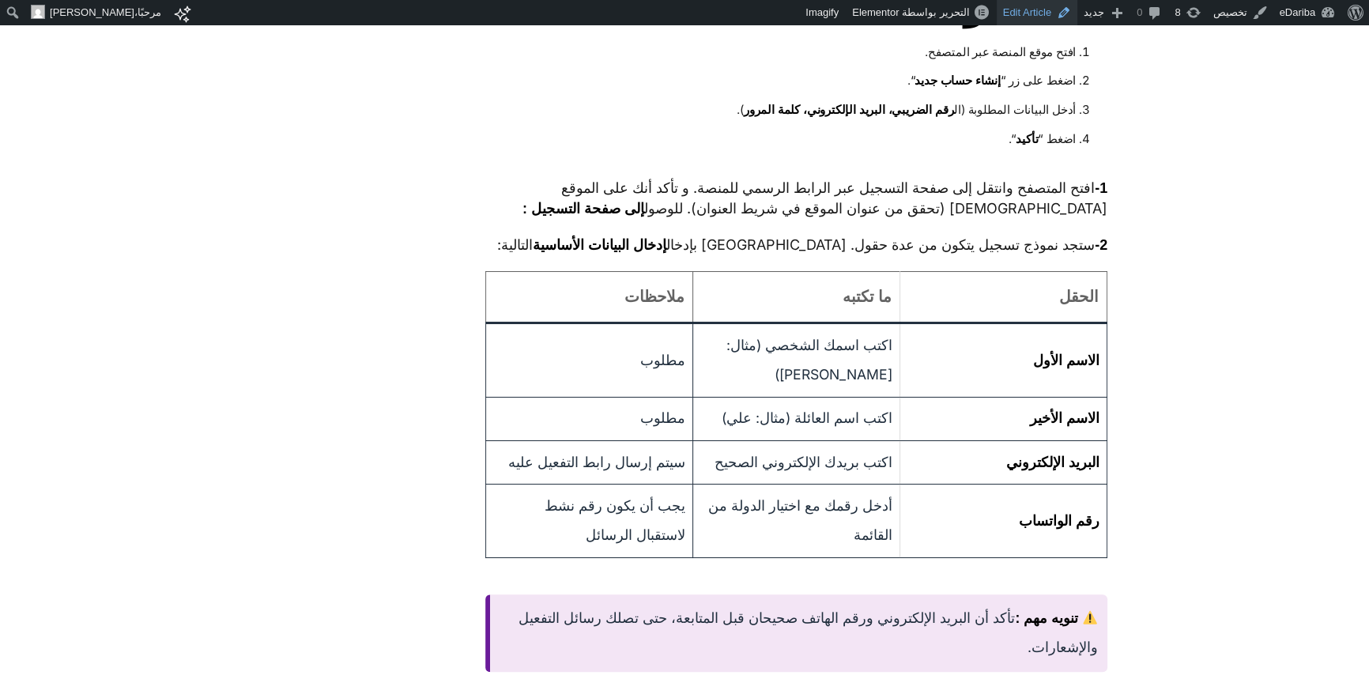
scroll to position [335, 0]
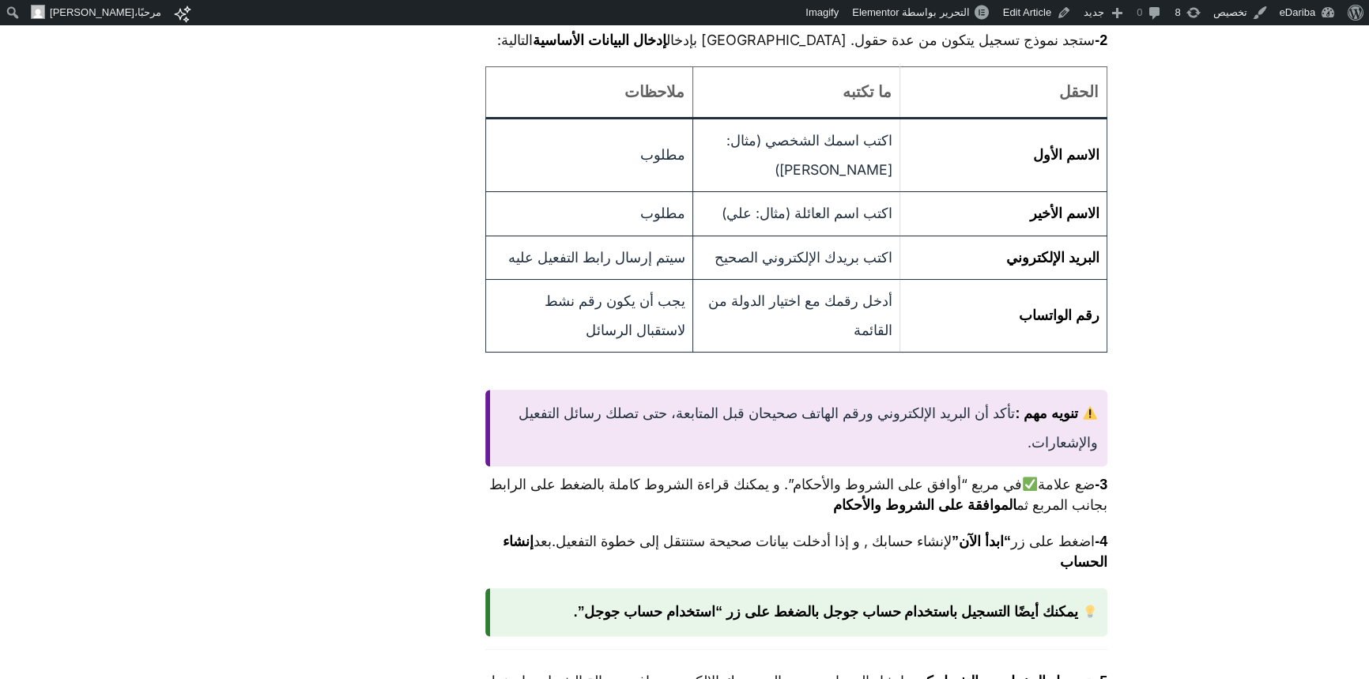
scroll to position [503, 0]
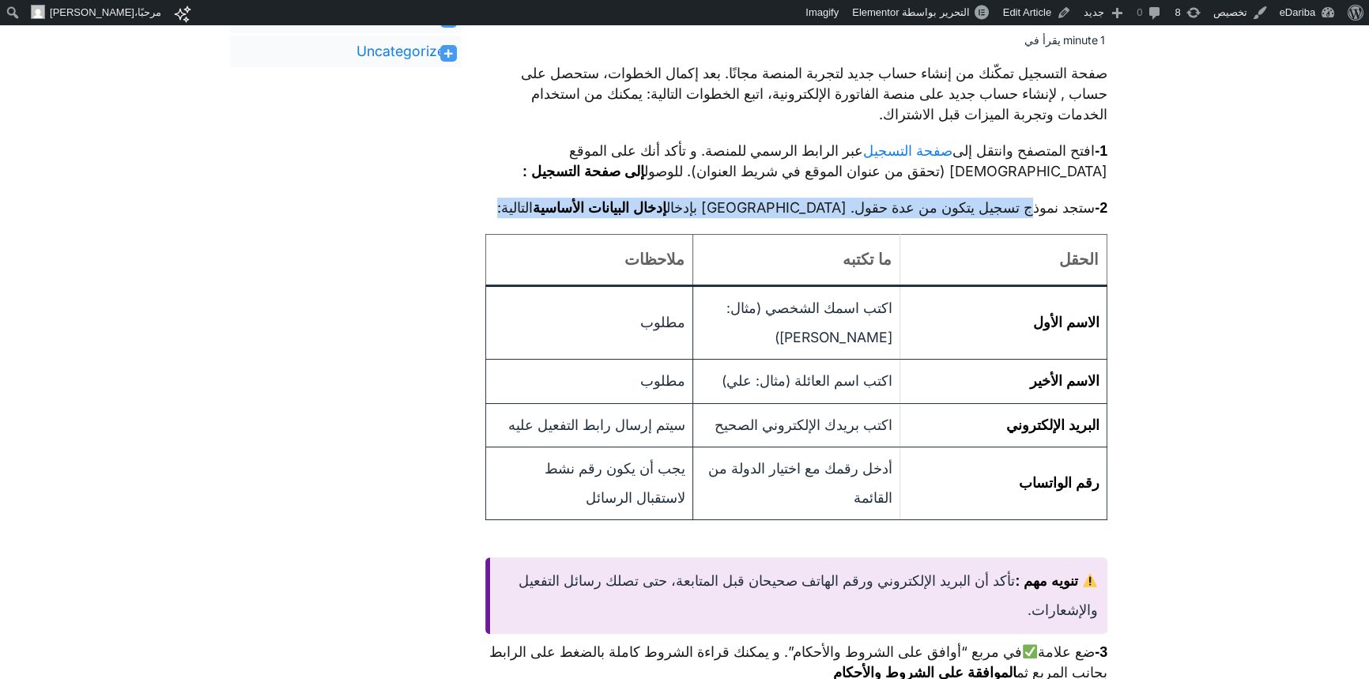
drag, startPoint x: 1020, startPoint y: 201, endPoint x: 792, endPoint y: 220, distance: 228.4
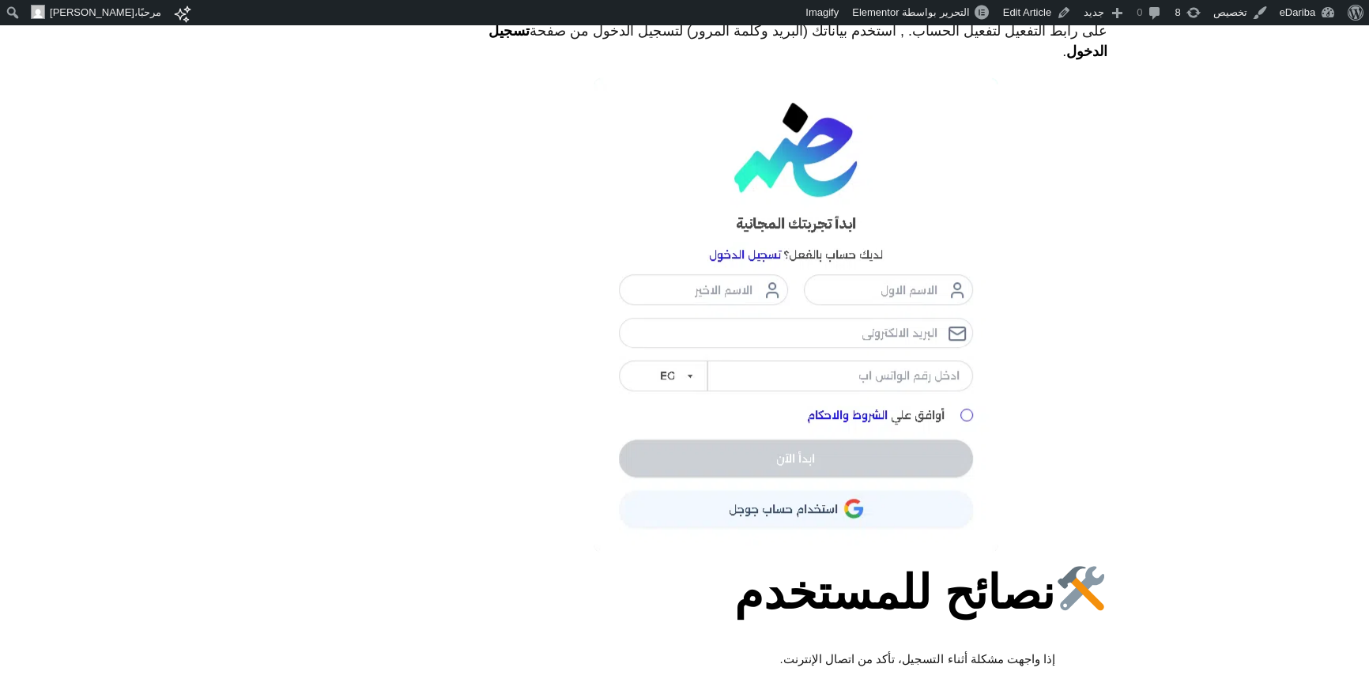
scroll to position [1509, 0]
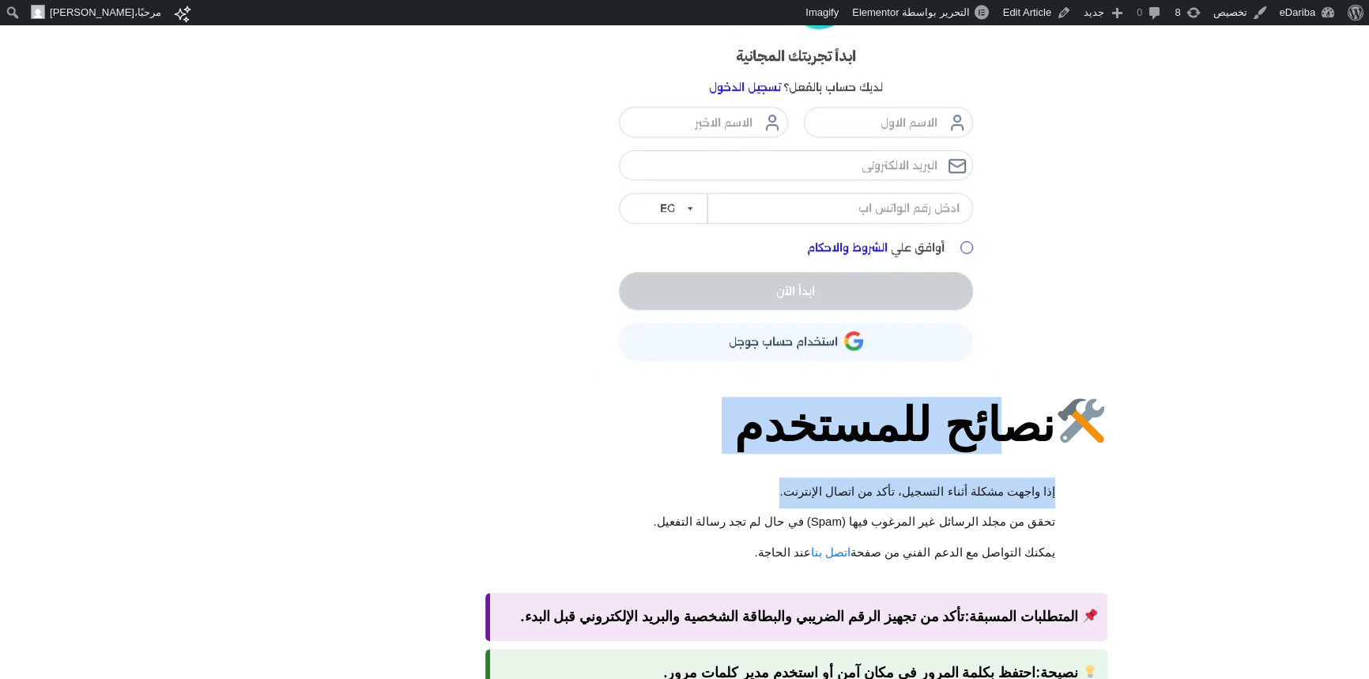
drag, startPoint x: 991, startPoint y: 420, endPoint x: 732, endPoint y: 477, distance: 265.6
click at [730, 477] on strong "5- تسجيل الدخول بعد التفعيل ك بعد إنشاء الحساب، توجه إلى بريدك الإلكتروني وافتح…" at bounding box center [796, 253] width 623 height 886
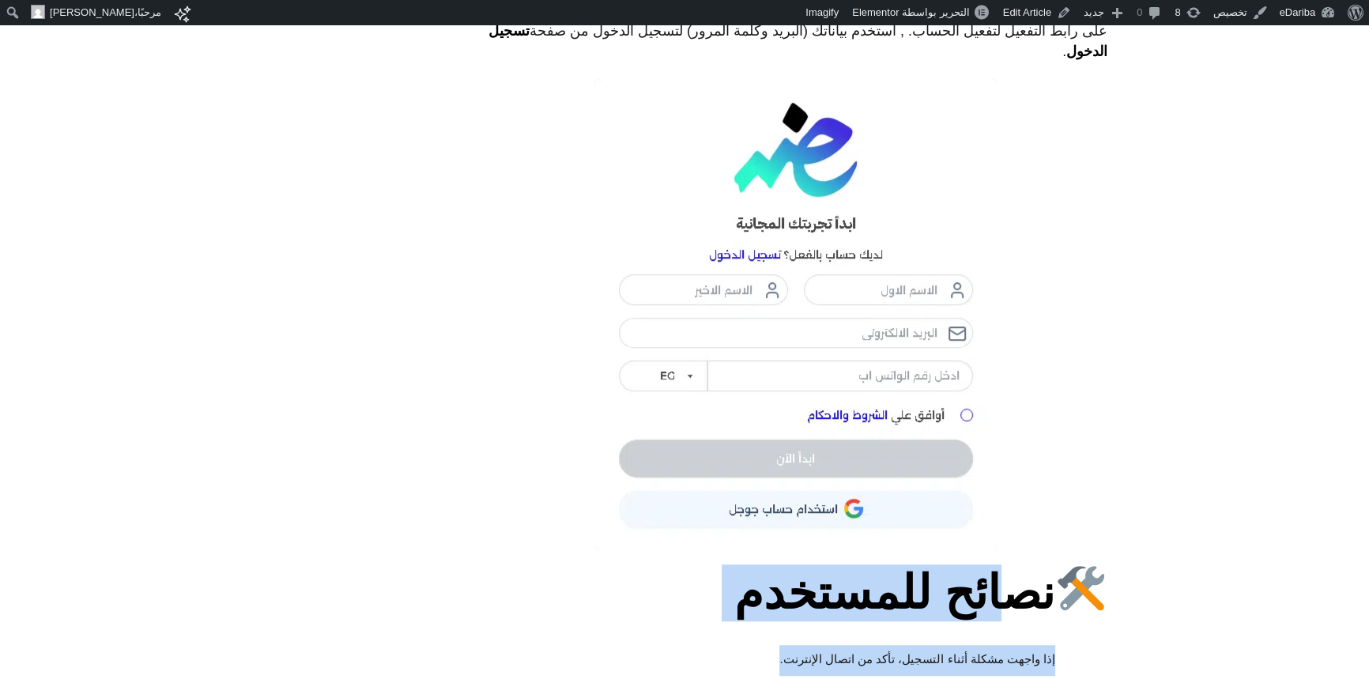
scroll to position [1173, 0]
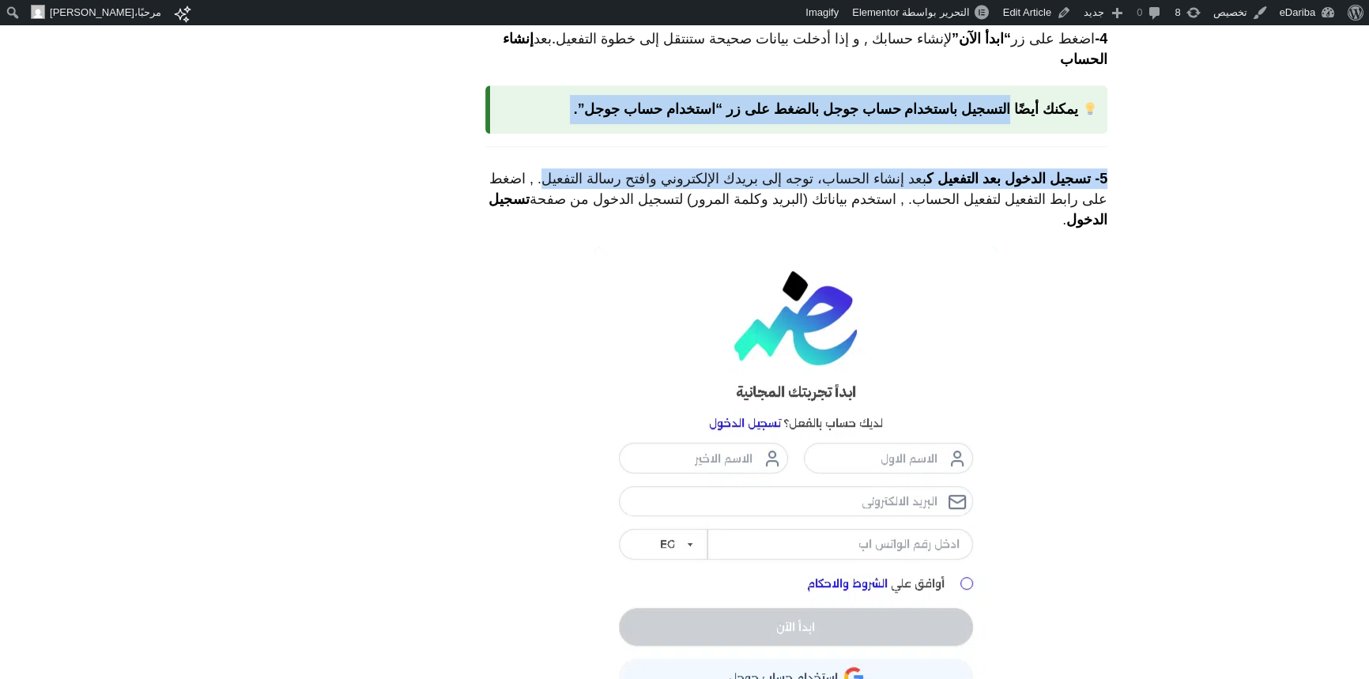
drag, startPoint x: 1015, startPoint y: 109, endPoint x: 581, endPoint y: 165, distance: 437.6
click at [581, 165] on div "صفحة التسجيل تمكّنك من إنشاء حساب جديد لتجربة المنصة مجانًا. بعد إكمال الخطوات،…" at bounding box center [796, 213] width 623 height 1640
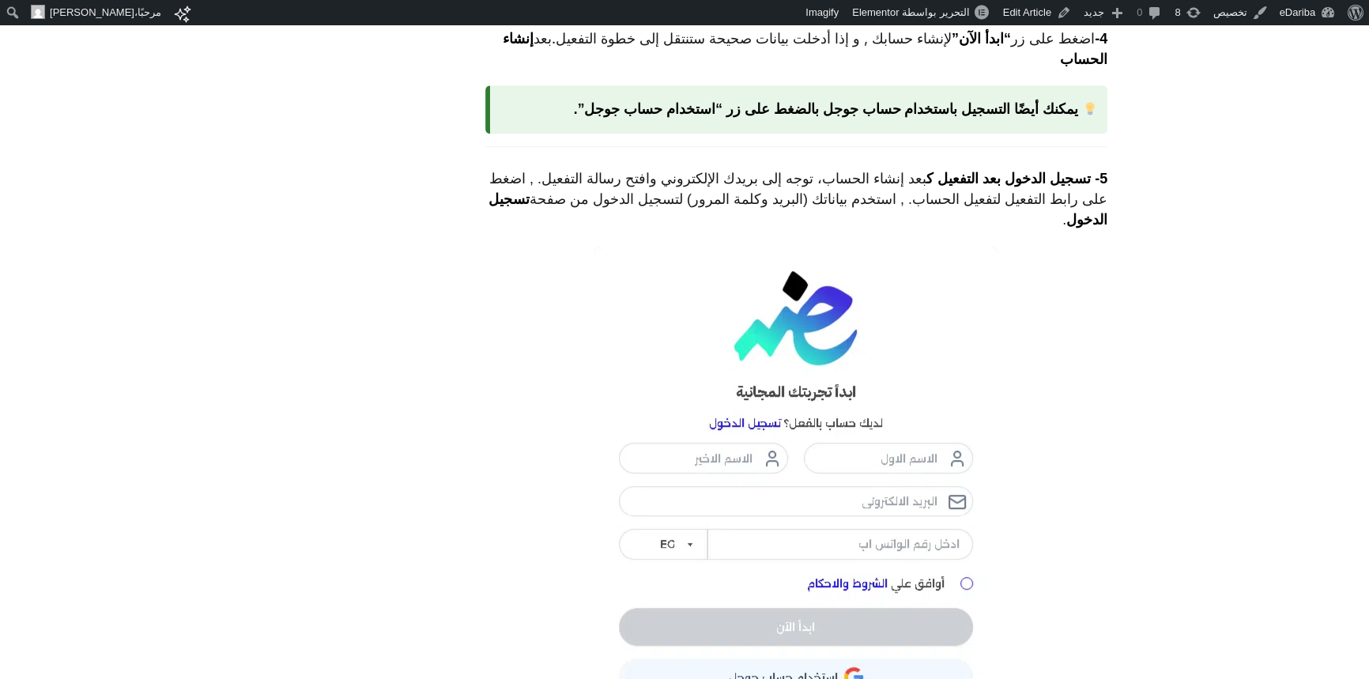
click at [545, 191] on p "5- تسجيل الدخول بعد التفعيل ك بعد إنشاء الحساب، توجه إلى بريدك الإلكتروني وافتح…" at bounding box center [796, 199] width 623 height 62
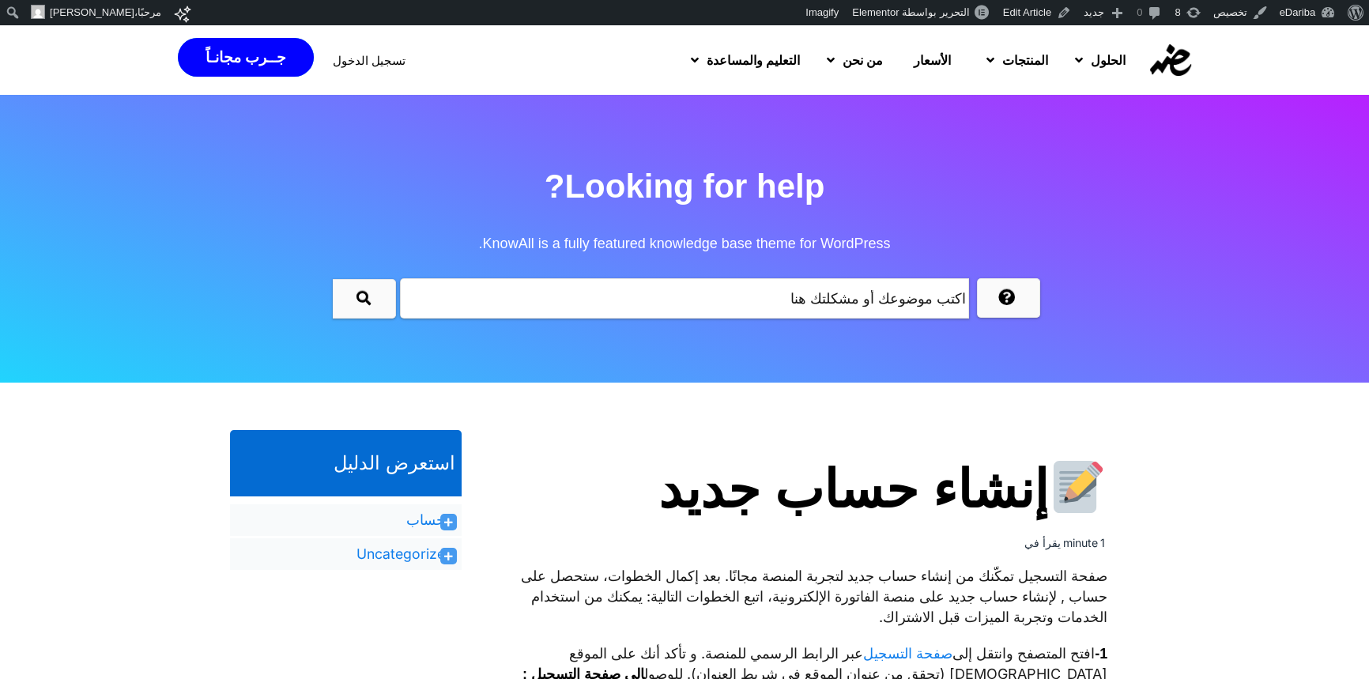
scroll to position [168, 0]
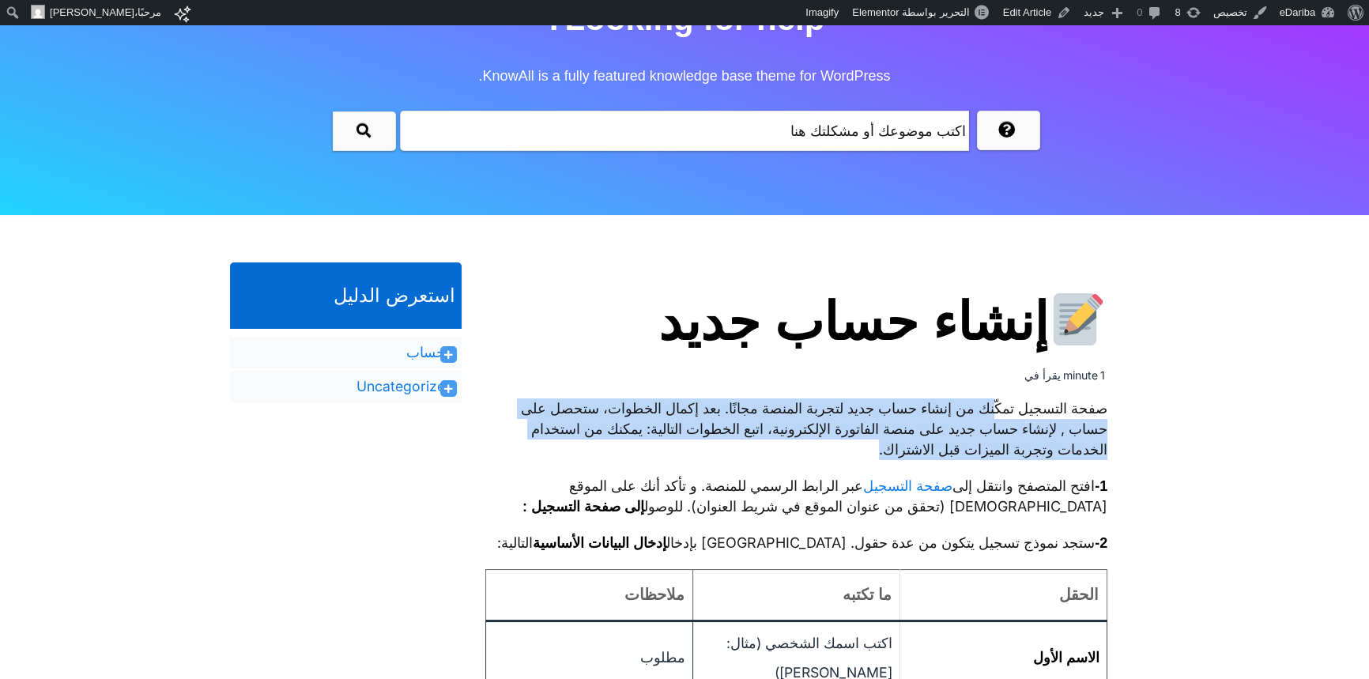
drag, startPoint x: 930, startPoint y: 427, endPoint x: 673, endPoint y: 464, distance: 260.4
click at [668, 451] on p "صفحة التسجيل تمكّنك من إنشاء حساب جديد لتجربة المنصة مجانًا. بعد إكمال الخطوات،…" at bounding box center [796, 429] width 623 height 62
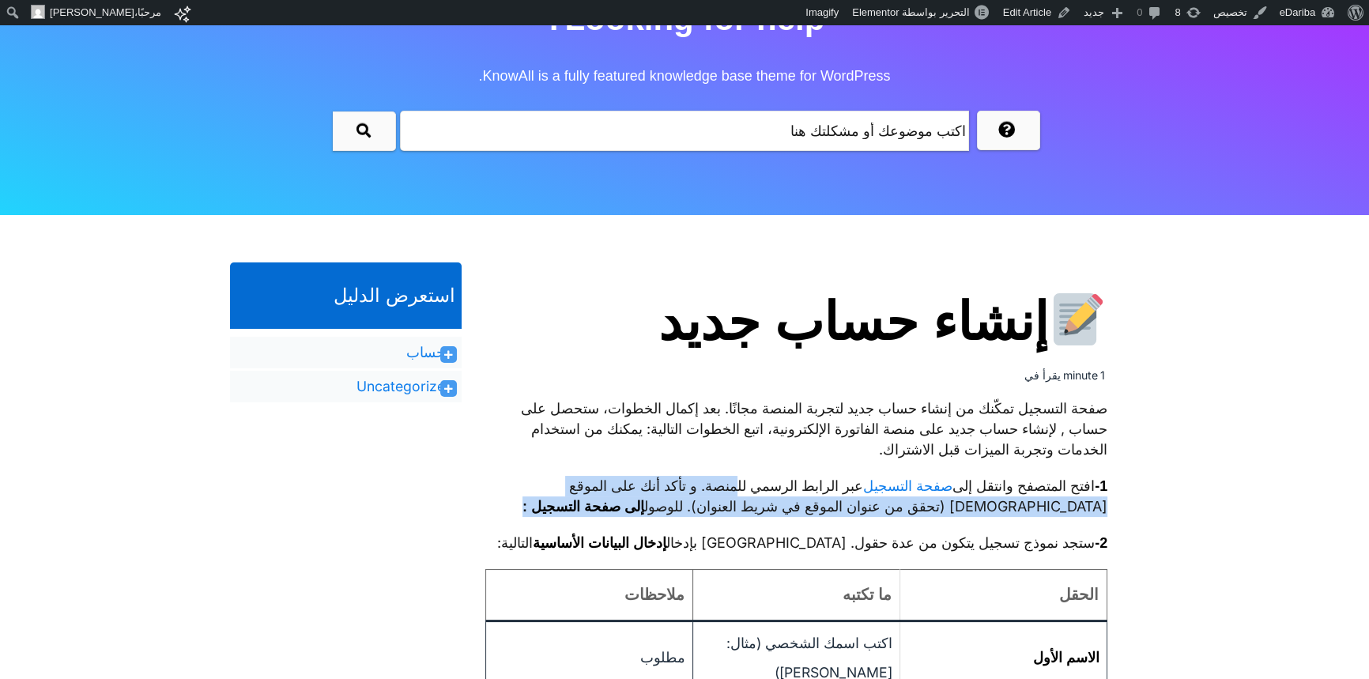
drag, startPoint x: 671, startPoint y: 487, endPoint x: 504, endPoint y: 507, distance: 168.7
click at [502, 507] on p "1- افتح المتصفح وانتقل إلى صفحة التسجيل عبر الرابط الرسمي للمنصة. و تأكد أنك عل…" at bounding box center [796, 496] width 623 height 41
click at [509, 506] on p "1- افتح المتصفح وانتقل إلى صفحة التسجيل عبر الرابط الرسمي للمنصة. و تأكد أنك عل…" at bounding box center [796, 496] width 623 height 41
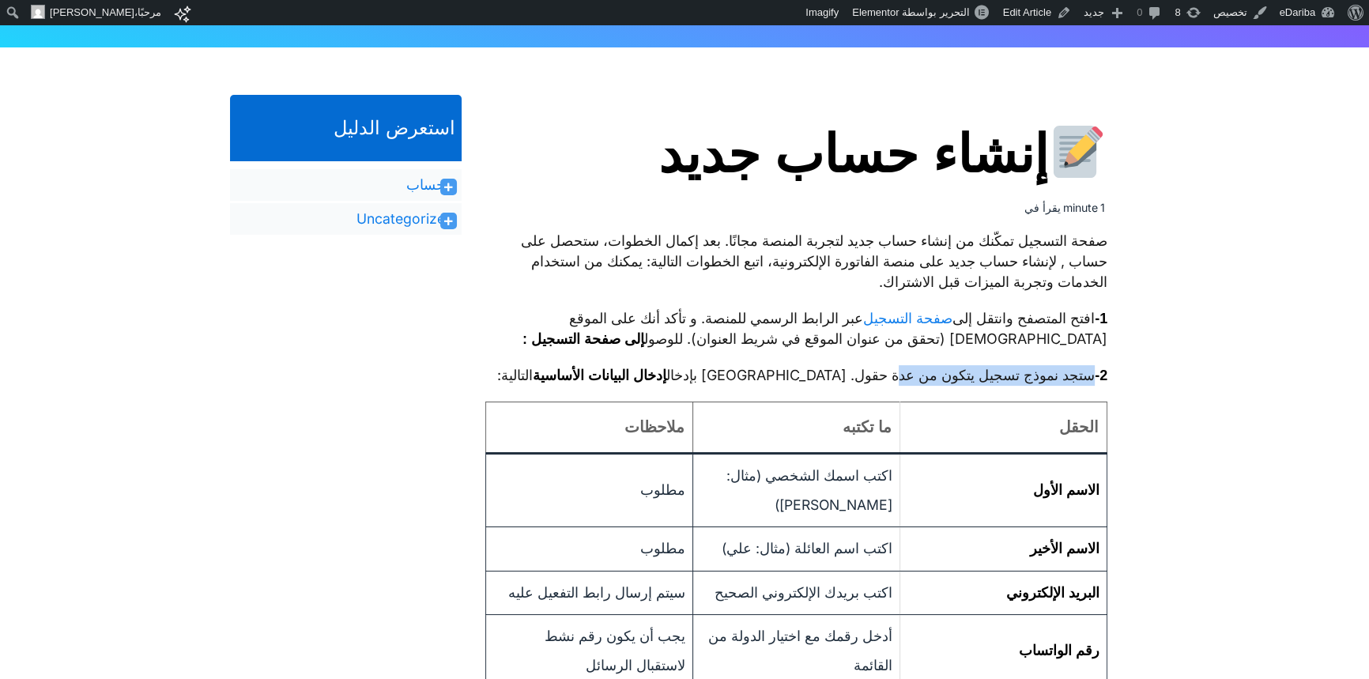
drag, startPoint x: 1085, startPoint y: 376, endPoint x: 872, endPoint y: 384, distance: 213.6
click at [872, 384] on p "2- ستجد نموذج تسجيل يتكون من عدة حقول. قم بإدخال إدخال البيانات الأساسية التالي…" at bounding box center [796, 375] width 623 height 21
click at [1032, 14] on link "Edit Article" at bounding box center [1037, 12] width 81 height 25
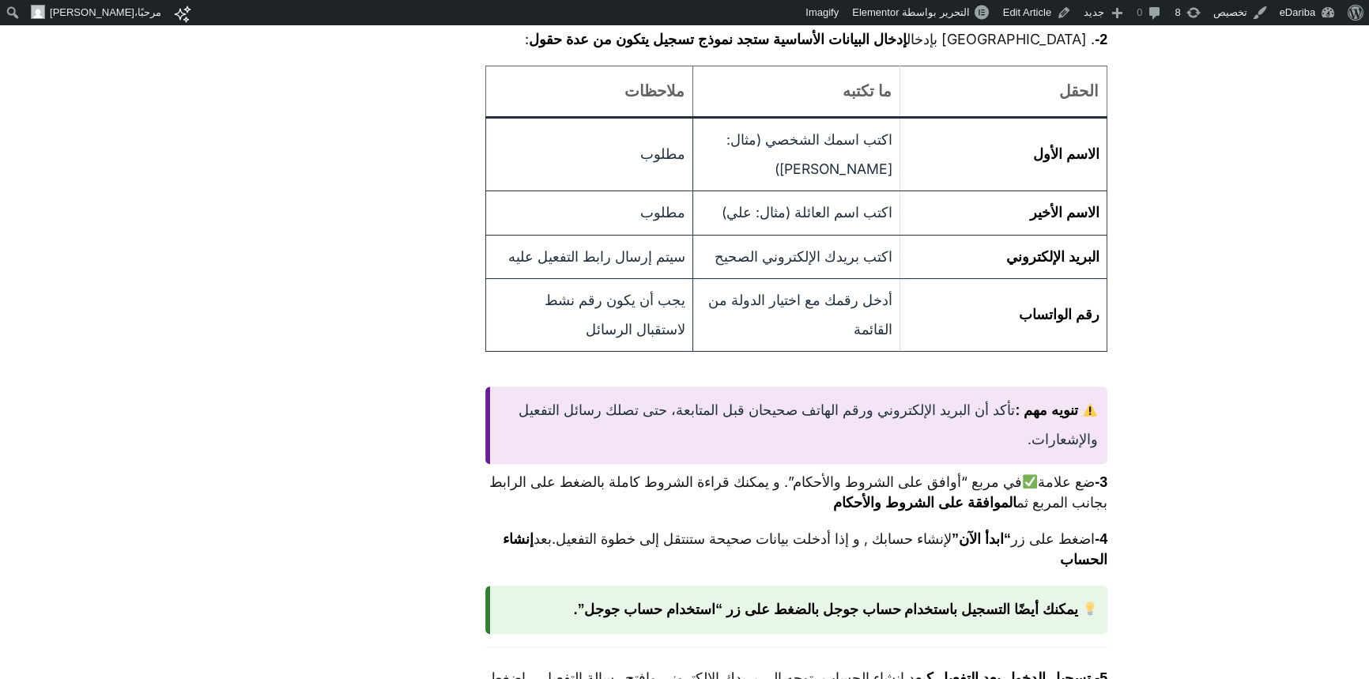
scroll to position [838, 0]
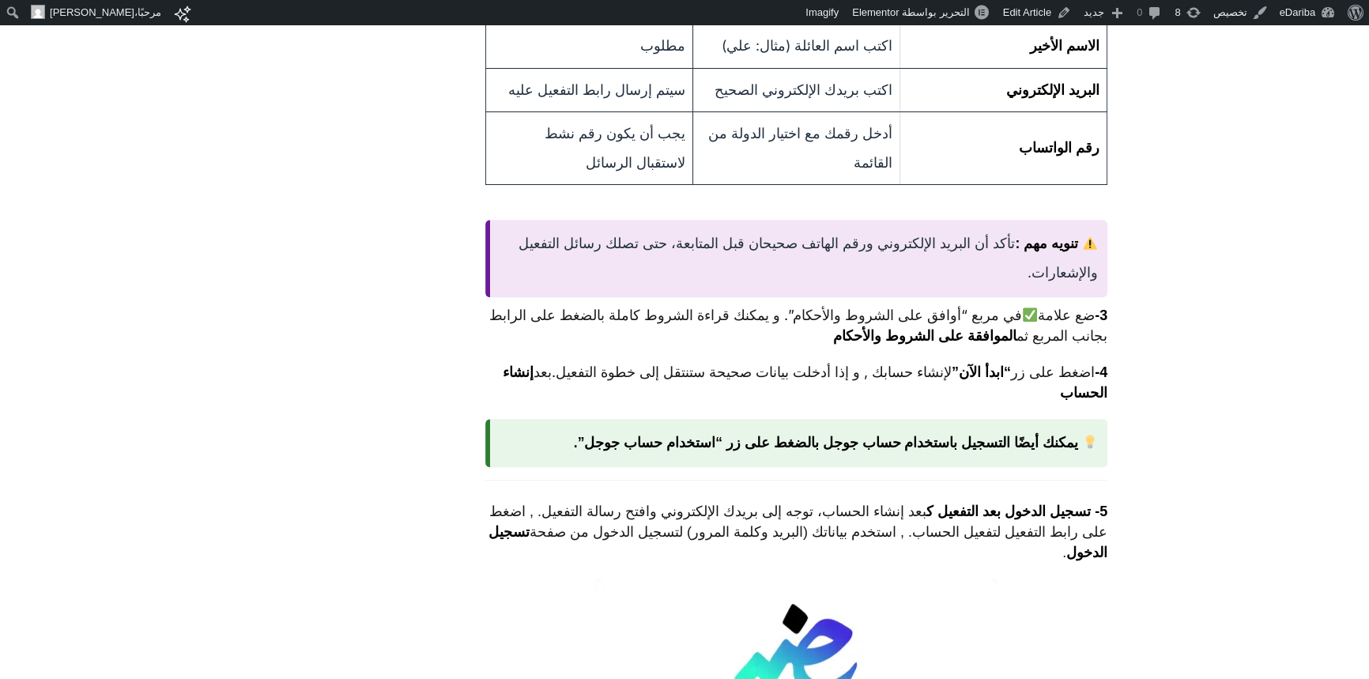
click at [960, 451] on strong "يمكنك أيضًا التسجيل باستخدام حساب جوجل بالضغط على زر “استخدام حساب جوجل”." at bounding box center [826, 443] width 504 height 16
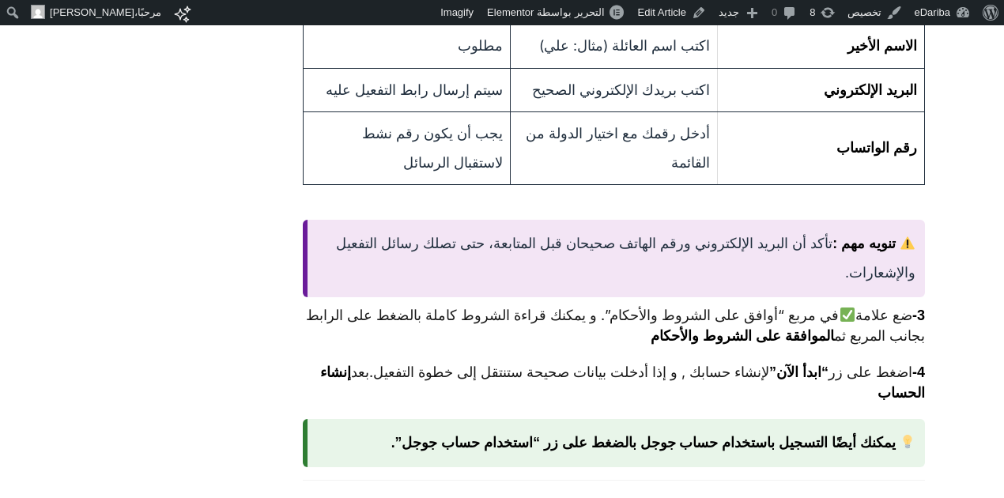
click at [514, 286] on div "تنويه مهم : تأكد أن البريد الإلكتروني ورقم الهاتف صحيحان قبل المتابعة، حتى تصلك…" at bounding box center [614, 258] width 623 height 77
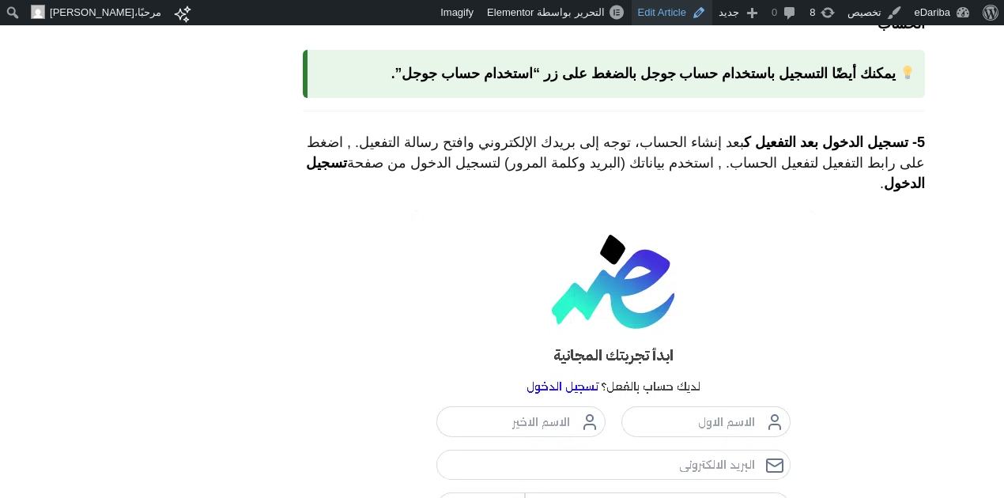
scroll to position [1085, 0]
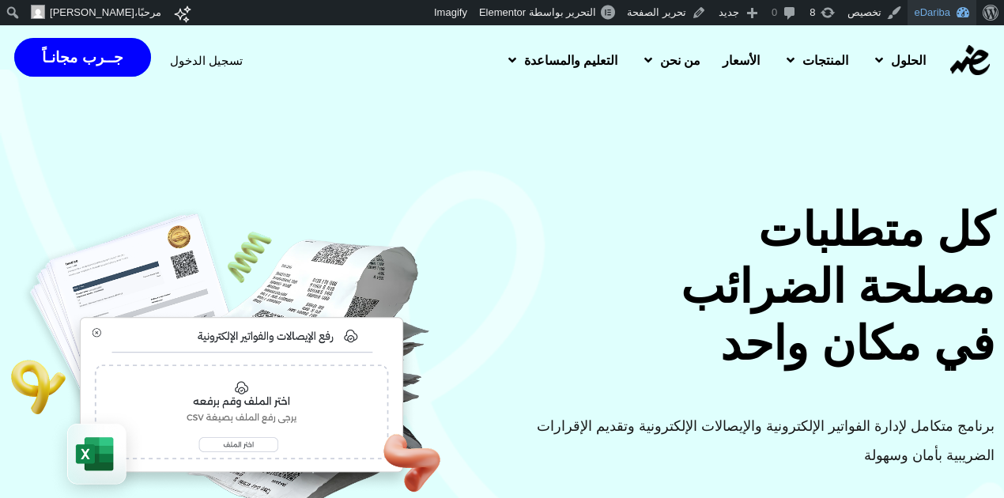
click at [935, 13] on link "eDariba" at bounding box center [941, 12] width 69 height 25
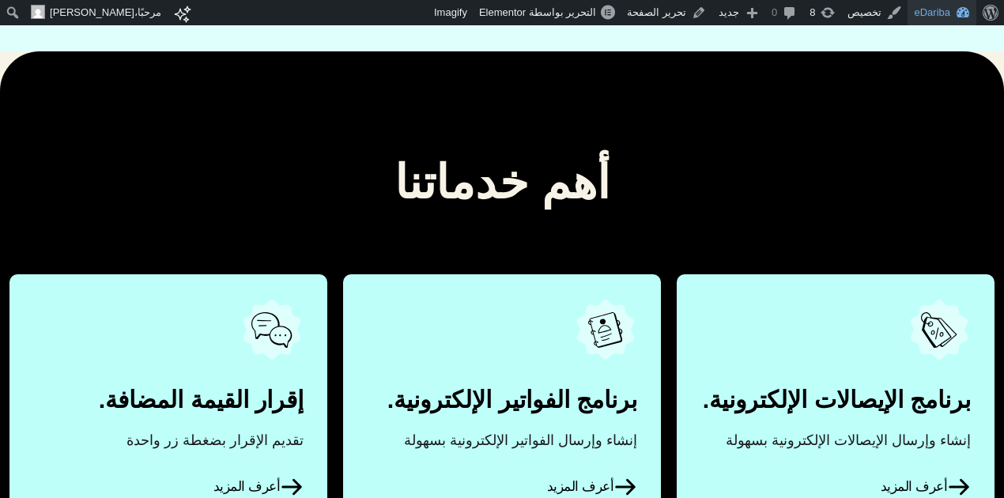
scroll to position [860, 0]
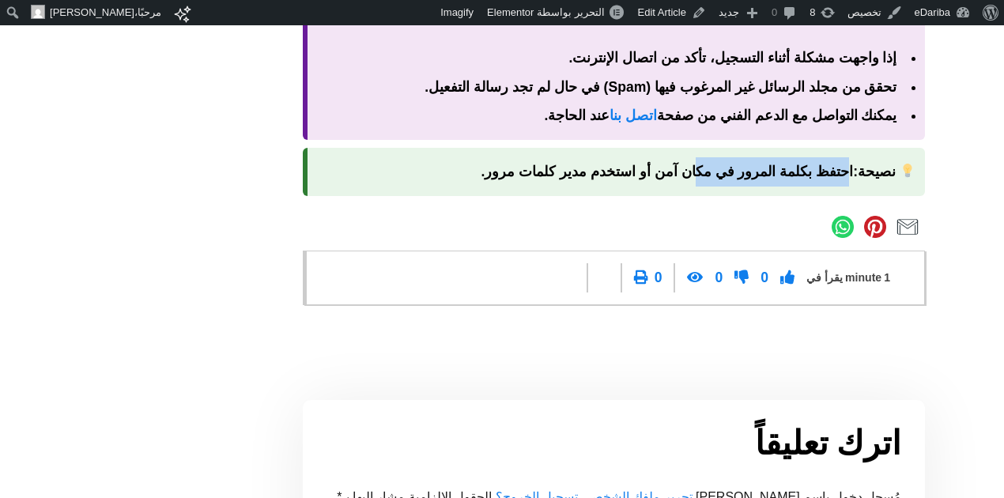
drag, startPoint x: 851, startPoint y: 162, endPoint x: 726, endPoint y: 142, distance: 126.4
click at [726, 148] on div "نصيحة: احتفظ بكلمة المرور في مكان آمن أو استخدم مدير كلمات مرور." at bounding box center [614, 172] width 623 height 48
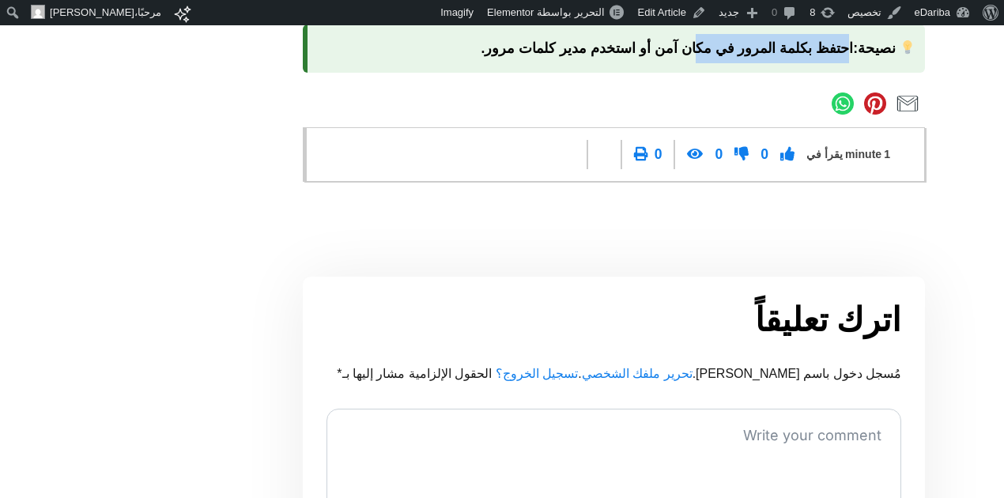
scroll to position [1967, 0]
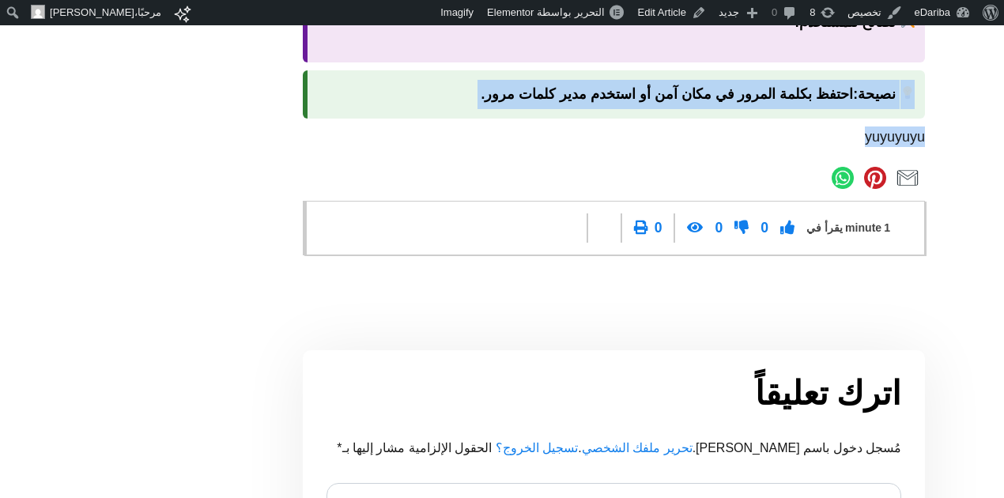
drag, startPoint x: 718, startPoint y: 133, endPoint x: 900, endPoint y: 97, distance: 186.0
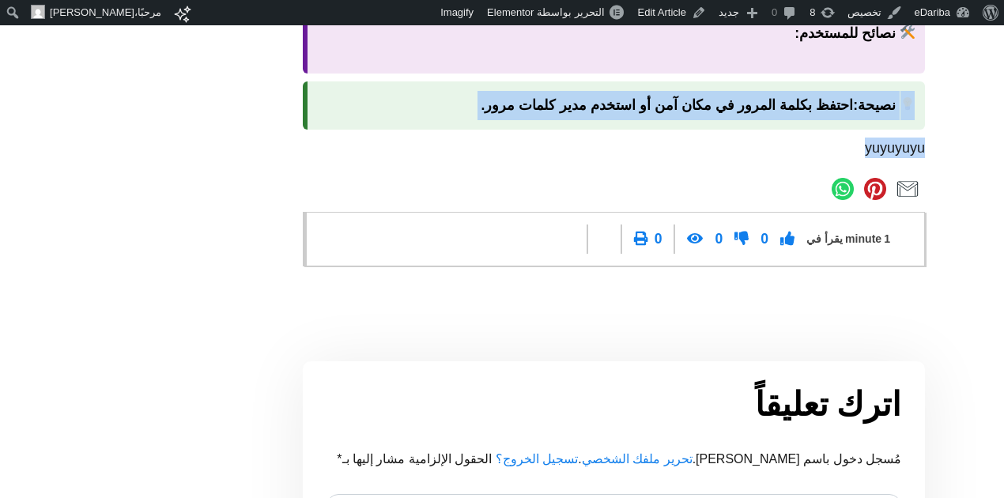
scroll to position [1945, 0]
click at [871, 155] on p "yuyuyuyu" at bounding box center [614, 148] width 623 height 21
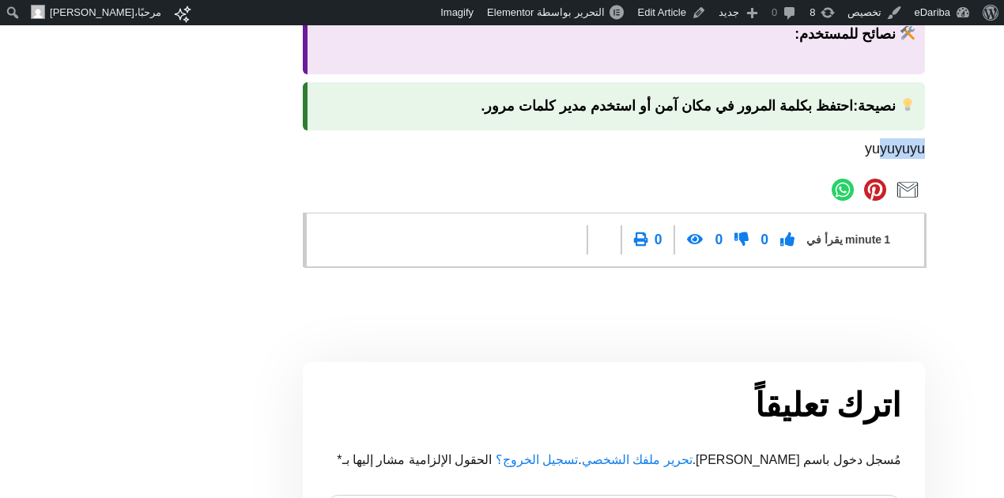
drag, startPoint x: 884, startPoint y: 134, endPoint x: 872, endPoint y: 157, distance: 25.8
click at [872, 157] on p "yuyuyuyu" at bounding box center [614, 148] width 623 height 21
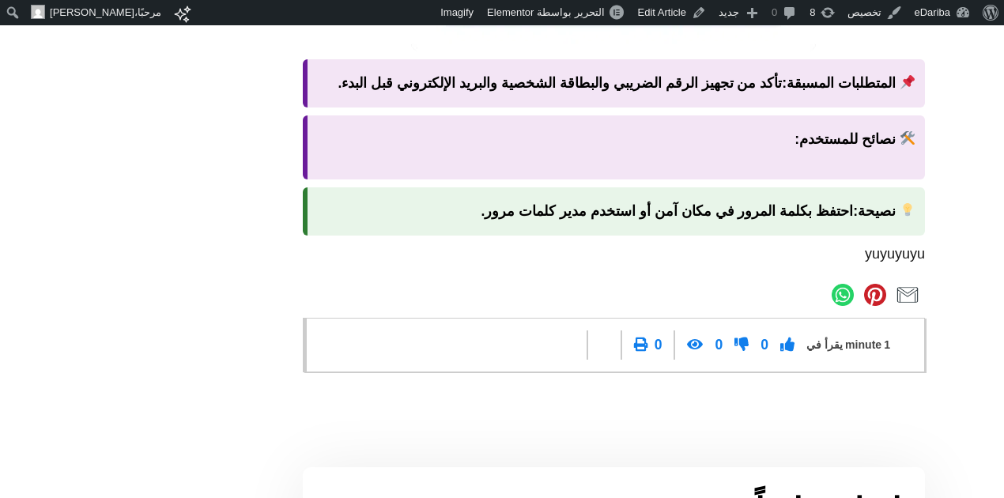
click at [851, 188] on div "نصيحة: احتفظ بكلمة المرور في مكان آمن أو استخدم مدير كلمات مرور." at bounding box center [614, 211] width 623 height 48
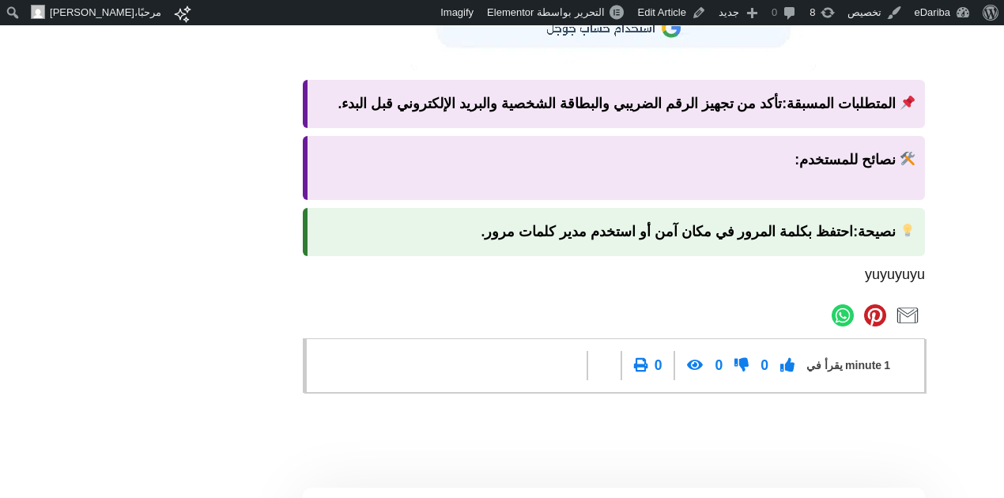
scroll to position [1818, 0]
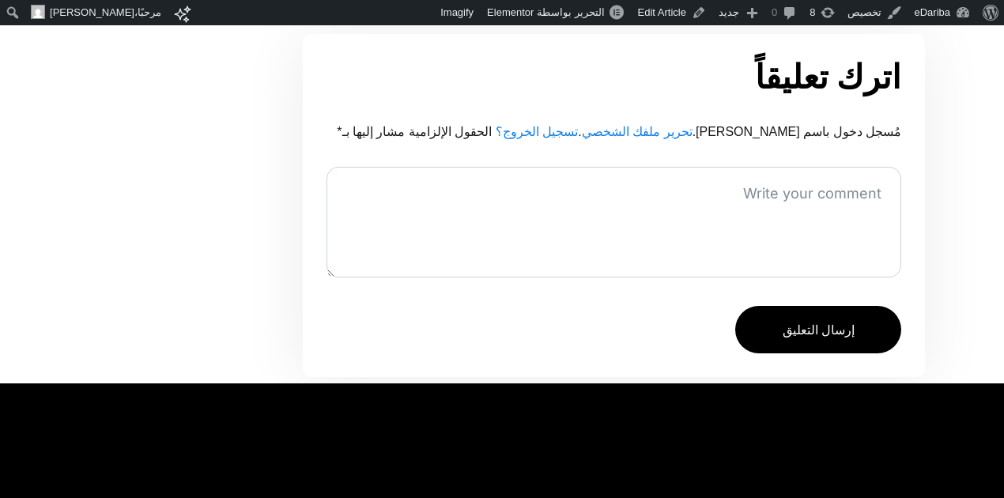
scroll to position [1941, 0]
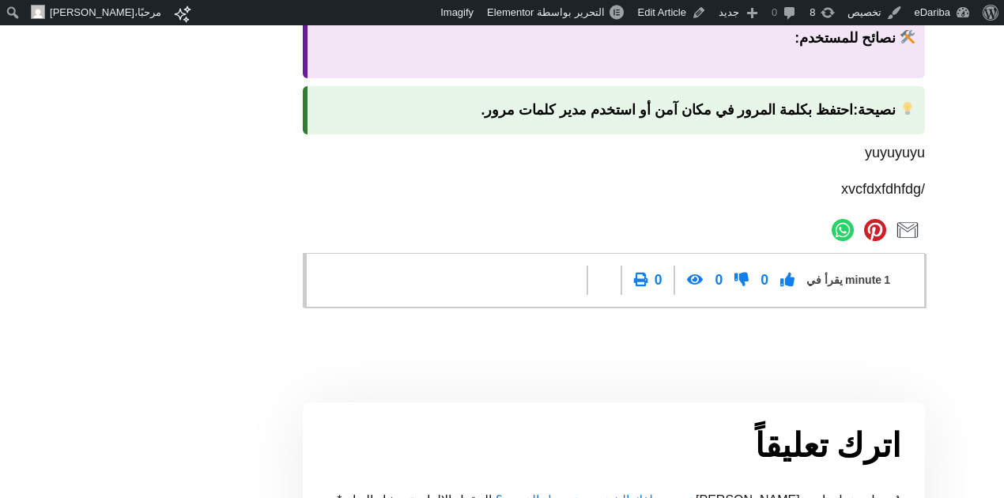
drag, startPoint x: 877, startPoint y: 235, endPoint x: 930, endPoint y: 245, distance: 53.2
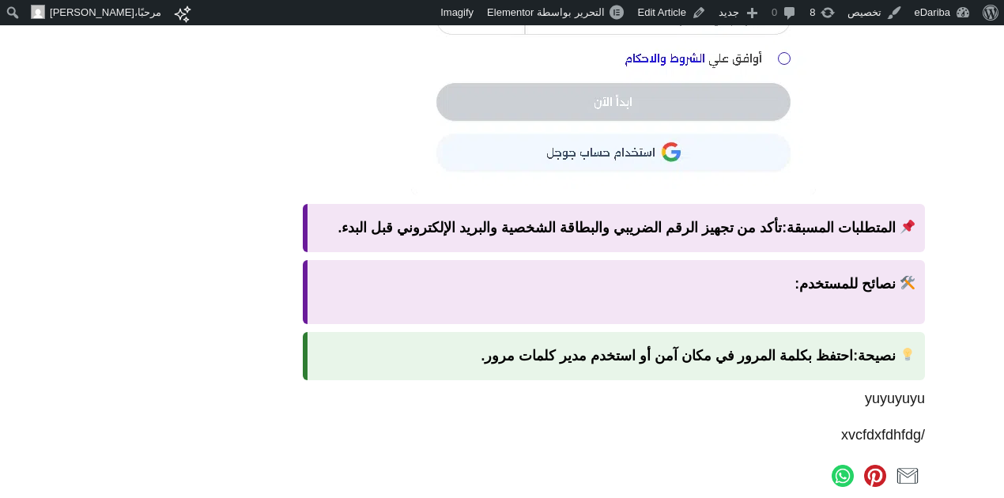
scroll to position [1818, 0]
